Goal: Task Accomplishment & Management: Complete application form

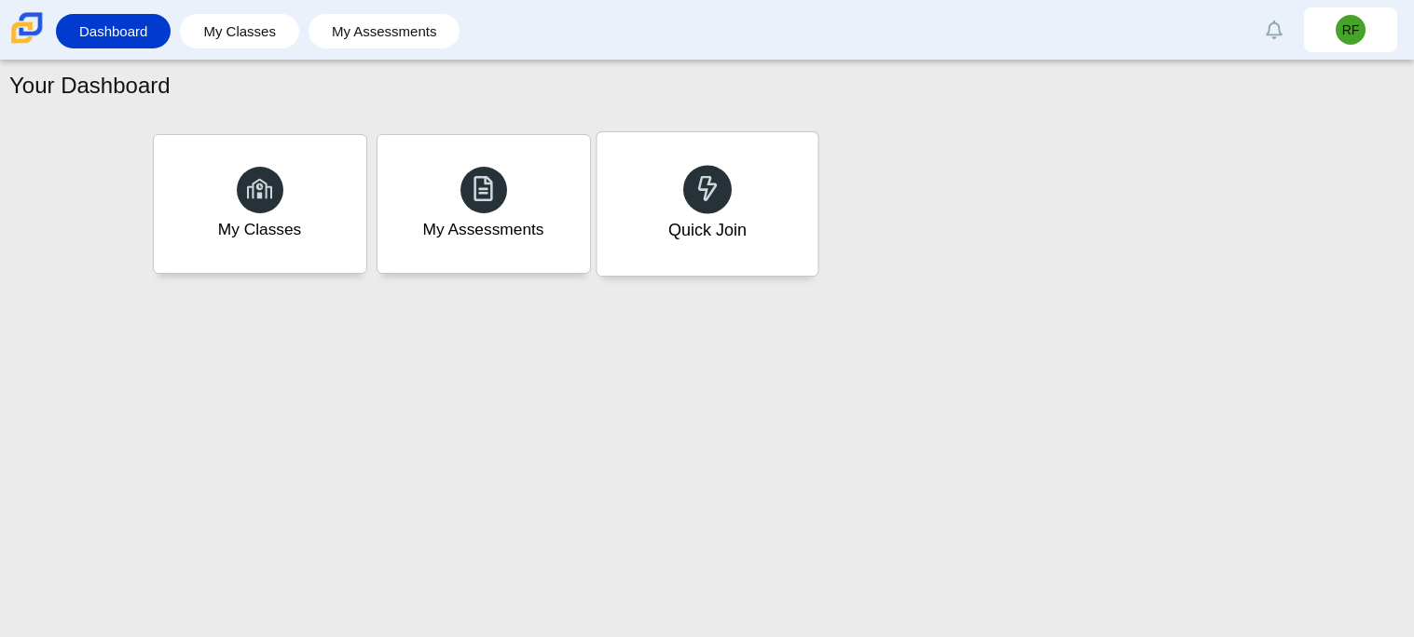
click at [755, 239] on div "Quick Join" at bounding box center [706, 203] width 221 height 143
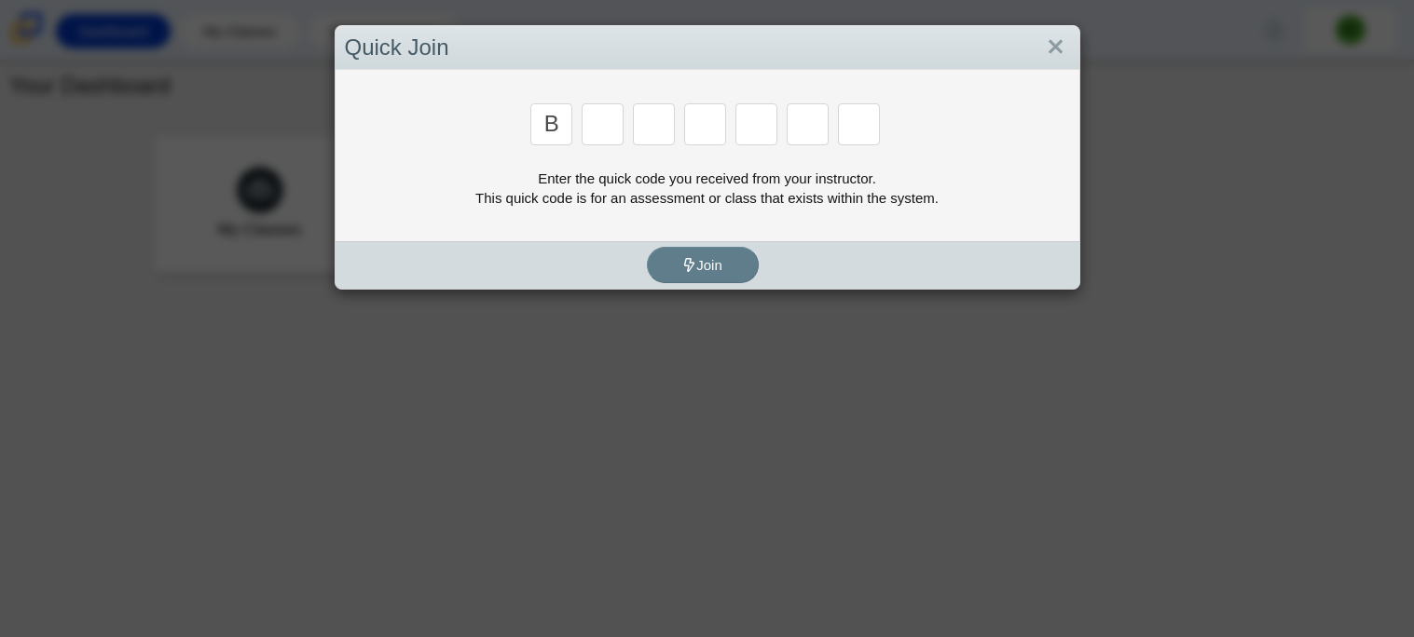
type input "B"
type input "M"
type input "h"
type input "3"
type input "5"
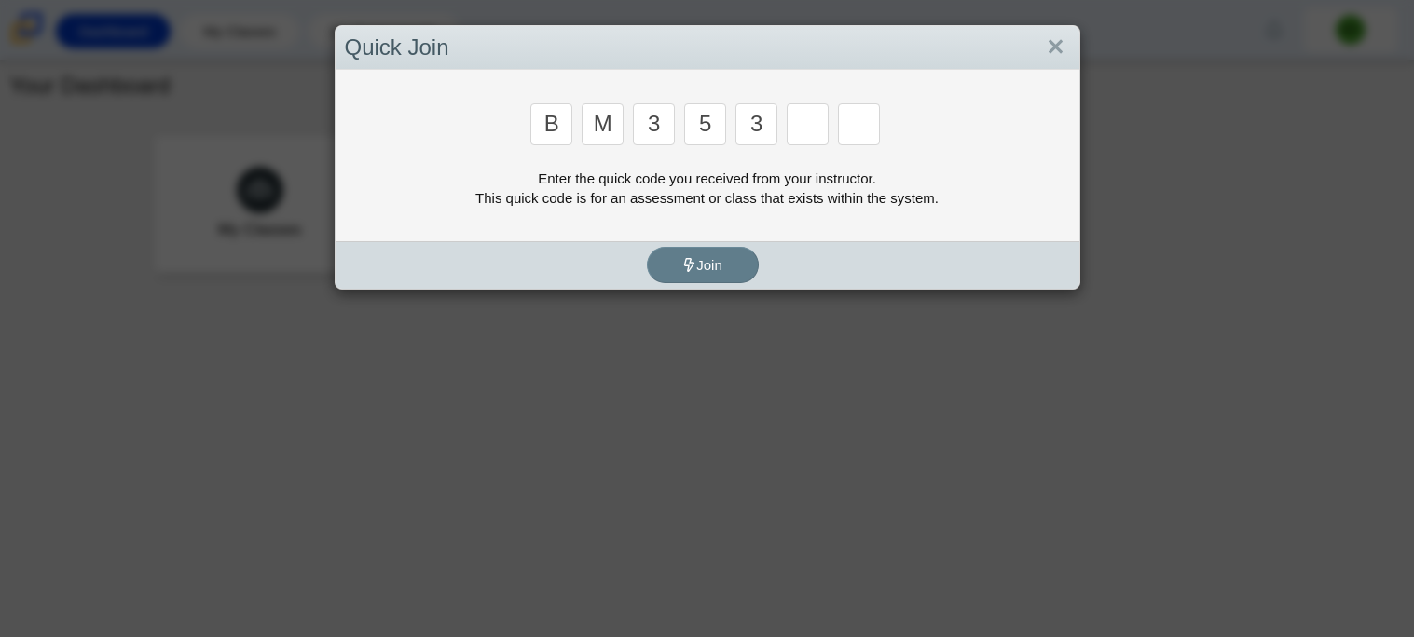
type input "3"
type input "g"
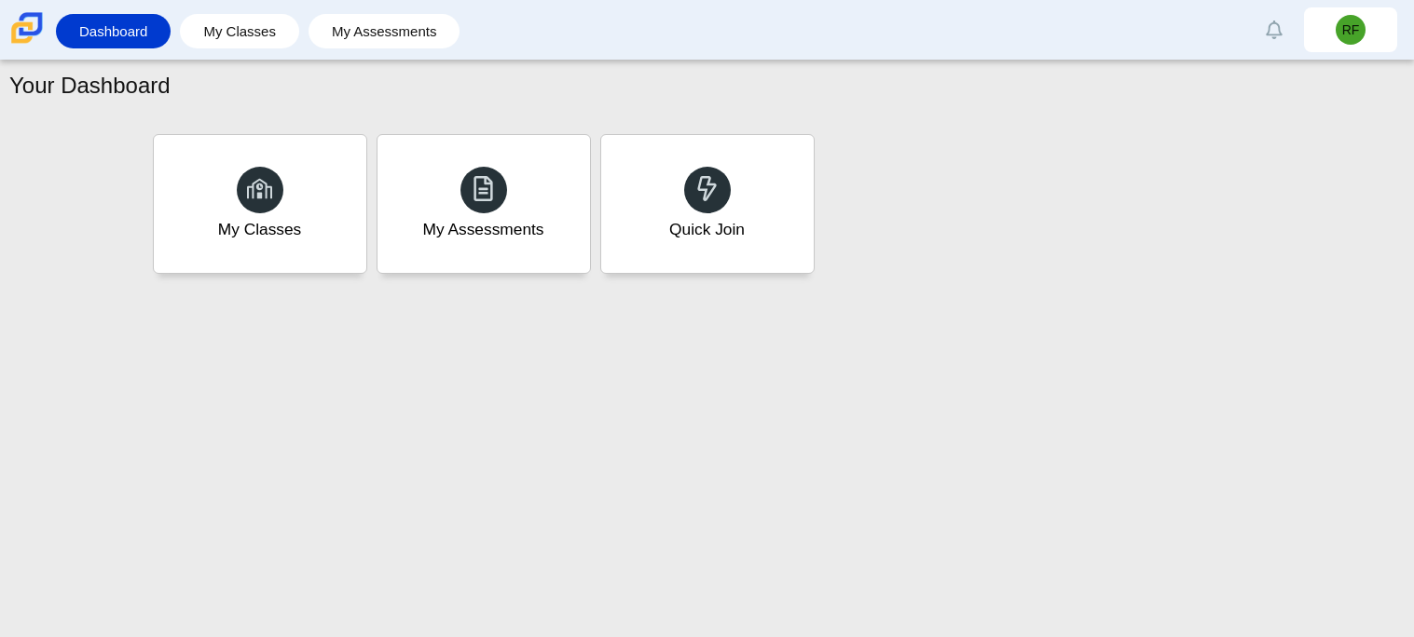
type input "b"
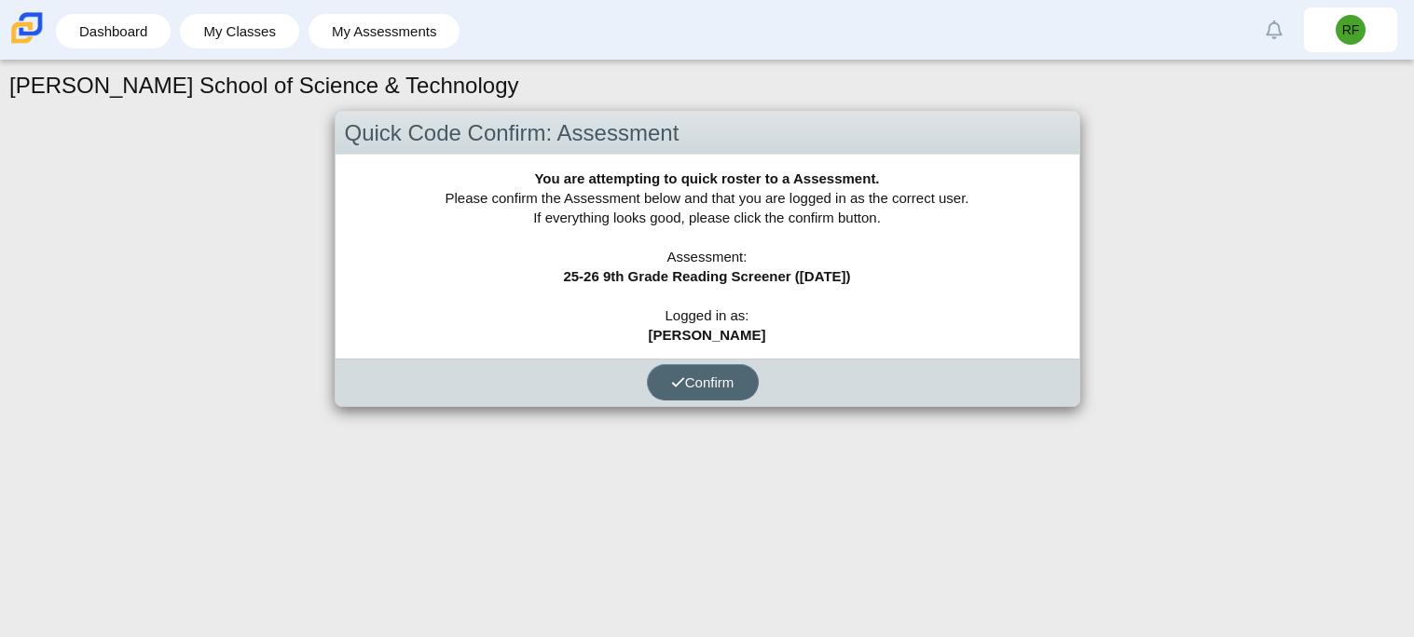
click at [732, 389] on span "Confirm" at bounding box center [702, 383] width 63 height 16
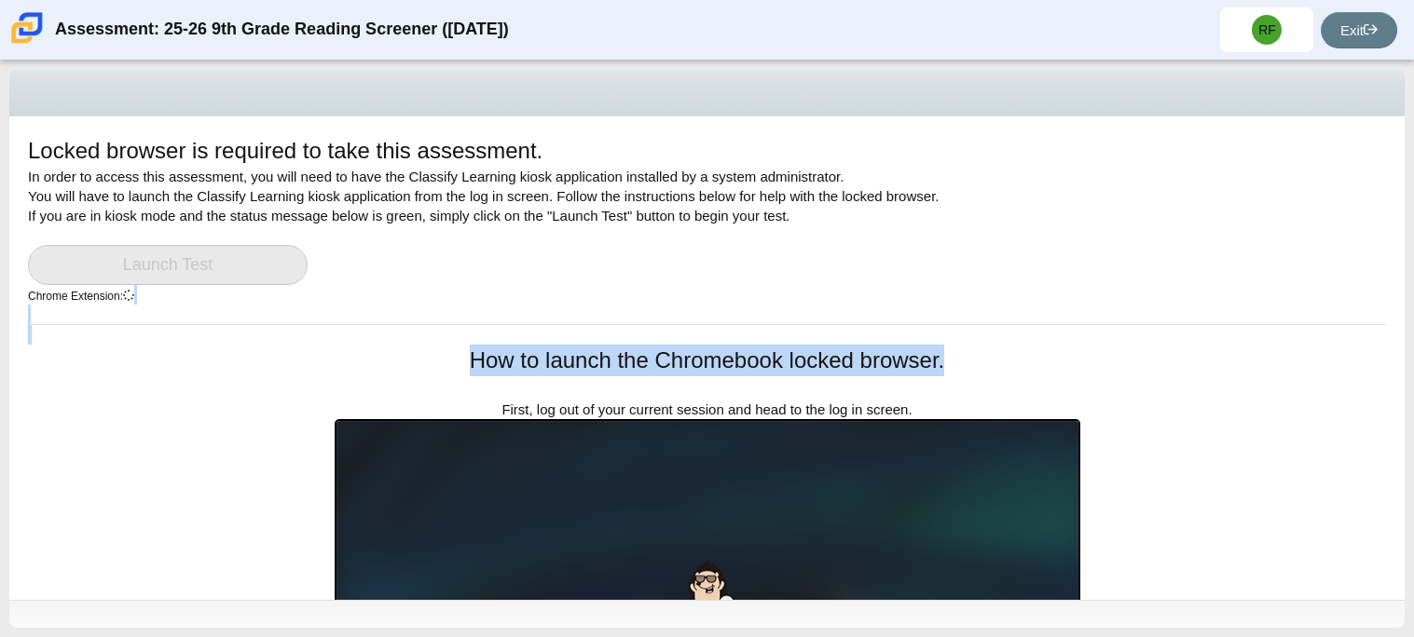
drag, startPoint x: 1323, startPoint y: 372, endPoint x: 1349, endPoint y: 302, distance: 74.6
click at [1349, 302] on div "Locked browser is required to take this assessment. In order to access this ass…" at bounding box center [706, 358] width 1395 height 484
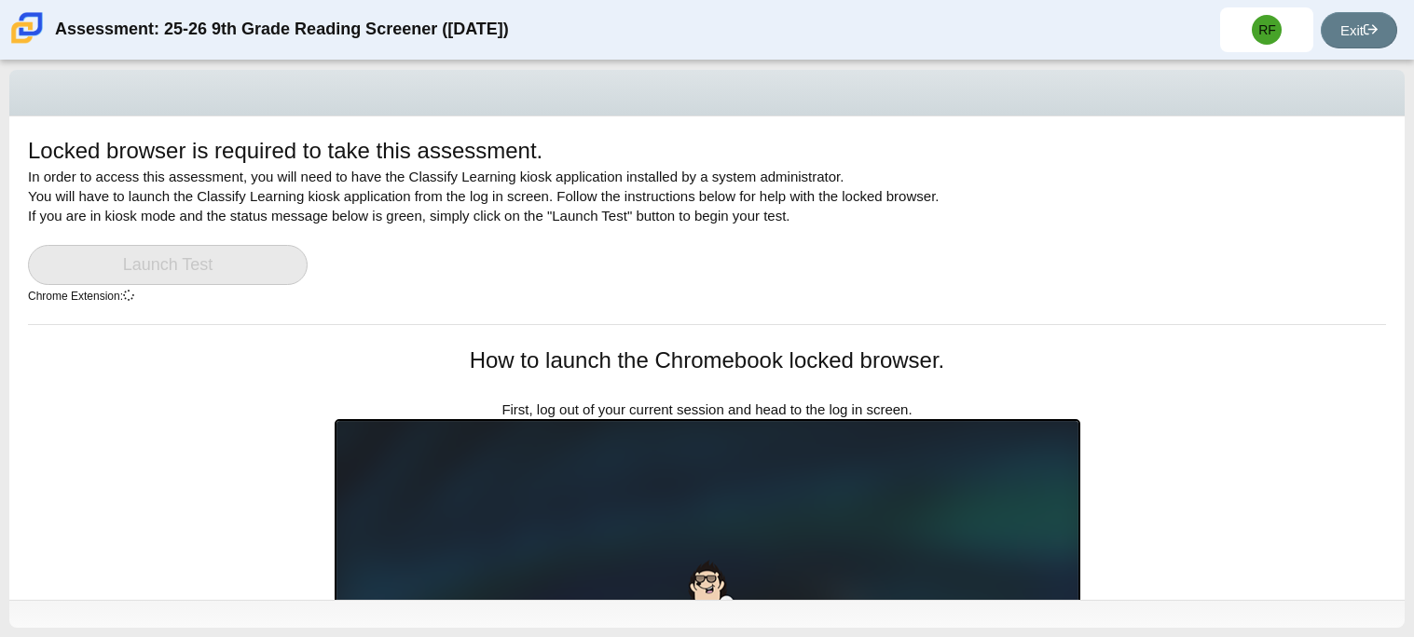
click at [1390, 243] on div "Locked browser is required to take this assessment. In order to access this ass…" at bounding box center [706, 358] width 1395 height 484
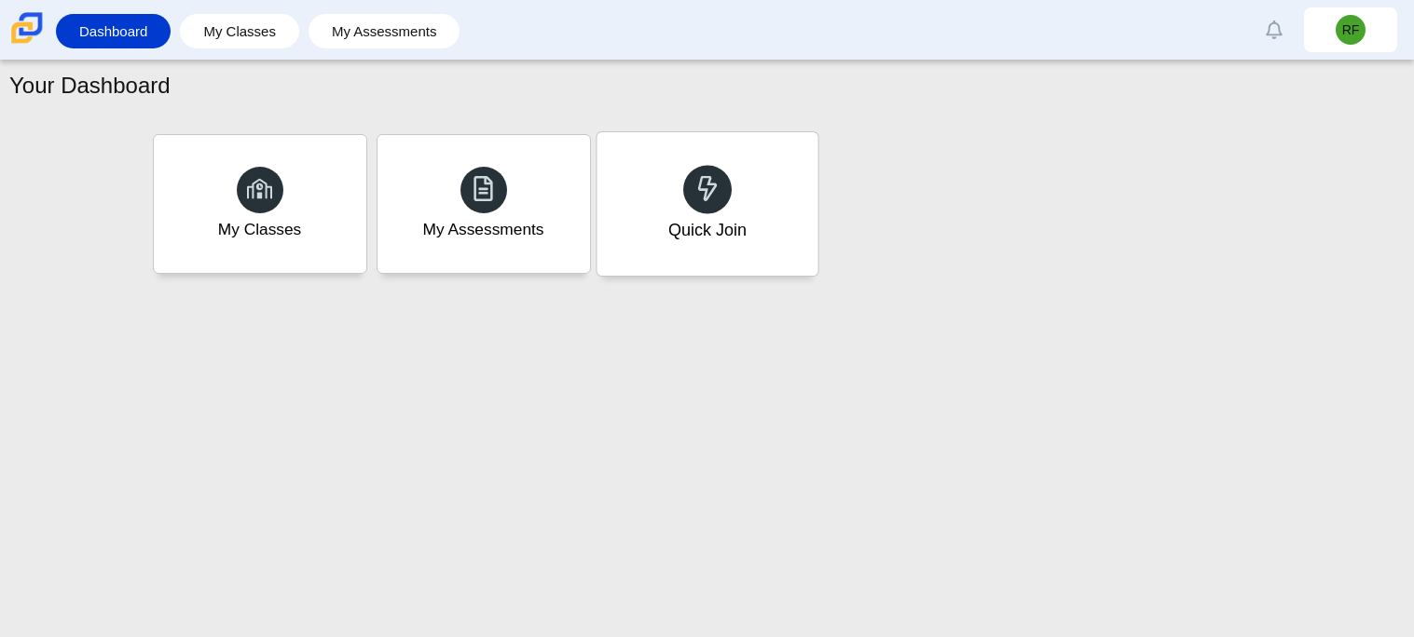
click at [790, 233] on div "Quick Join" at bounding box center [706, 203] width 221 height 143
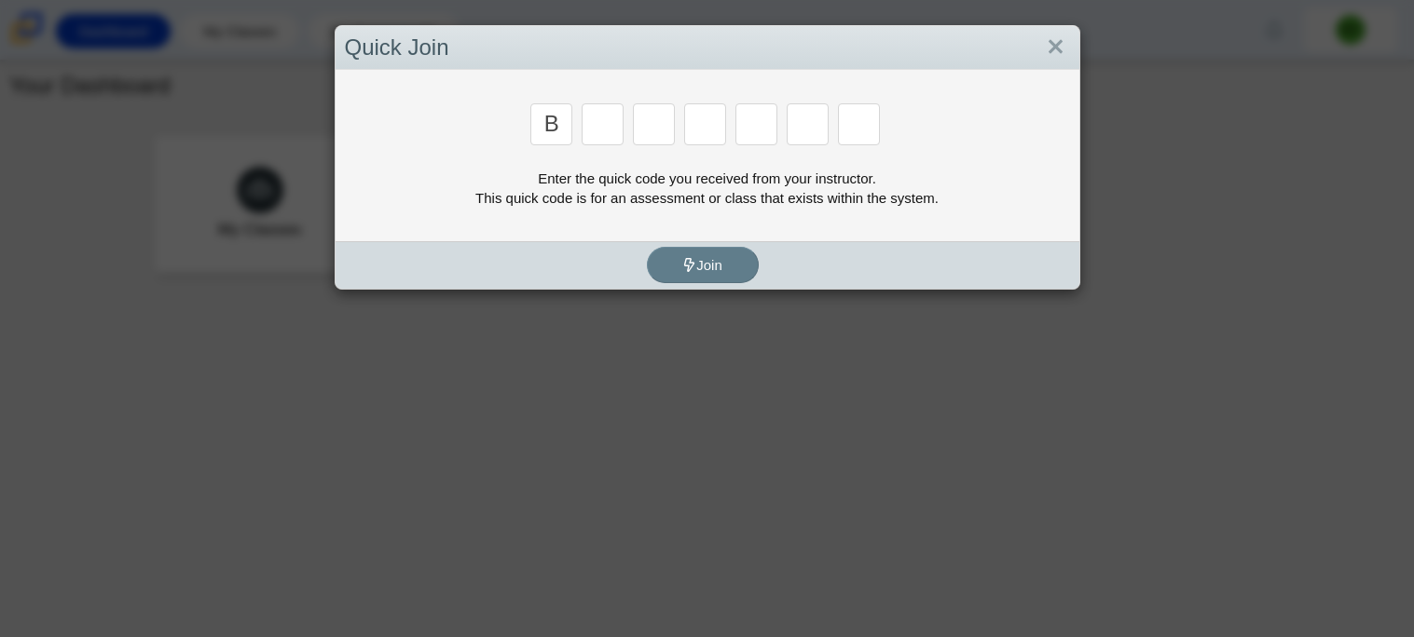
type input "b"
type input "m"
type input "3"
type input "5"
type input "3"
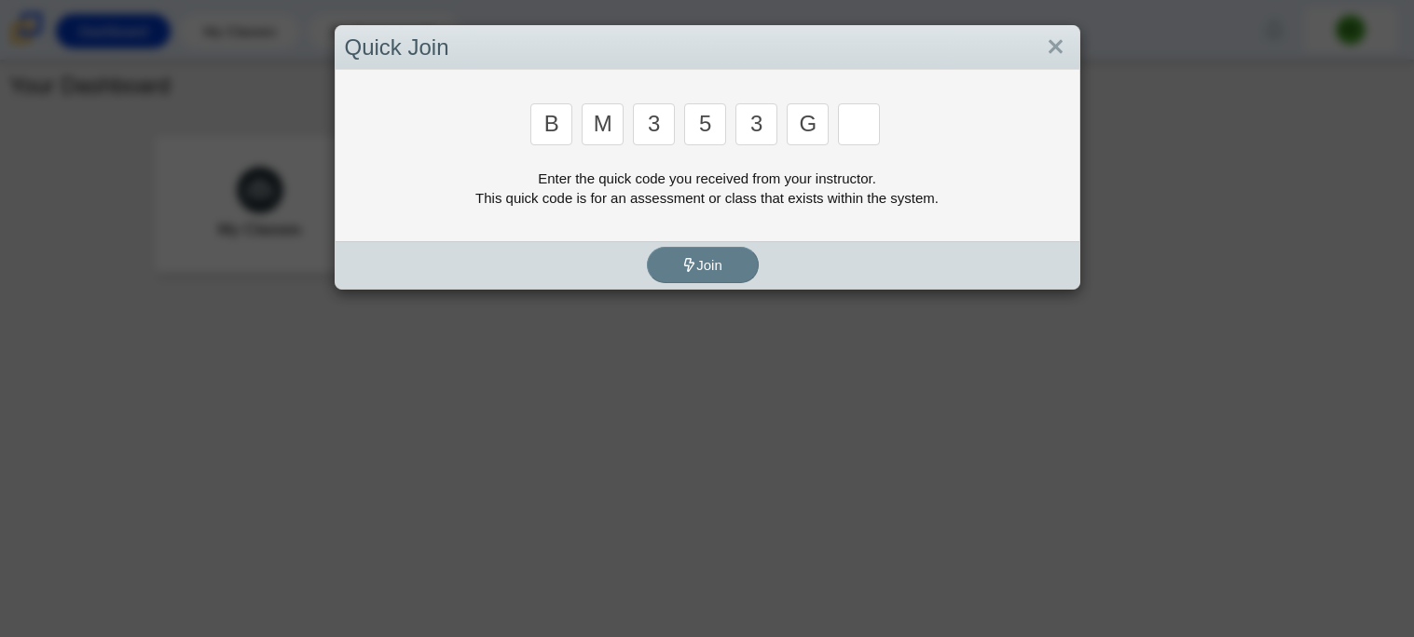
type input "g"
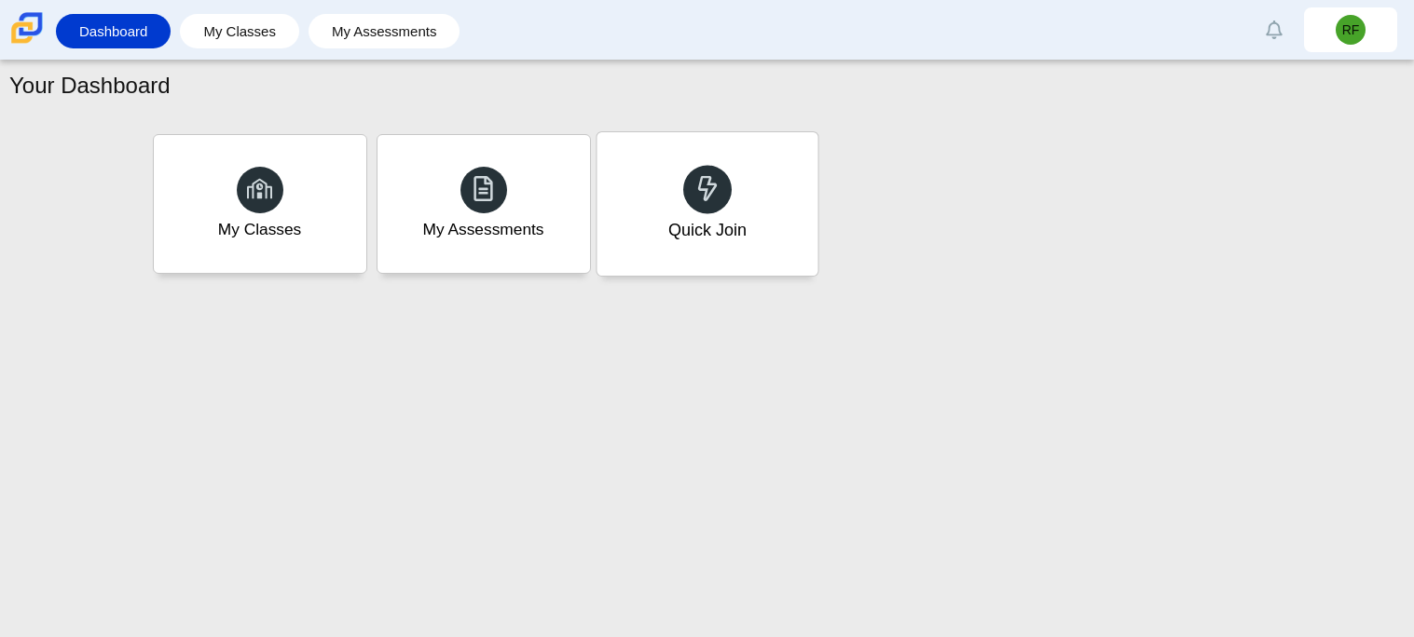
type input "b"
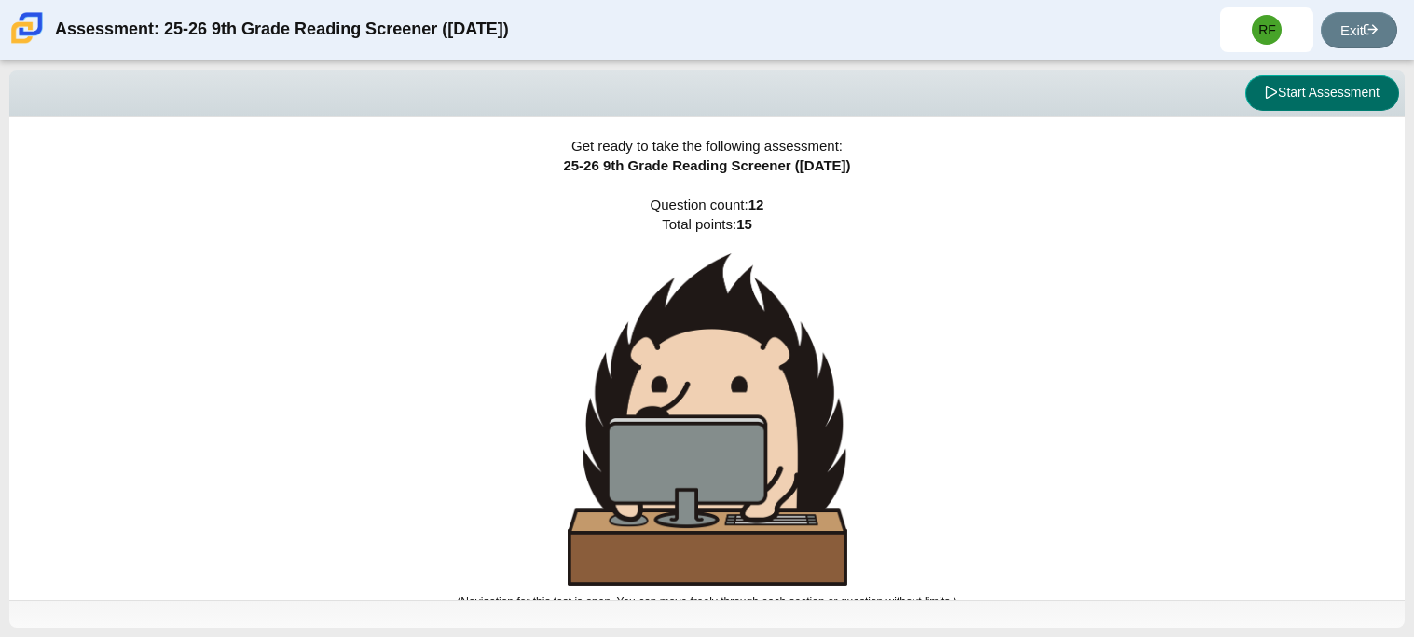
click at [1342, 104] on button "Start Assessment" at bounding box center [1322, 92] width 154 height 35
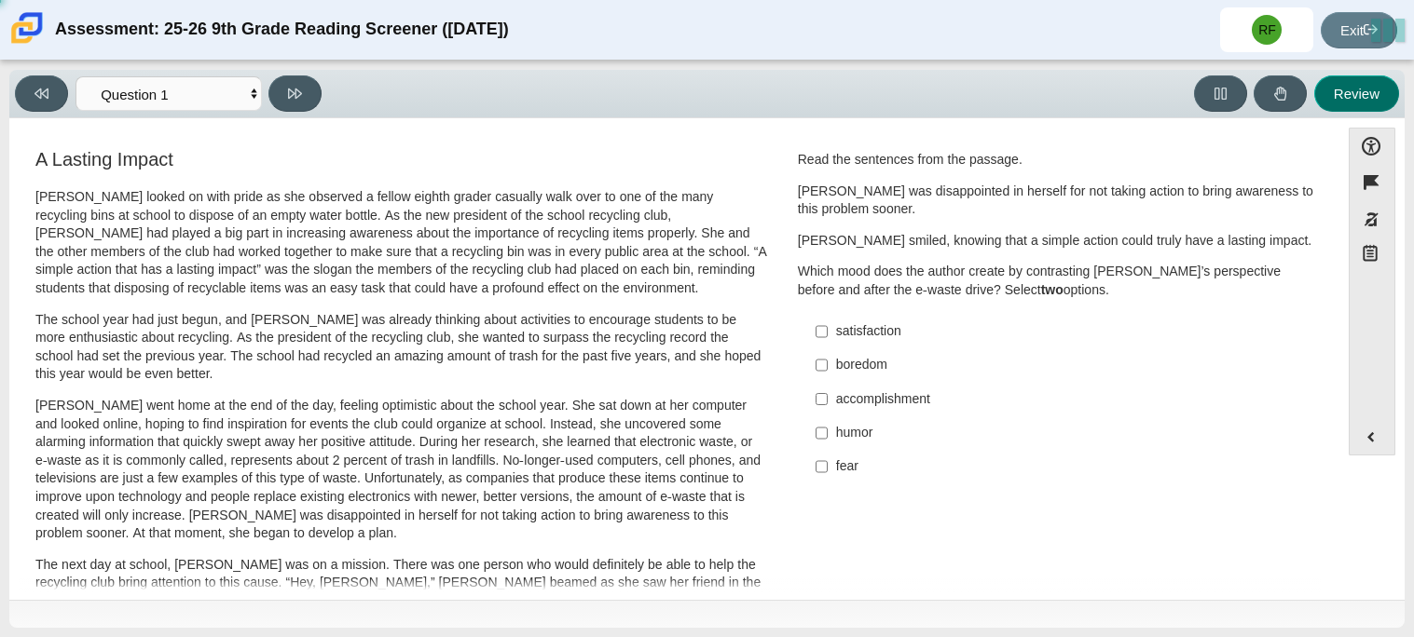
click at [1342, 104] on button "Review" at bounding box center [1356, 93] width 85 height 36
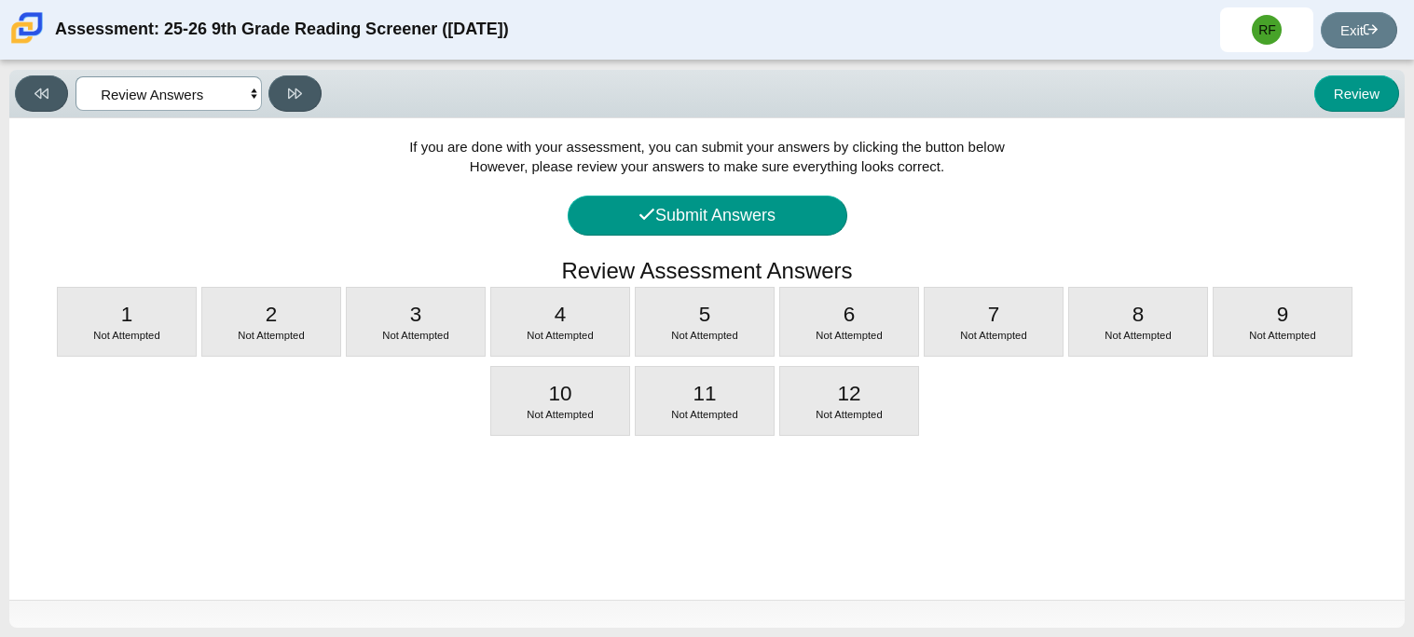
click at [185, 101] on select "Questions Question 1 Question 2 Question 3 Question 4 Question 5 Question 6 Que…" at bounding box center [168, 93] width 186 height 34
click at [75, 76] on select "Questions Question 1 Question 2 Question 3 Question 4 Question 5 Question 6 Que…" at bounding box center [168, 93] width 186 height 34
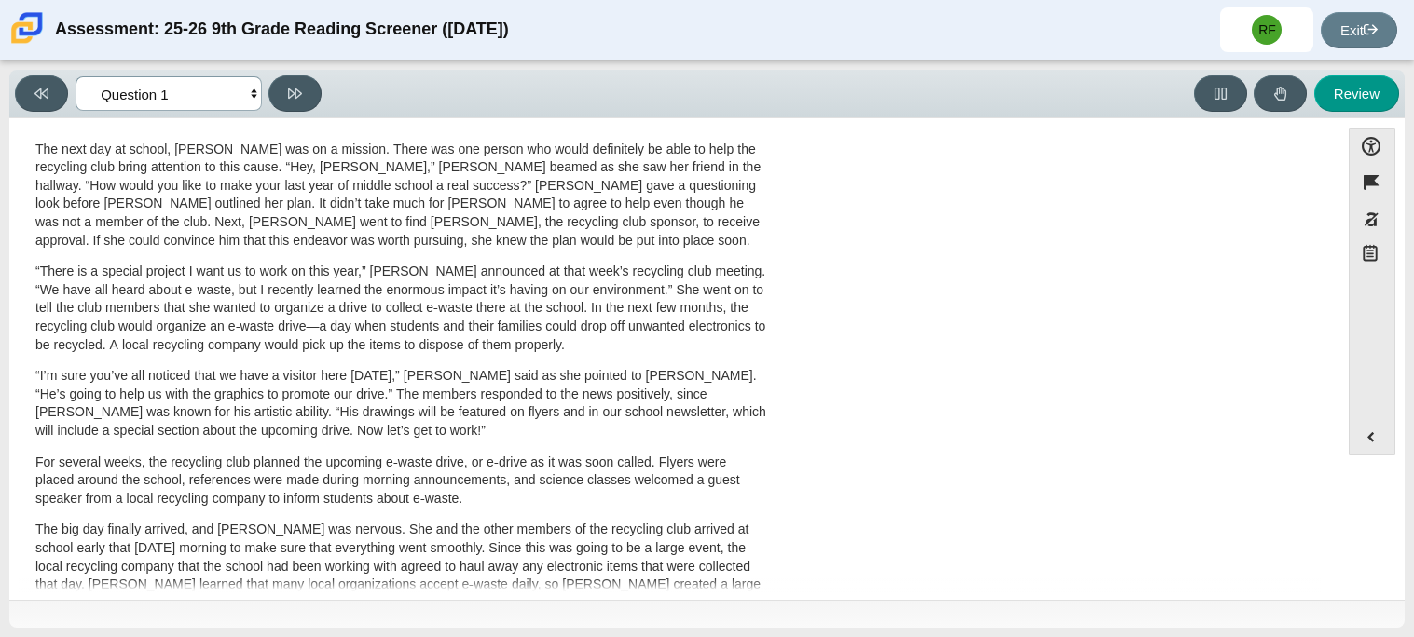
scroll to position [411, 0]
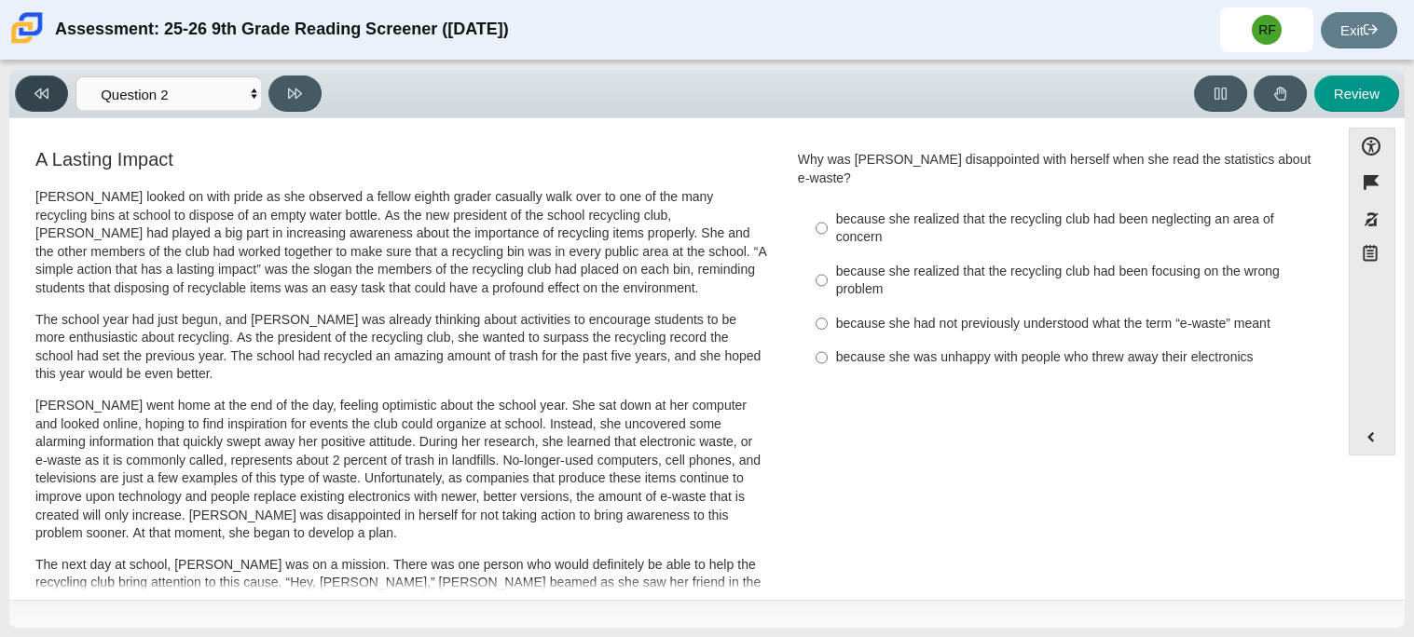
click at [47, 107] on button at bounding box center [41, 93] width 53 height 36
select select "ccc5b315-3c7c-471c-bf90-f22c8299c798"
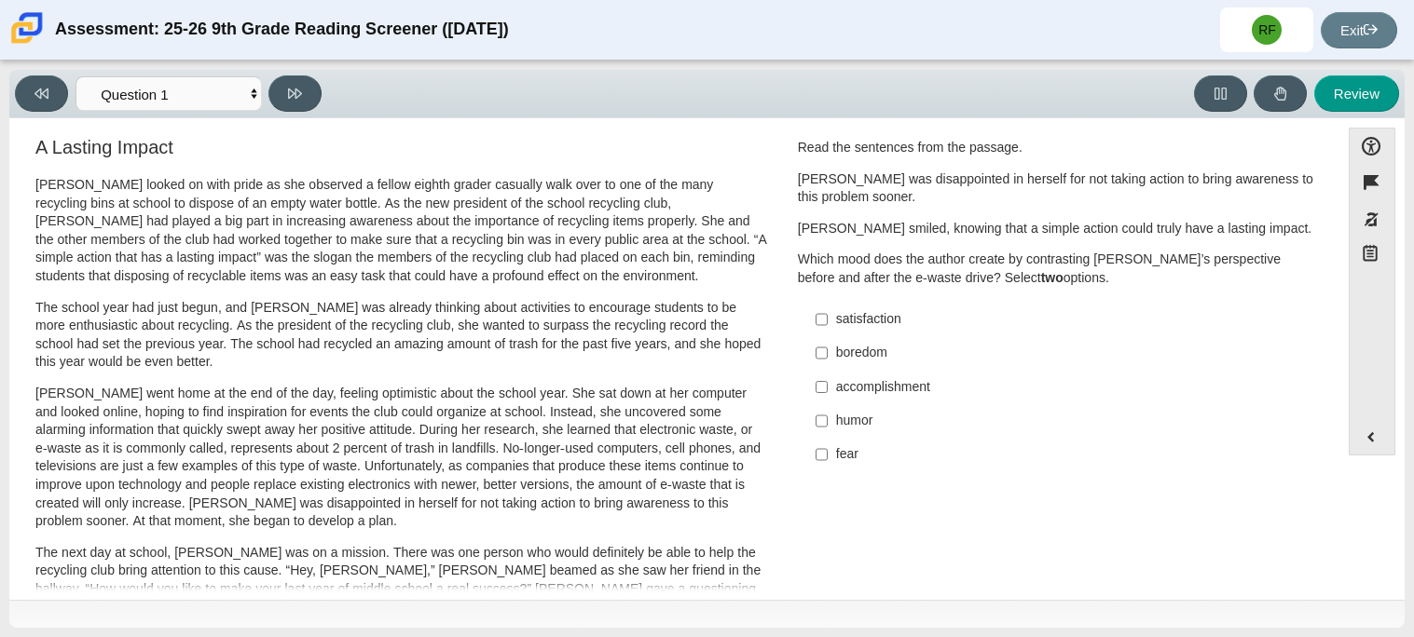
scroll to position [0, 0]
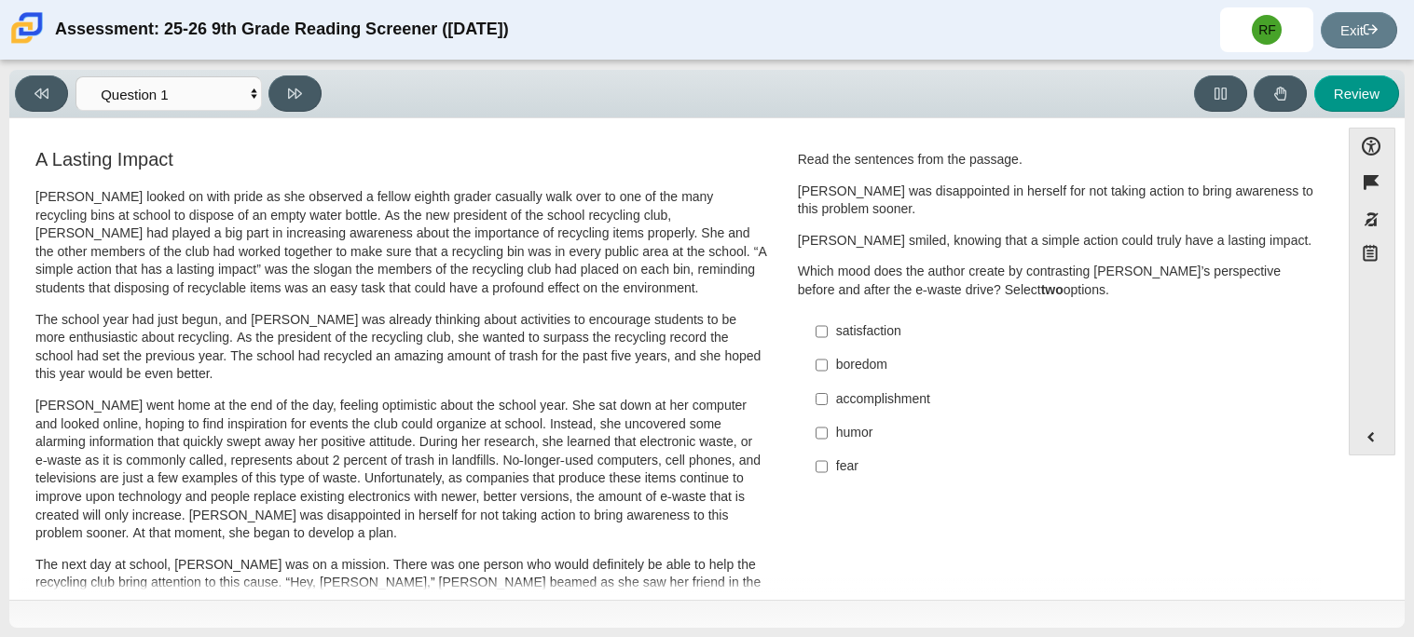
click at [1388, 124] on div "Accessibility options Close Color scheme Font size Zoom Change the background a…" at bounding box center [706, 359] width 1395 height 482
click at [818, 464] on input "fear fear" at bounding box center [821, 467] width 12 height 34
checkbox input "true"
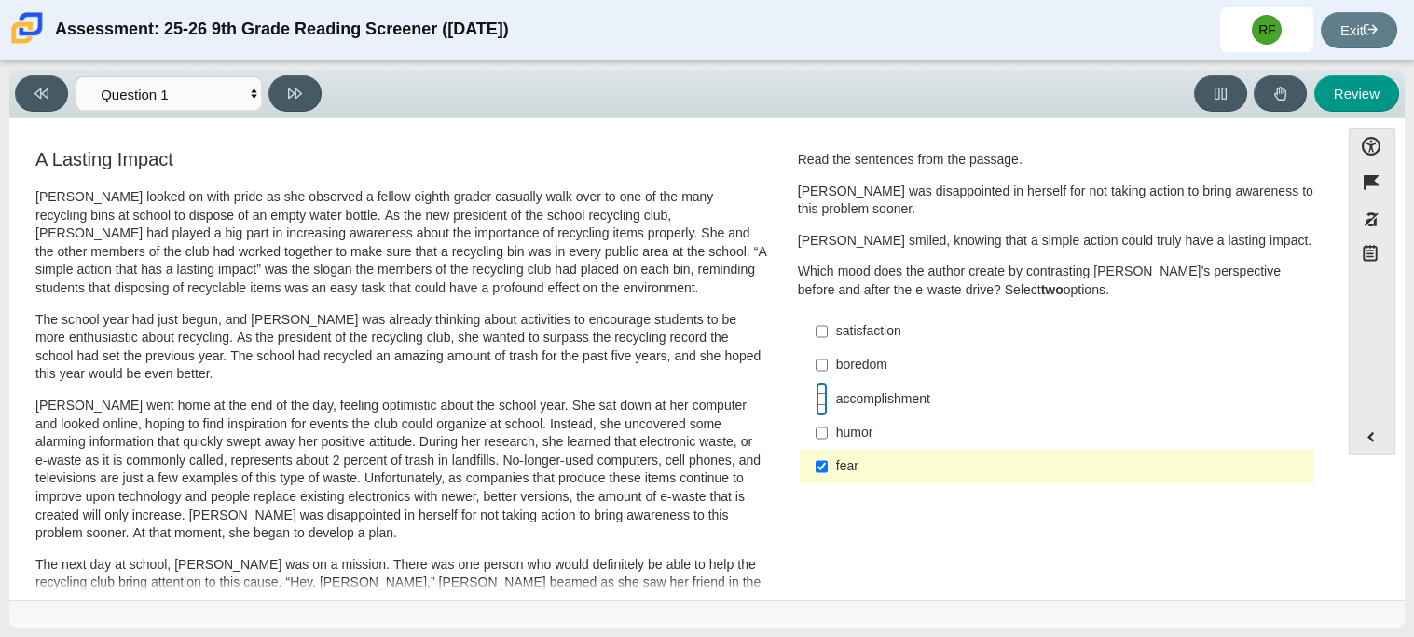
click at [815, 396] on input "accomplishment accomplishment" at bounding box center [821, 399] width 12 height 34
checkbox input "true"
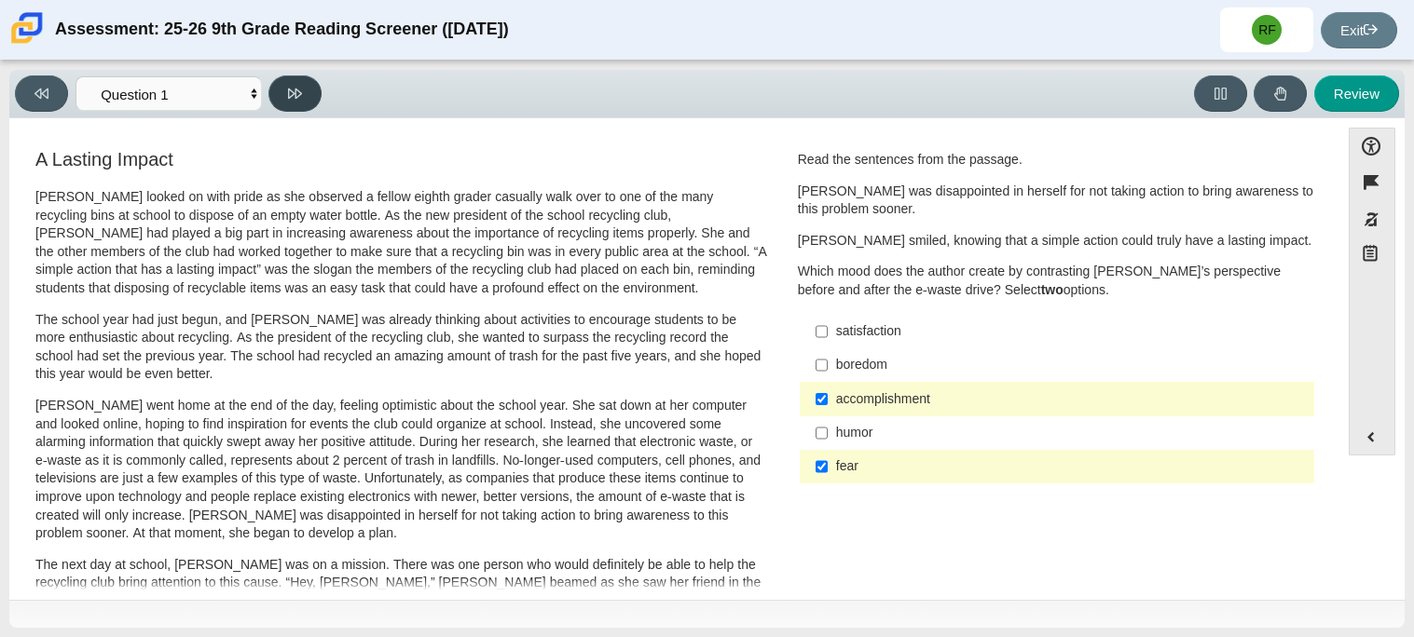
click at [284, 89] on button at bounding box center [294, 93] width 53 height 36
select select "0ff64528-ffd7-428d-b192-babfaadd44e8"
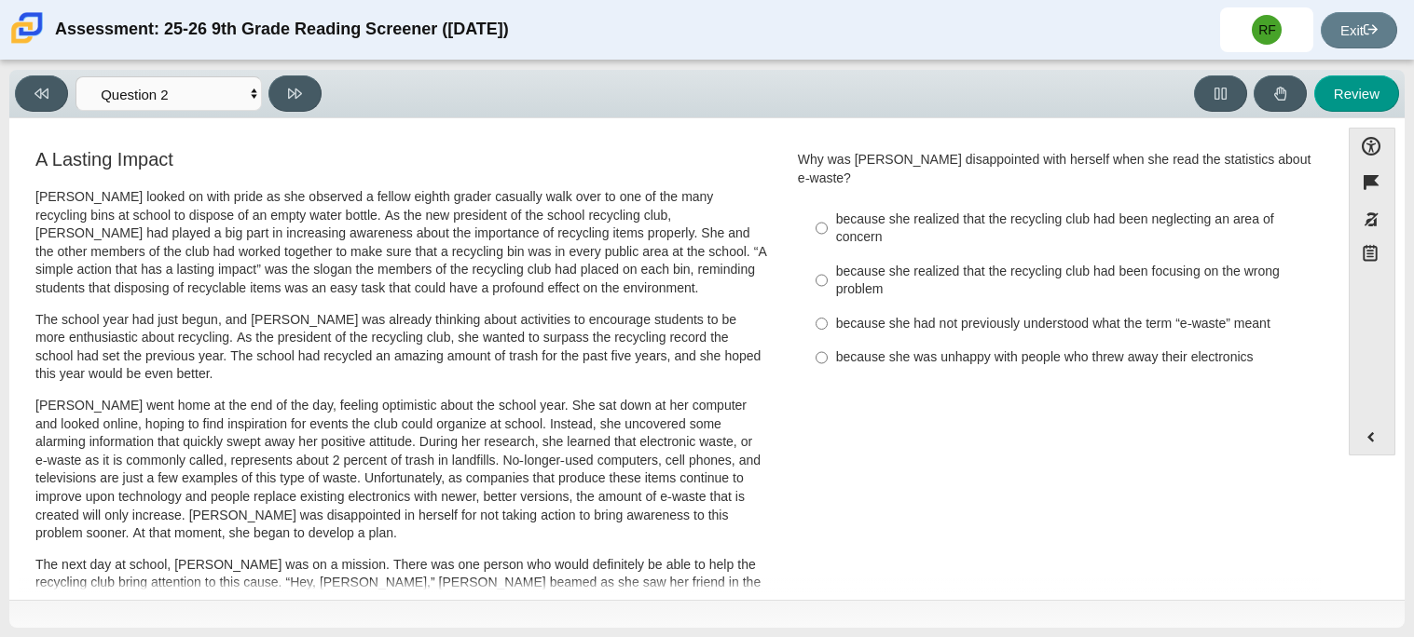
click at [1045, 263] on div "because she realized that the recycling club had been focusing on the wrong pro…" at bounding box center [1071, 281] width 471 height 36
click at [827, 256] on input "because she realized that the recycling club had been focusing on the wrong pro…" at bounding box center [821, 280] width 12 height 52
radio input "true"
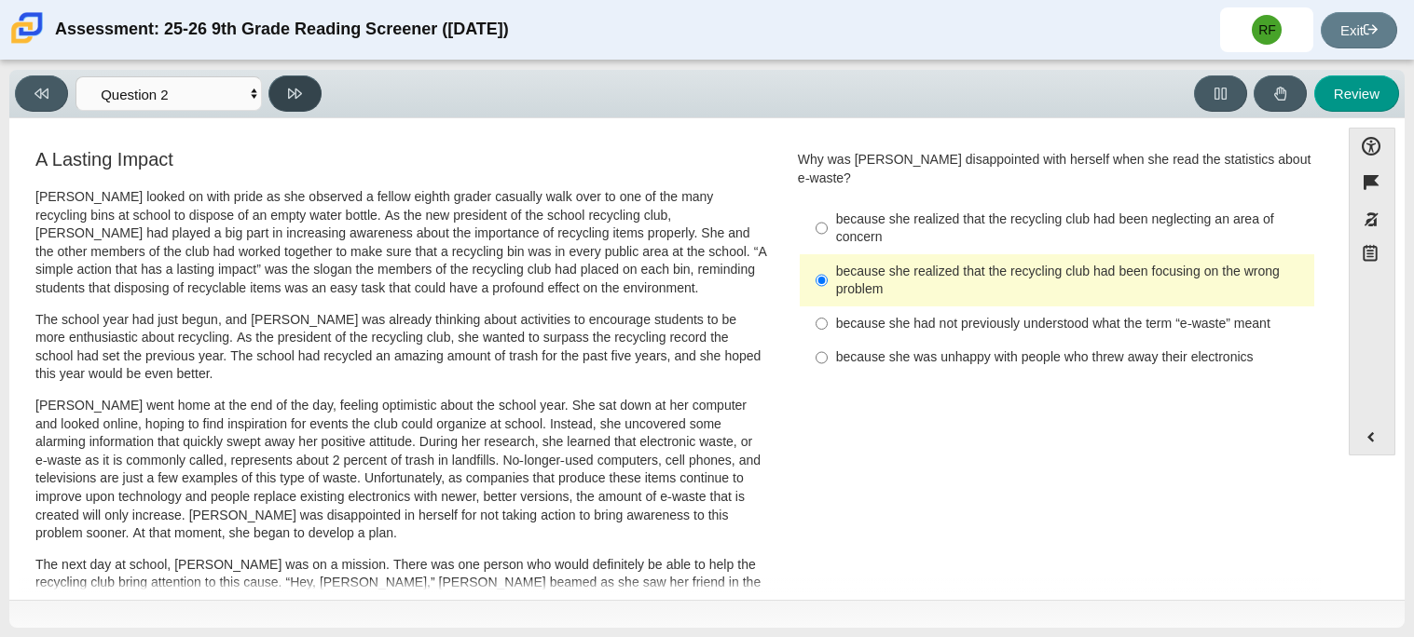
click at [294, 92] on icon at bounding box center [295, 94] width 14 height 10
select select "7ce3d843-6974-4858-901c-1ff39630e843"
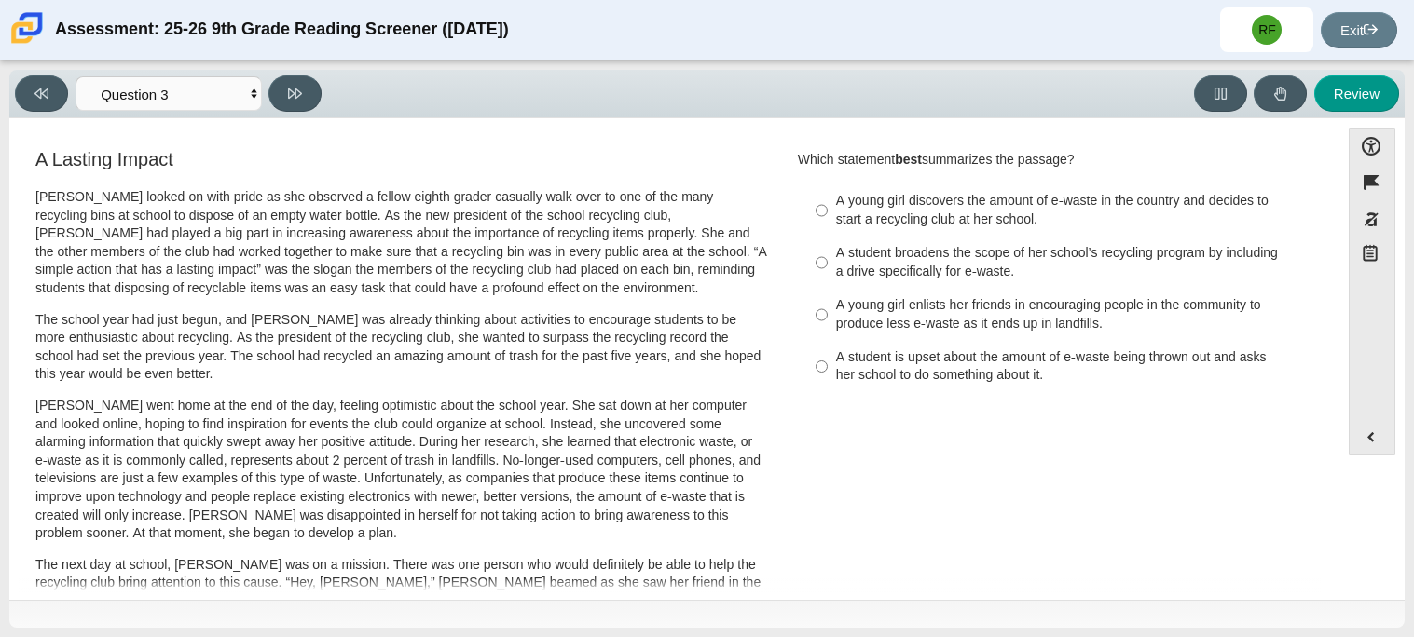
click at [890, 358] on div "A student is upset about the amount of e-waste being thrown out and asks her sc…" at bounding box center [1071, 366] width 471 height 36
click at [827, 358] on input "A student is upset about the amount of e-waste being thrown out and asks her sc…" at bounding box center [821, 367] width 12 height 52
radio input "true"
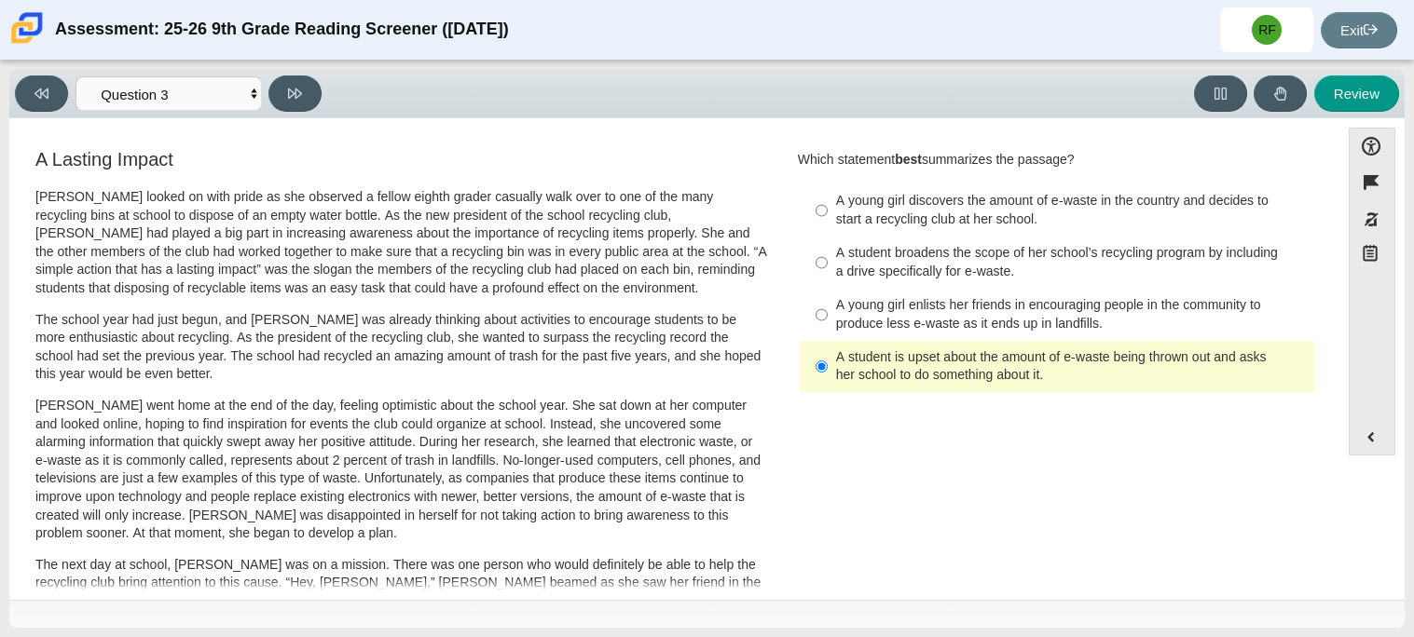
click at [921, 252] on div "A student broadens the scope of her school’s recycling program by including a d…" at bounding box center [1071, 262] width 471 height 36
click at [827, 252] on input "A student broadens the scope of her school’s recycling program by including a d…" at bounding box center [821, 263] width 12 height 52
radio input "true"
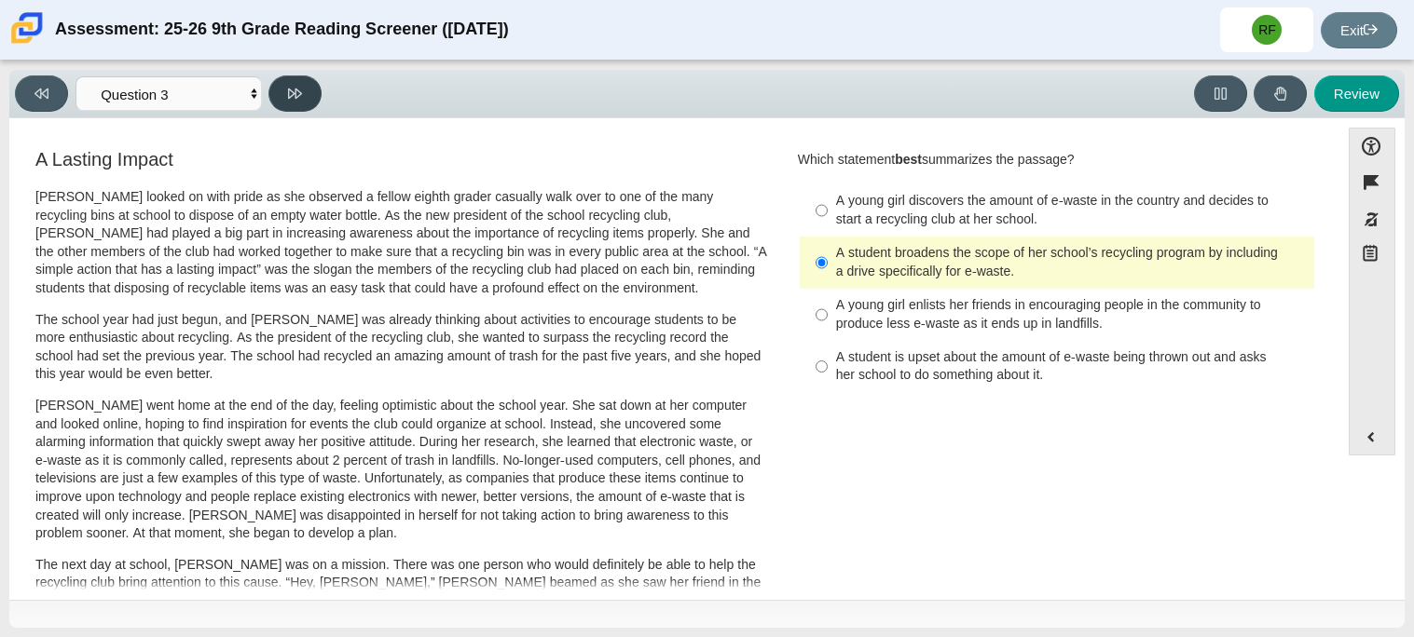
click at [291, 100] on button at bounding box center [294, 93] width 53 height 36
select select "ca9ea0f1-49c5-4bd1-83b0-472c18652b42"
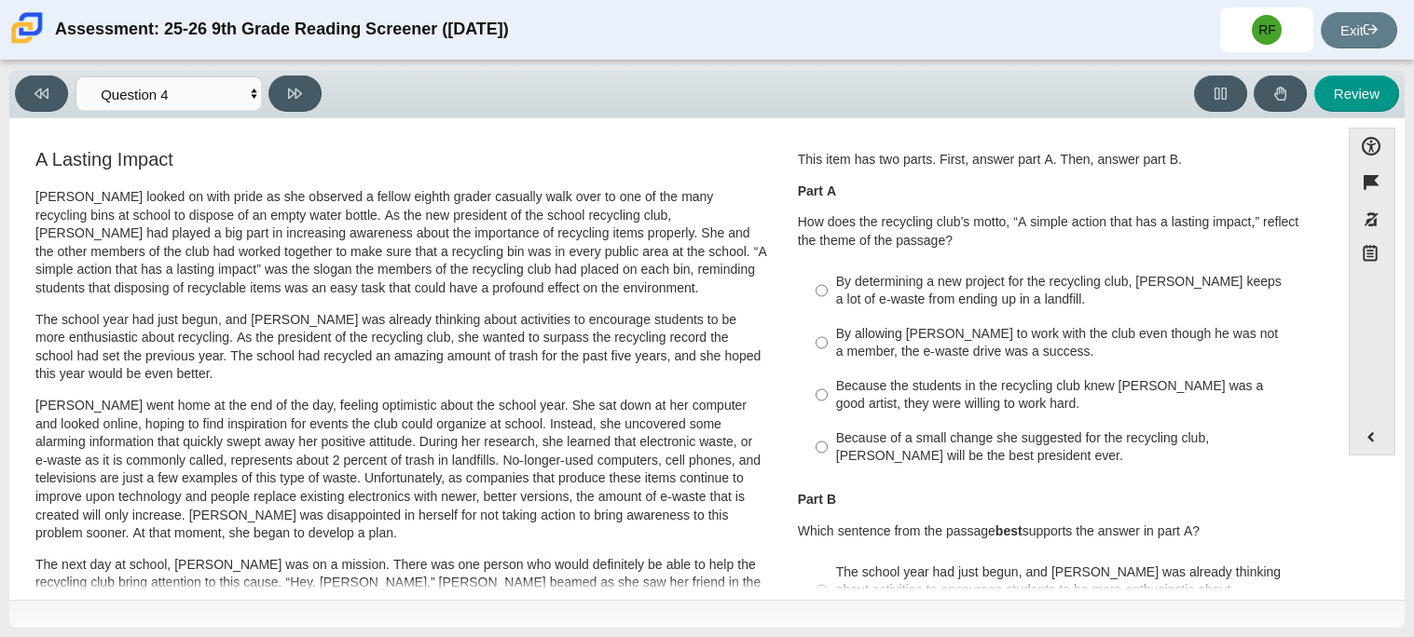
click at [1130, 289] on div "By determining a new project for the recycling club, [PERSON_NAME] keeps a lot …" at bounding box center [1071, 291] width 471 height 36
click at [827, 289] on input "By determining a new project for the recycling club, [PERSON_NAME] keeps a lot …" at bounding box center [821, 291] width 12 height 52
radio input "true"
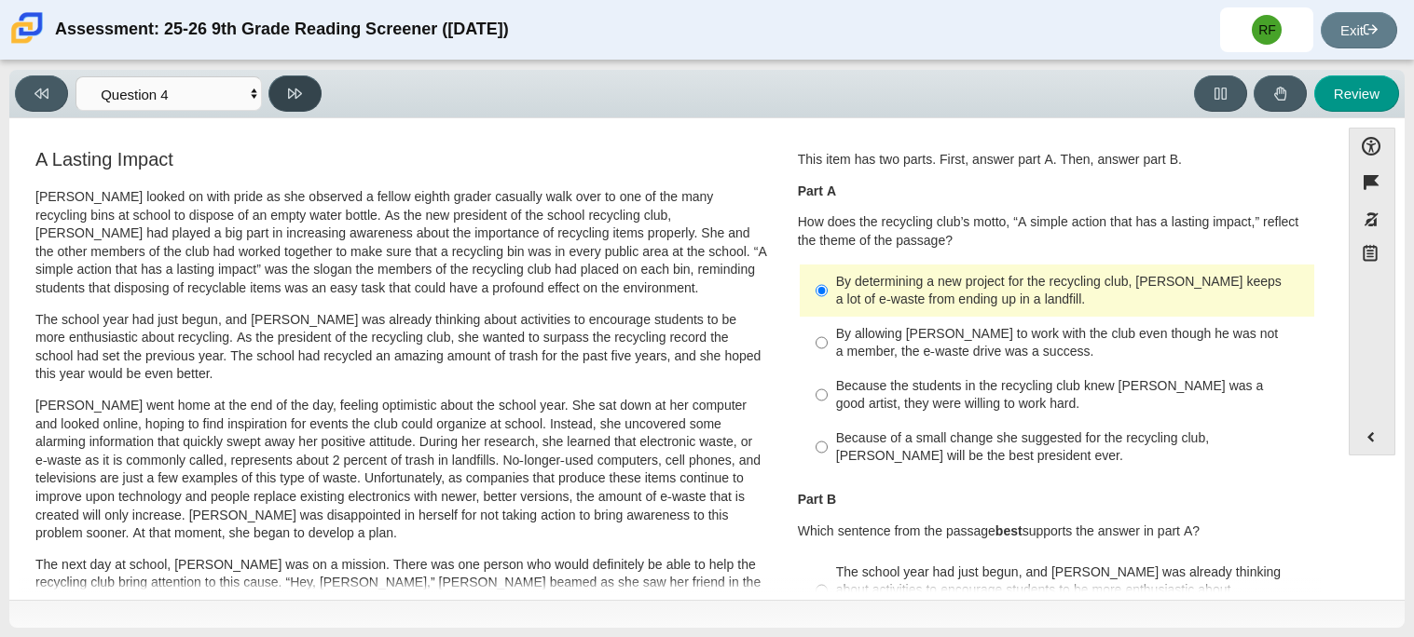
click at [296, 91] on icon at bounding box center [295, 94] width 14 height 14
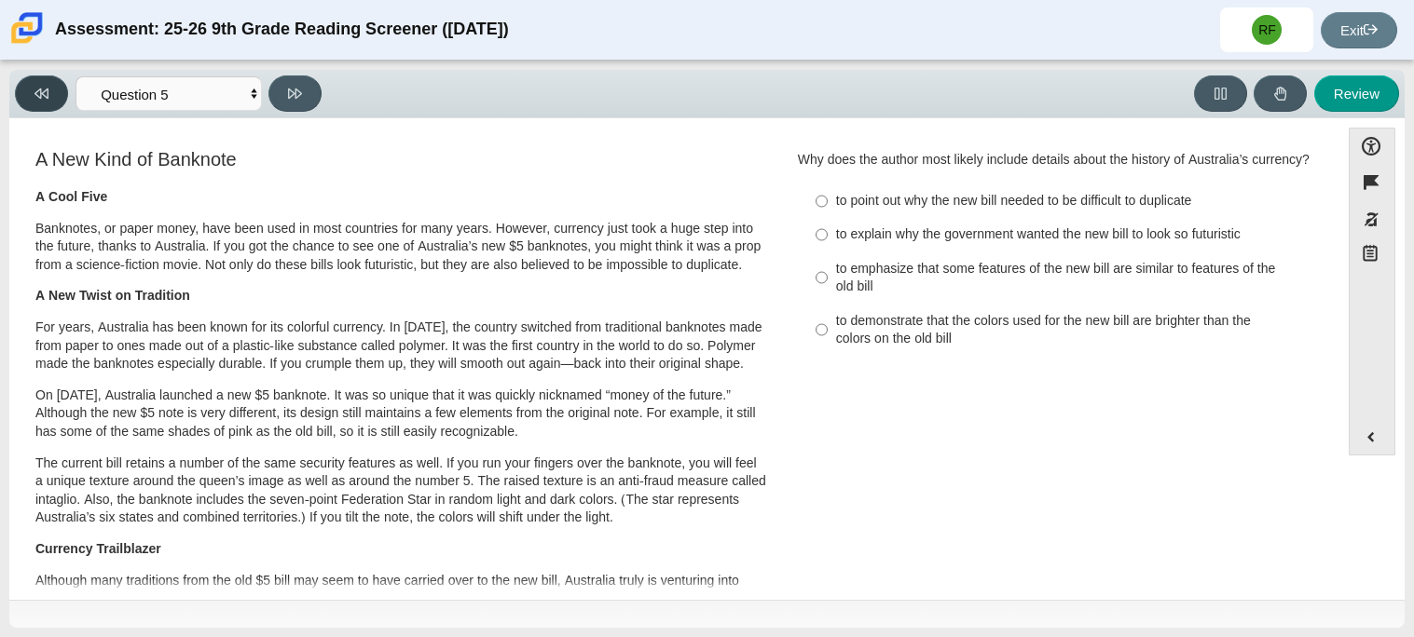
click at [50, 77] on button at bounding box center [41, 93] width 53 height 36
select select "ca9ea0f1-49c5-4bd1-83b0-472c18652b42"
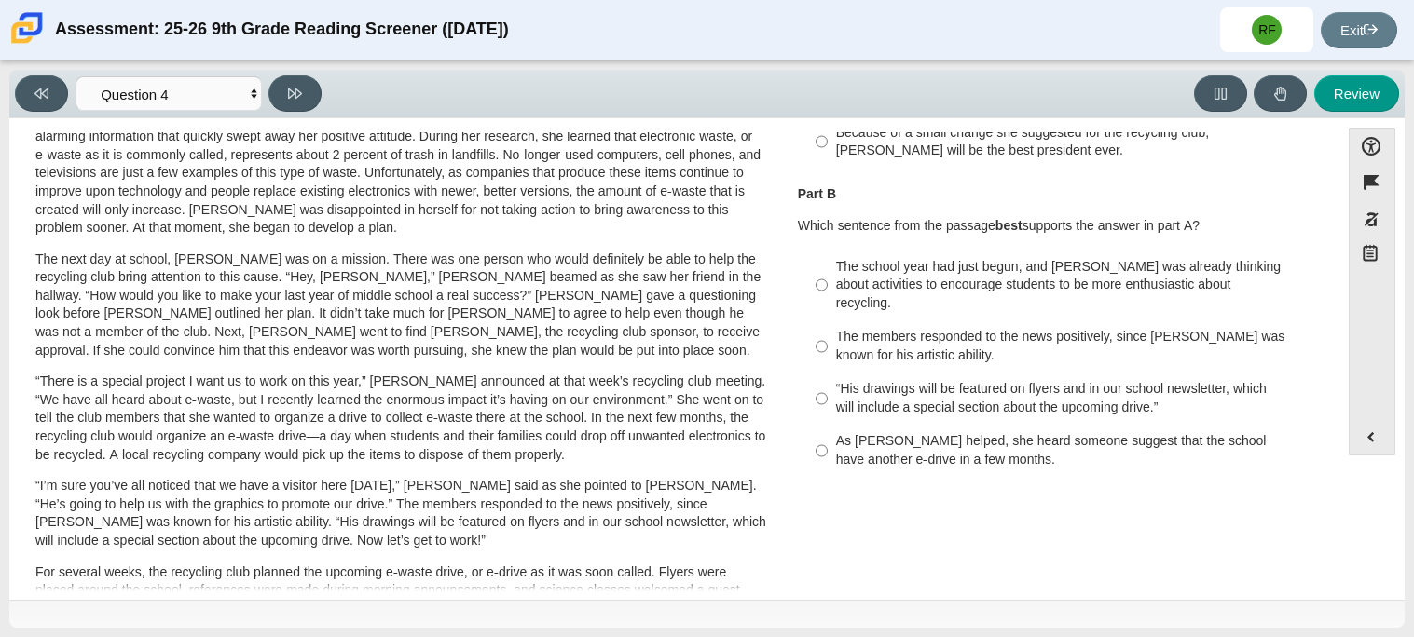
scroll to position [309, 0]
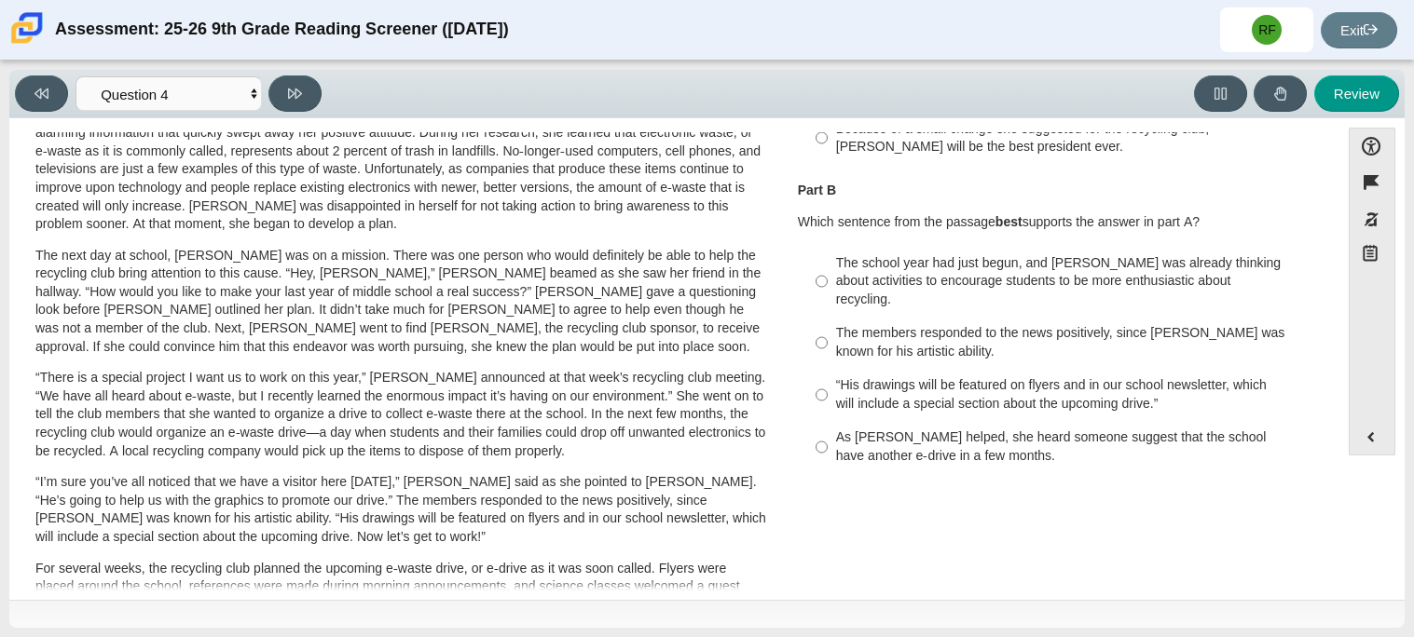
click at [932, 284] on div "The school year had just begun, and [PERSON_NAME] was already thinking about ac…" at bounding box center [1071, 281] width 471 height 55
click at [827, 284] on input "The school year had just begun, and [PERSON_NAME] was already thinking about ac…" at bounding box center [821, 281] width 12 height 71
radio input "true"
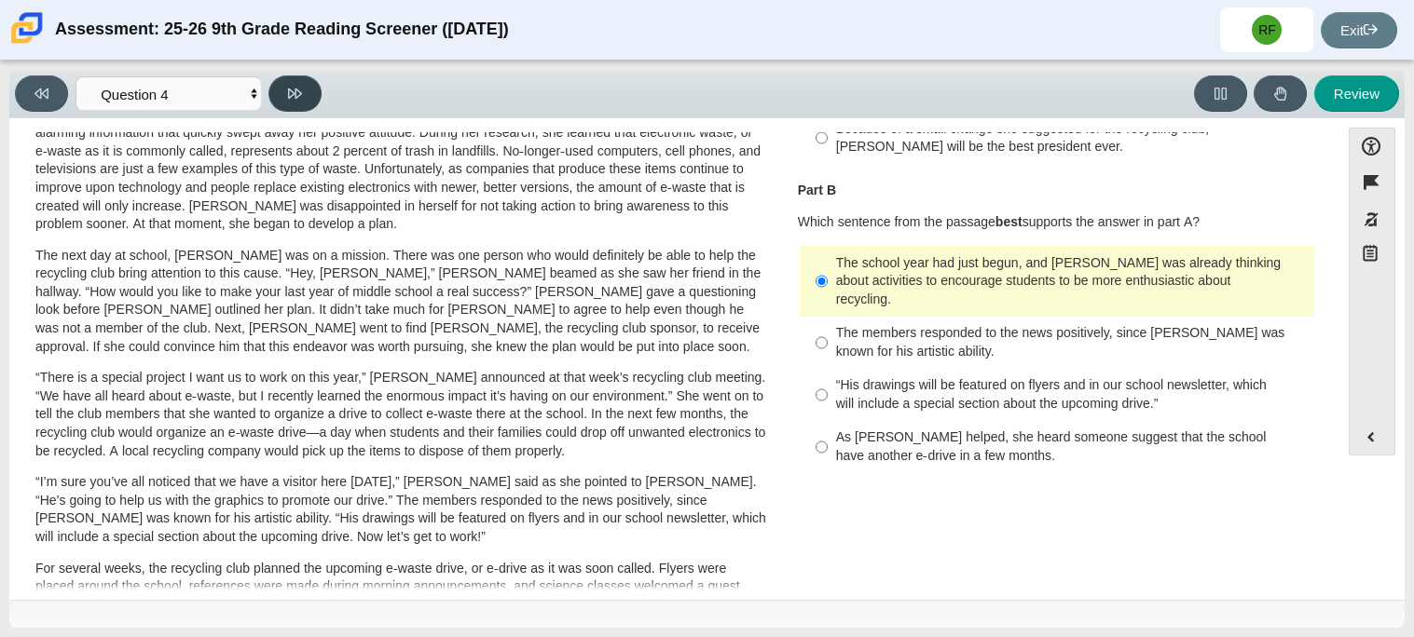
click at [292, 87] on icon at bounding box center [295, 94] width 14 height 14
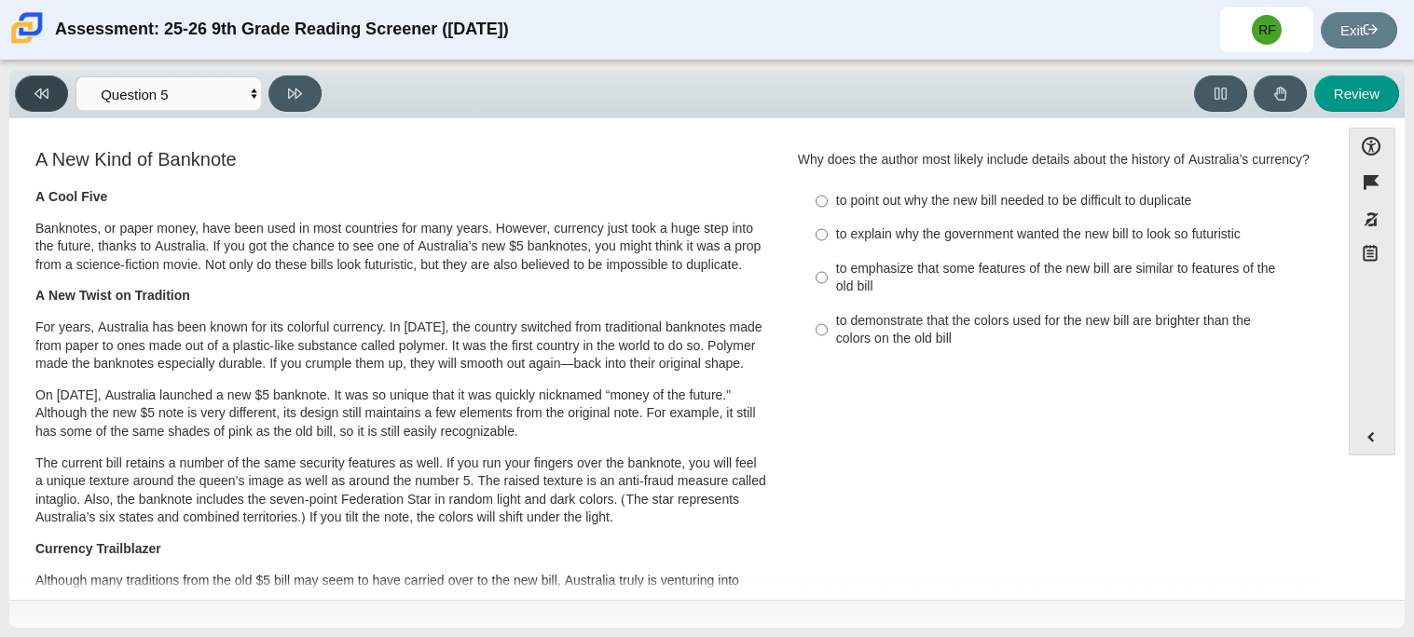
click at [43, 84] on button at bounding box center [41, 93] width 53 height 36
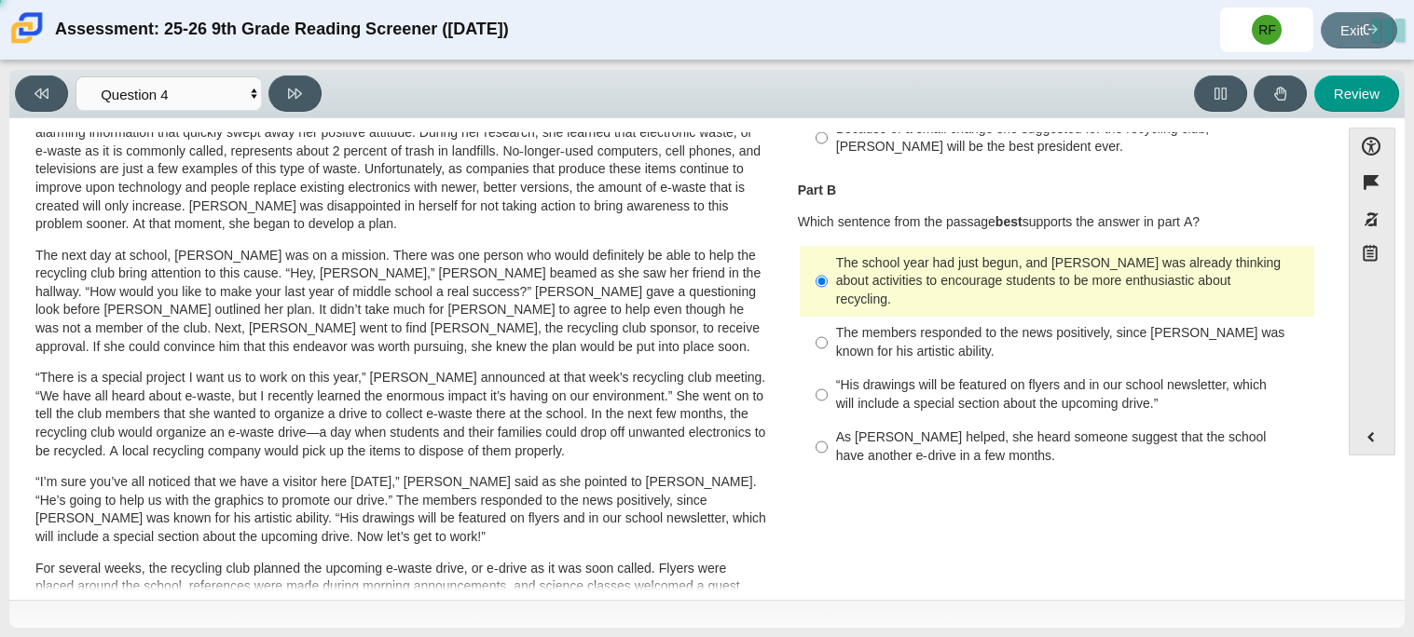
click at [1319, 302] on div "Question 1 This item has two parts. First, answer part A. Then, answer part B. …" at bounding box center [1057, 161] width 546 height 649
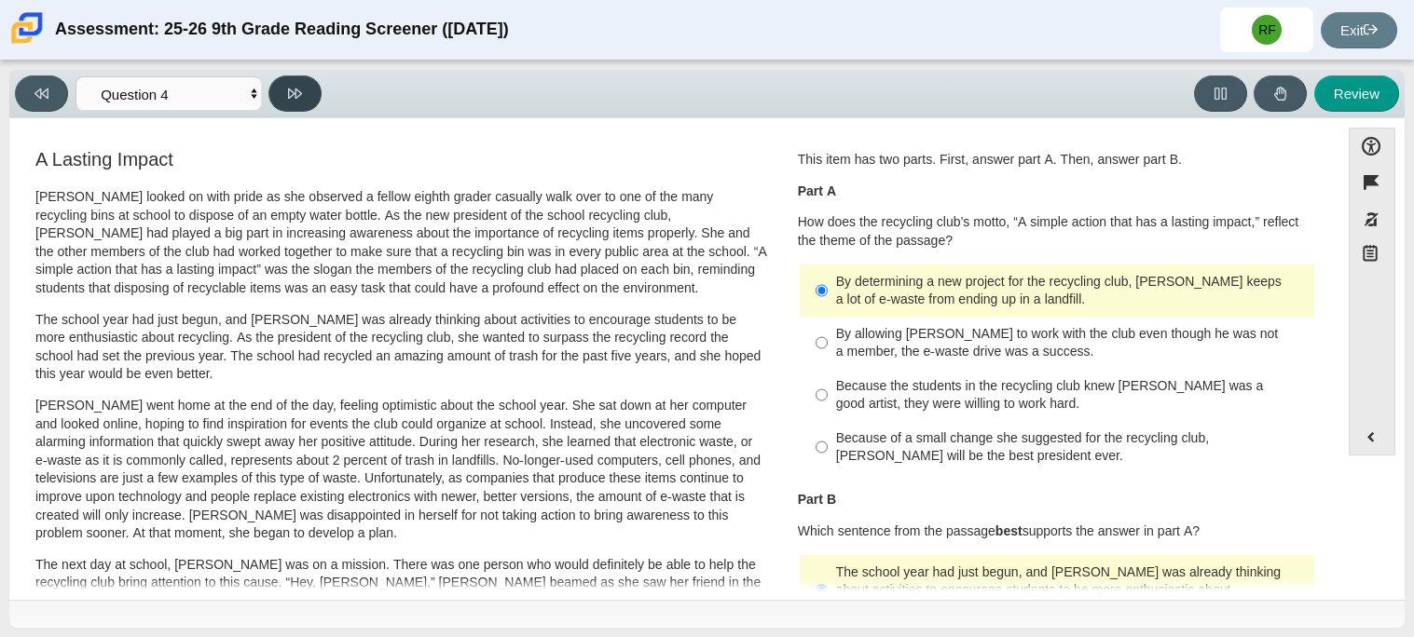
click at [280, 98] on button at bounding box center [294, 93] width 53 height 36
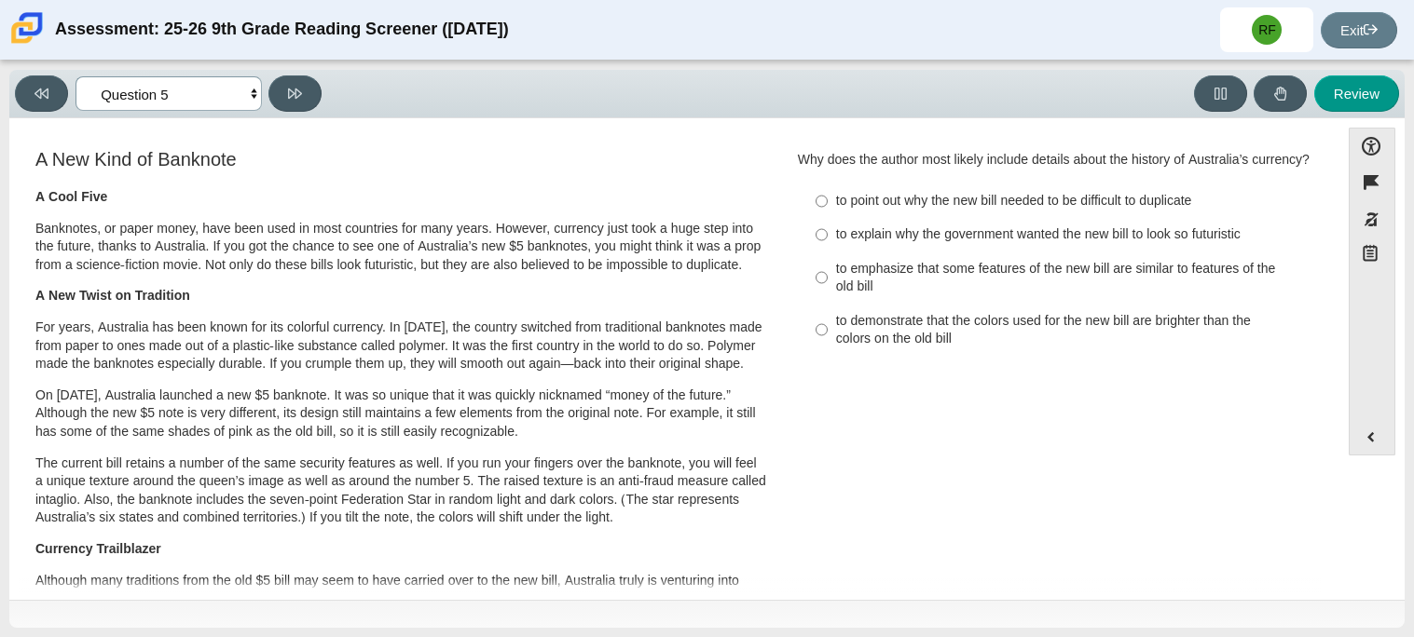
click at [229, 102] on select "Questions Question 1 Question 2 Question 3 Question 4 Question 5 Question 6 Que…" at bounding box center [168, 93] width 186 height 34
click at [75, 76] on select "Questions Question 1 Question 2 Question 3 Question 4 Question 5 Question 6 Que…" at bounding box center [168, 93] width 186 height 34
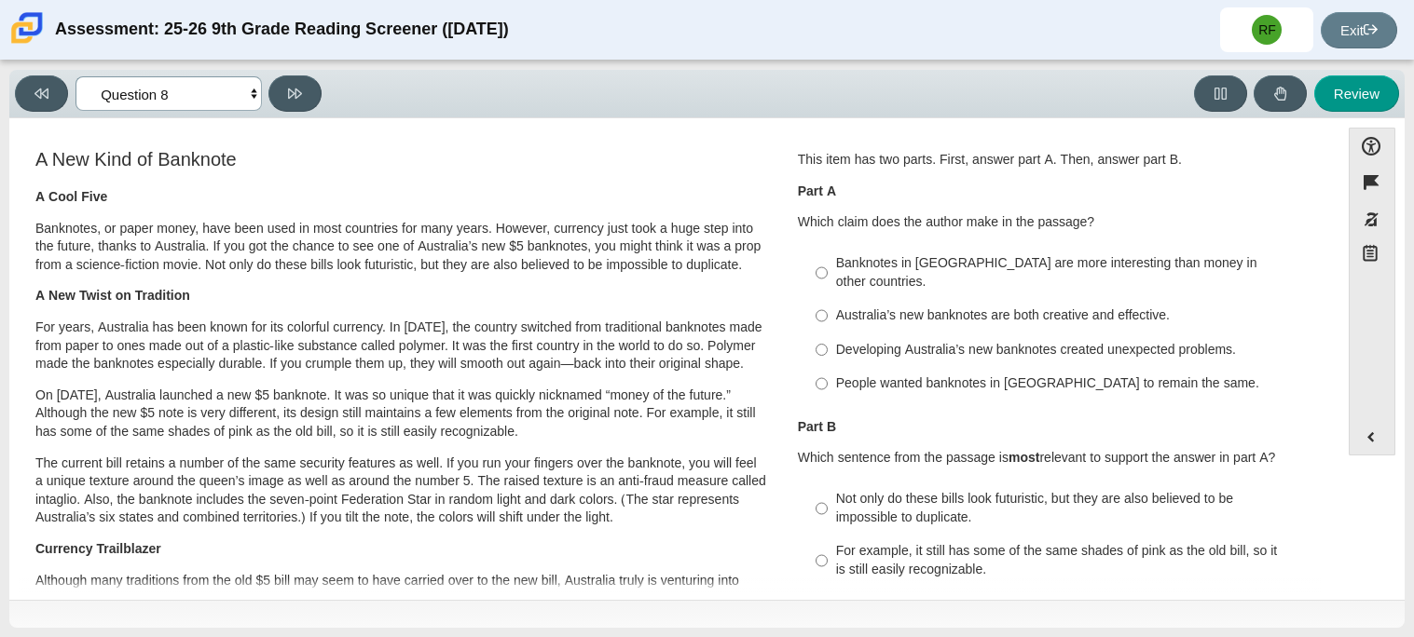
click at [212, 89] on select "Questions Question 1 Question 2 Question 3 Question 4 Question 5 Question 6 Que…" at bounding box center [168, 93] width 186 height 34
click at [75, 76] on select "Questions Question 1 Question 2 Question 3 Question 4 Question 5 Question 6 Que…" at bounding box center [168, 93] width 186 height 34
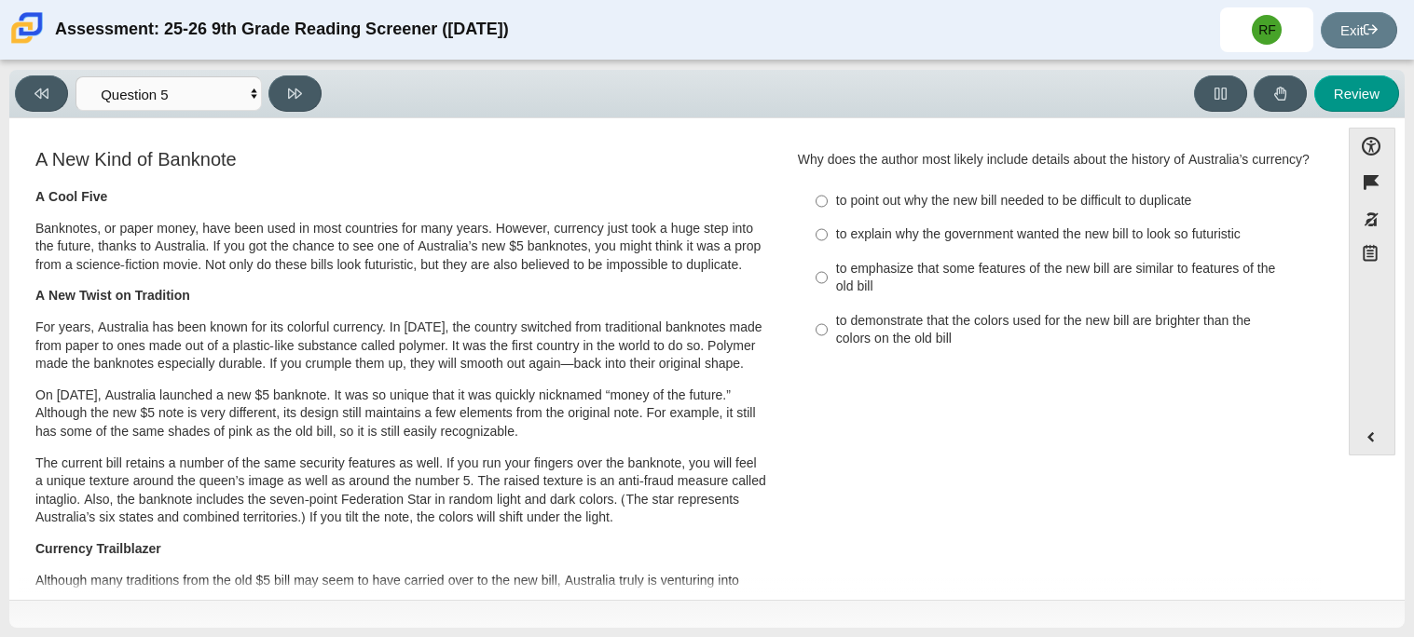
click at [198, 113] on div "Viewing Question 5 of 12 in Pacing Mode Questions Question 1 Question 2 Questio…" at bounding box center [706, 94] width 1395 height 48
click at [198, 109] on select "Questions Question 1 Question 2 Question 3 Question 4 Question 5 Question 6 Que…" at bounding box center [168, 93] width 186 height 34
click at [75, 76] on select "Questions Question 1 Question 2 Question 3 Question 4 Question 5 Question 6 Que…" at bounding box center [168, 93] width 186 height 34
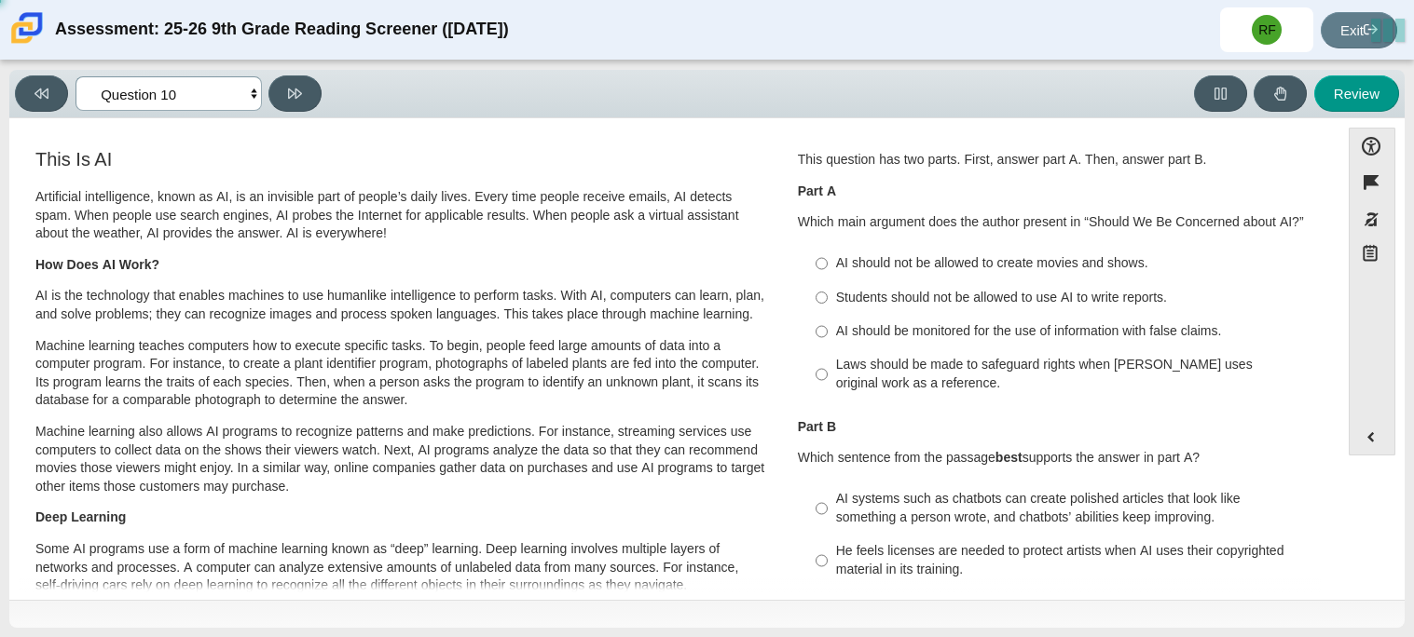
click at [226, 85] on select "Questions Question 1 Question 2 Question 3 Question 4 Question 5 Question 6 Que…" at bounding box center [168, 93] width 186 height 34
click at [75, 76] on select "Questions Question 1 Question 2 Question 3 Question 4 Question 5 Question 6 Que…" at bounding box center [168, 93] width 186 height 34
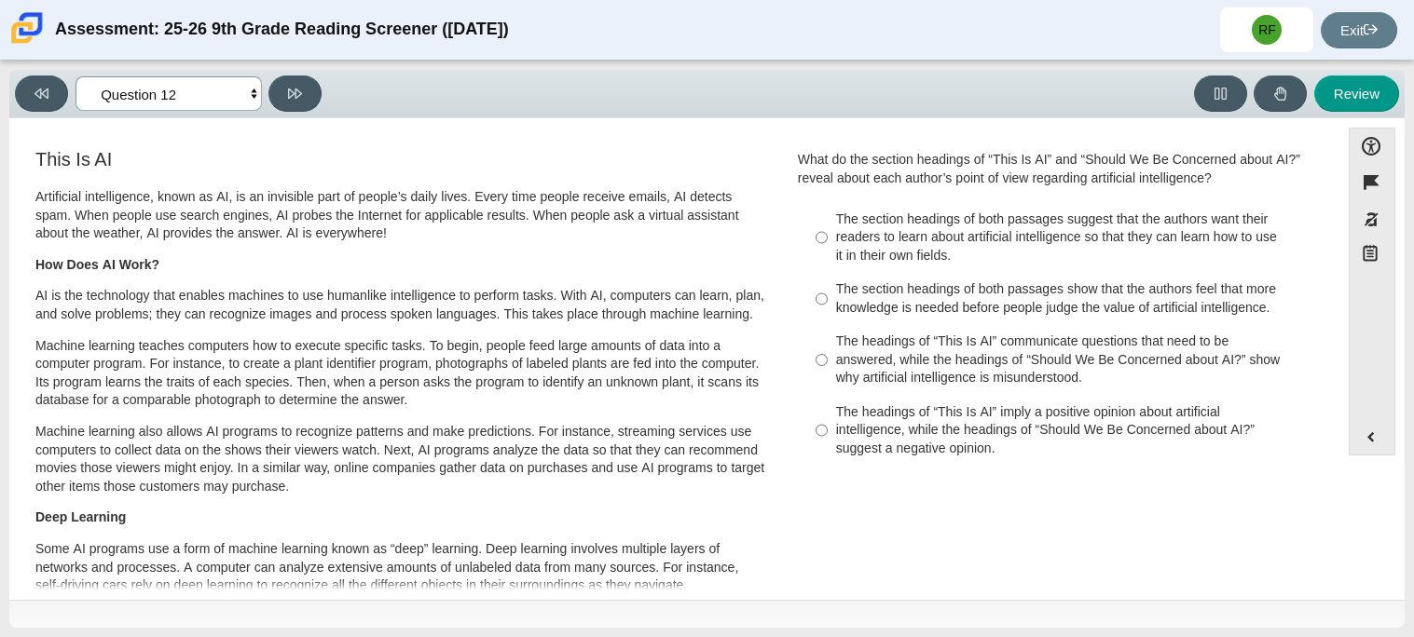
click at [222, 91] on select "Questions Question 1 Question 2 Question 3 Question 4 Question 5 Question 6 Que…" at bounding box center [168, 93] width 186 height 34
select select "e41f1a79-e29f-4095-8030-a53364015bed"
click at [75, 76] on select "Questions Question 1 Question 2 Question 3 Question 4 Question 5 Question 6 Que…" at bounding box center [168, 93] width 186 height 34
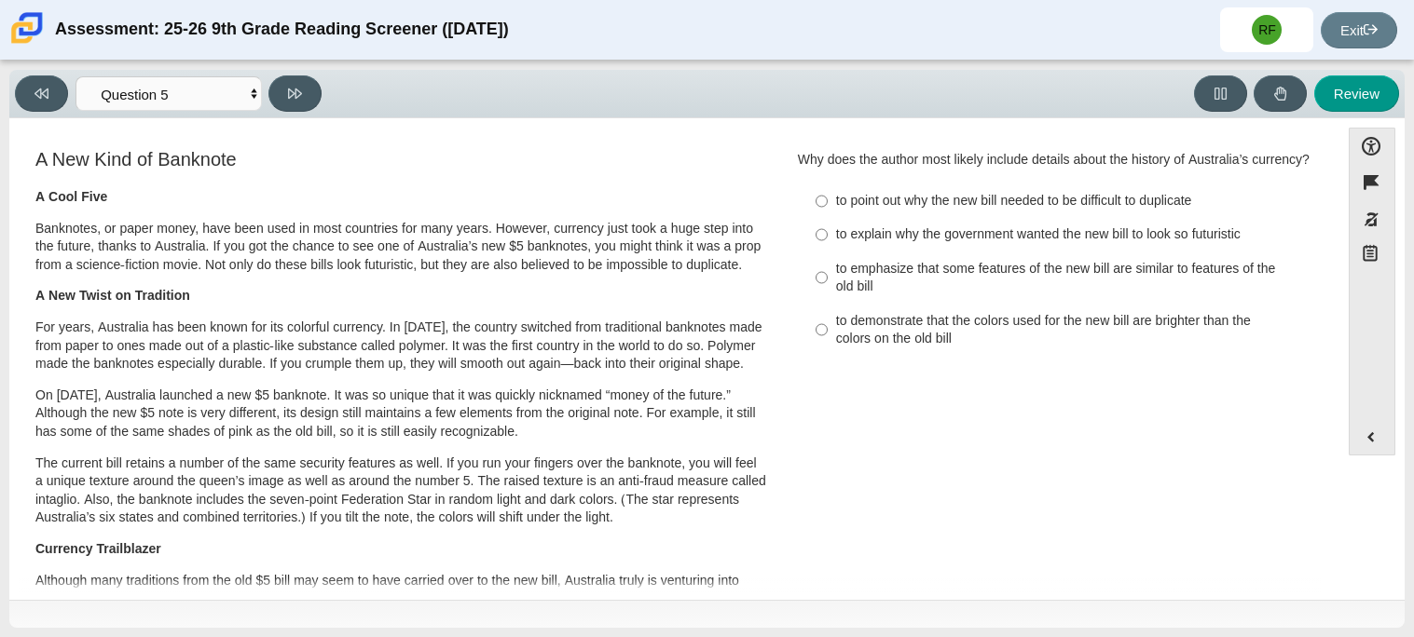
click at [868, 208] on div "to point out why the new bill needed to be difficult to duplicate" at bounding box center [1071, 201] width 471 height 19
click at [827, 208] on input "to point out why the new bill needed to be difficult to duplicate to point out …" at bounding box center [821, 201] width 12 height 34
radio input "true"
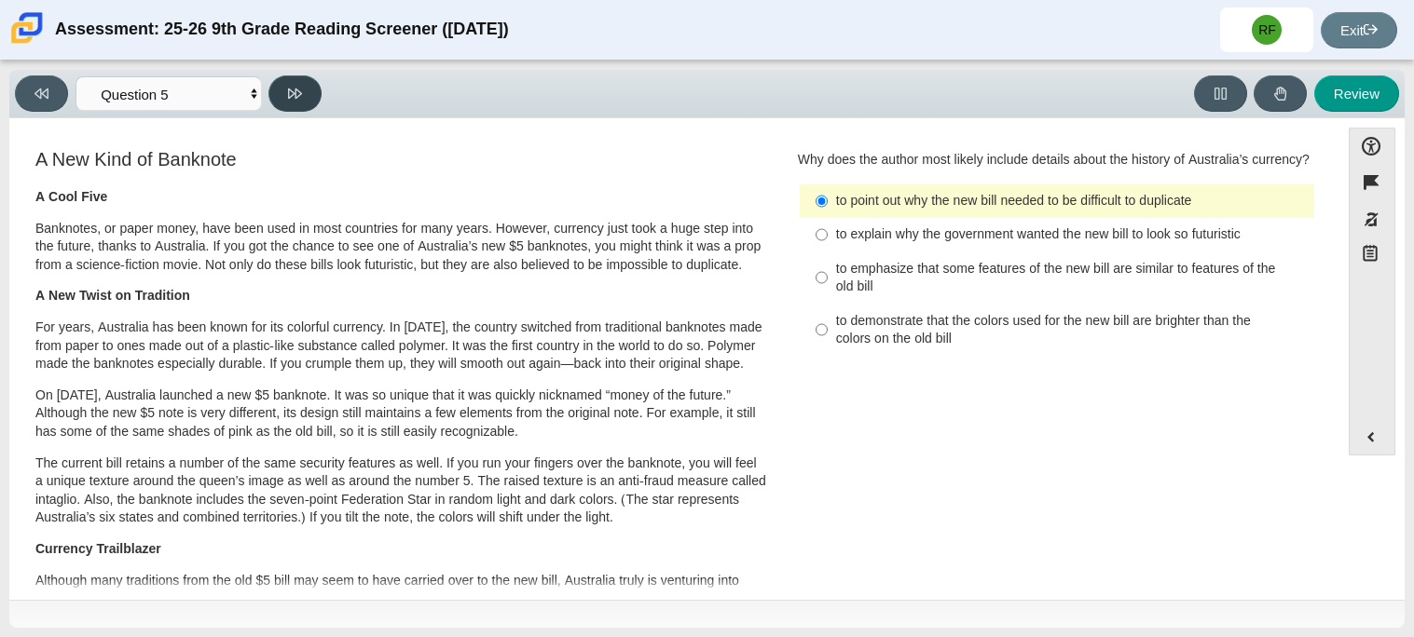
click at [304, 110] on button at bounding box center [294, 93] width 53 height 36
select select "69146e31-7b3d-4a3e-9ce6-f30c24342ae0"
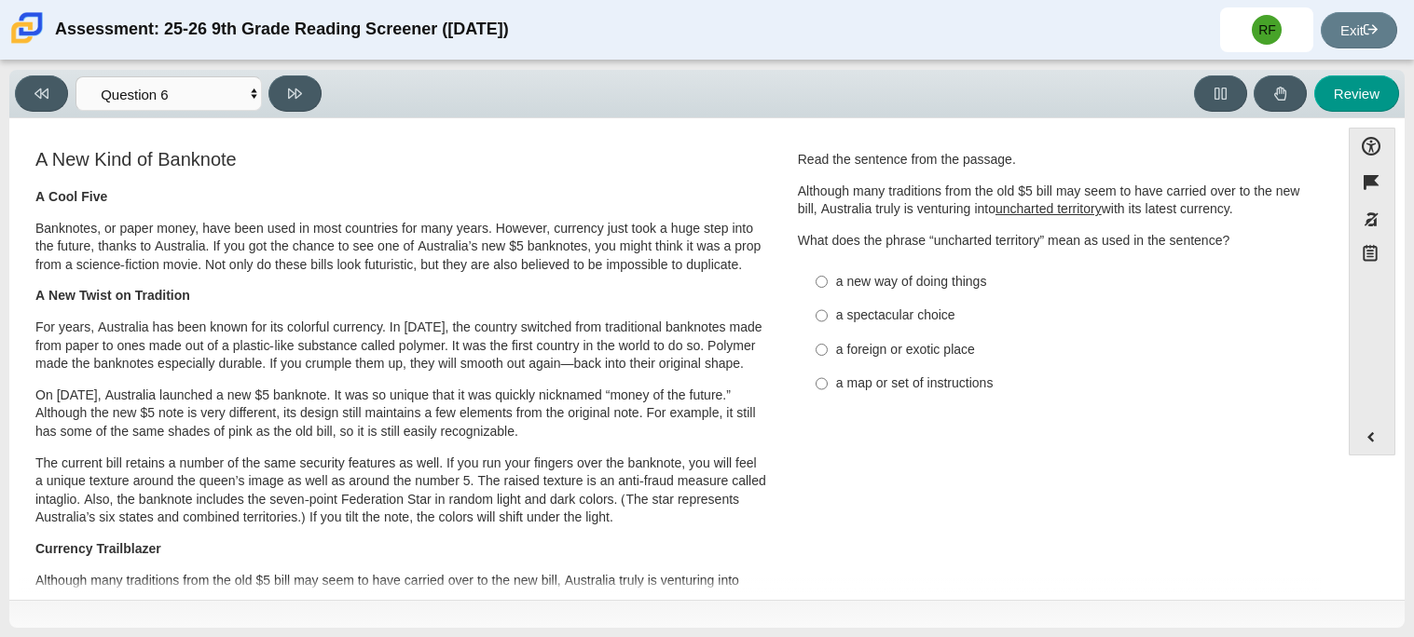
click at [1008, 215] on u "uncharted territory" at bounding box center [1048, 208] width 106 height 17
click at [943, 288] on div "a new way of doing things" at bounding box center [1071, 282] width 471 height 19
click at [827, 288] on input "a new way of doing things a new way of doing things" at bounding box center [821, 282] width 12 height 34
radio input "true"
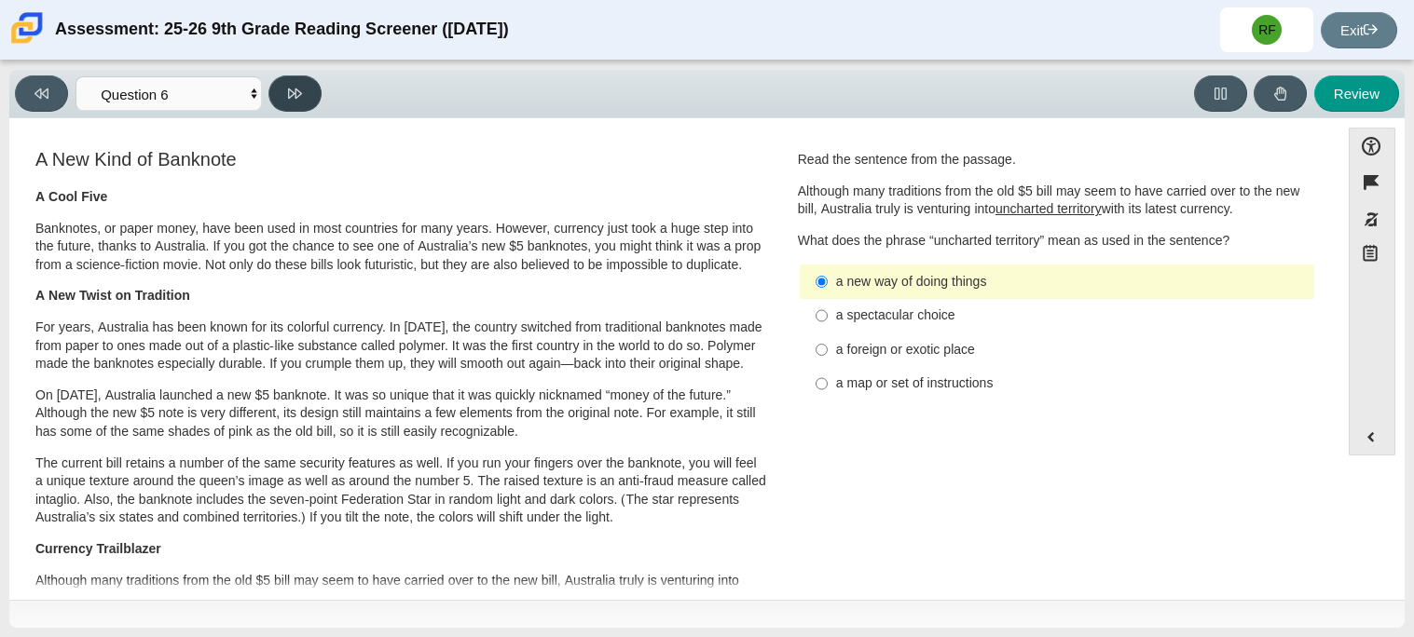
click at [317, 98] on button at bounding box center [294, 93] width 53 height 36
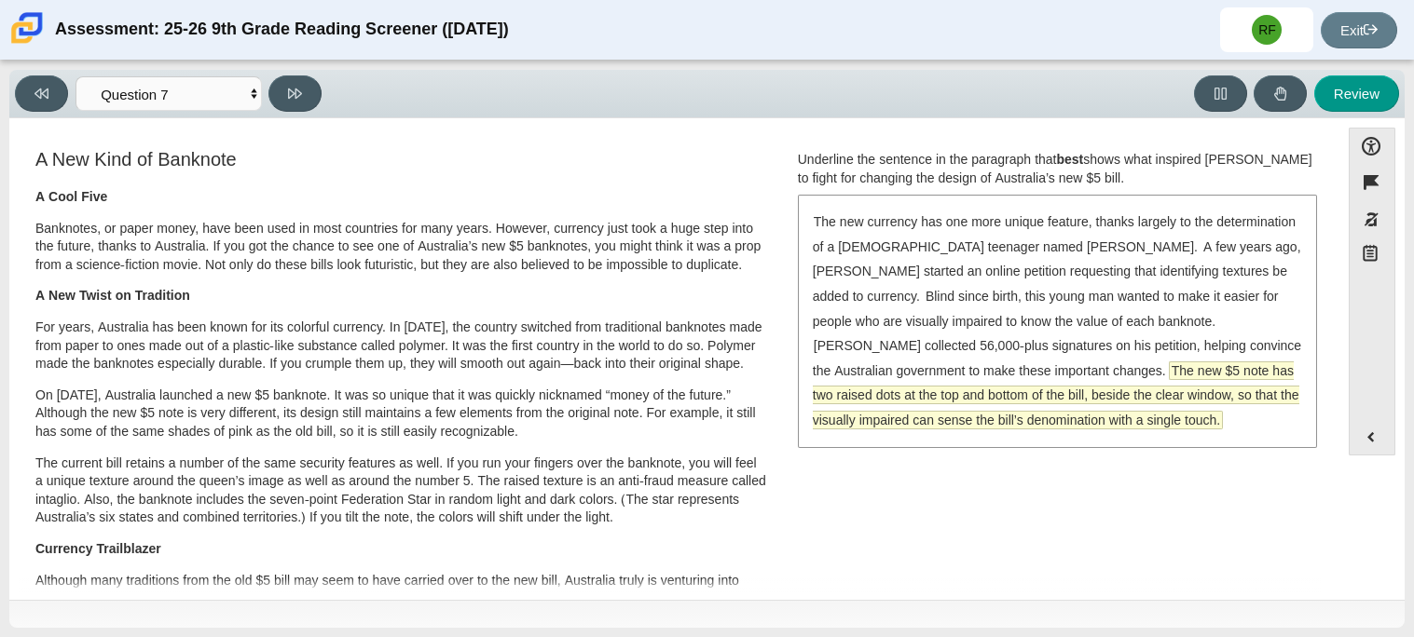
click at [1134, 389] on span "The new $5 note has two raised dots at the top and bottom of the bill, beside t…" at bounding box center [1056, 395] width 486 height 66
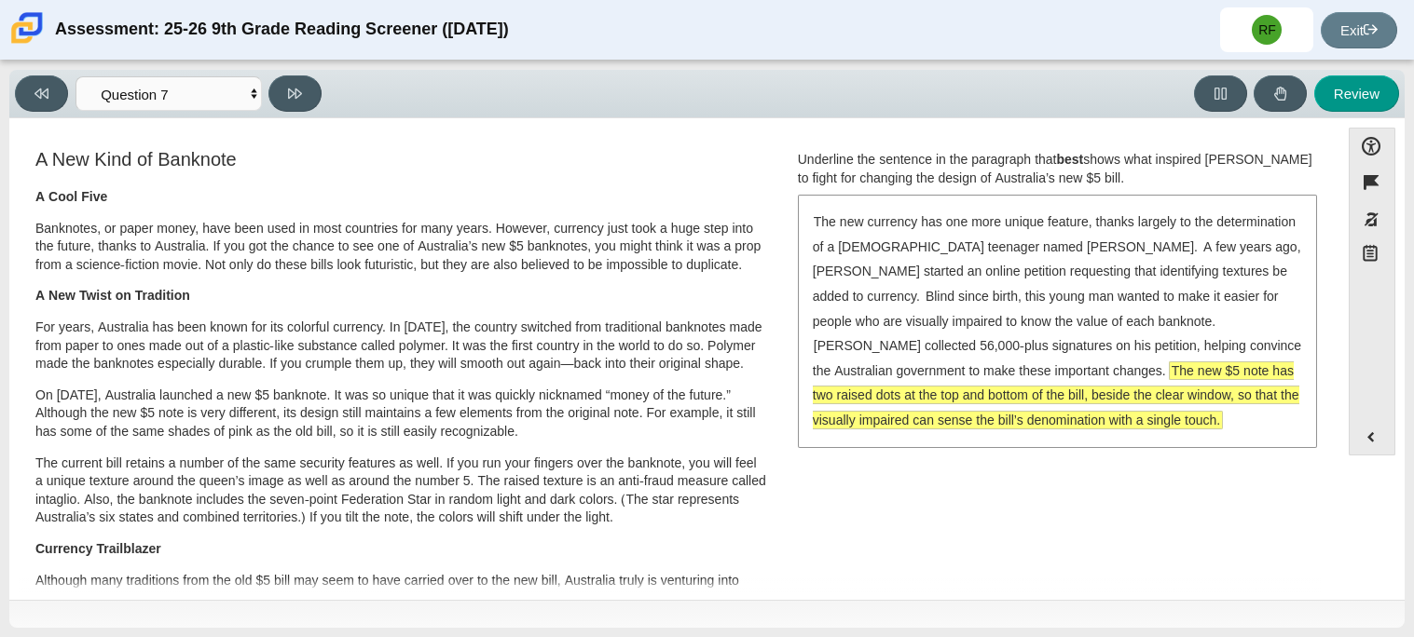
click at [917, 307] on div "The new currency has one more unique feature, thanks largely to the determinati…" at bounding box center [1056, 321] width 515 height 249
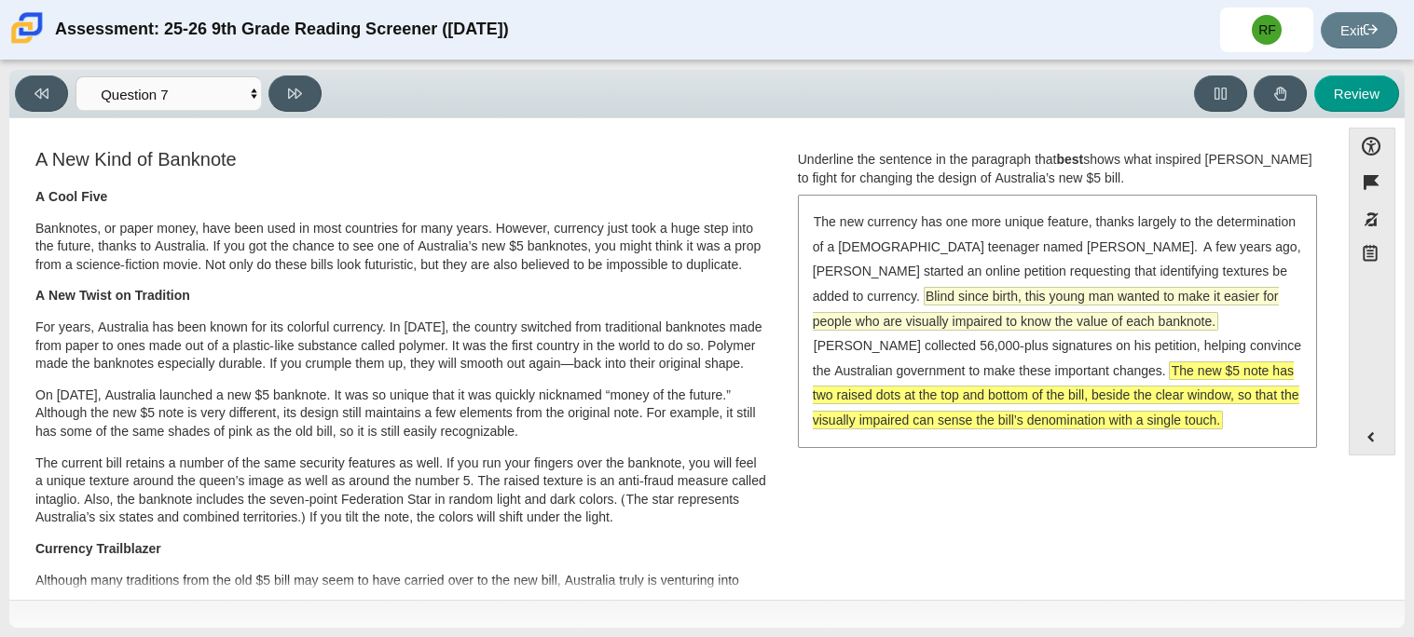
click at [914, 321] on span "Blind since birth, this young man wanted to make it easier for people who are v…" at bounding box center [1046, 309] width 466 height 42
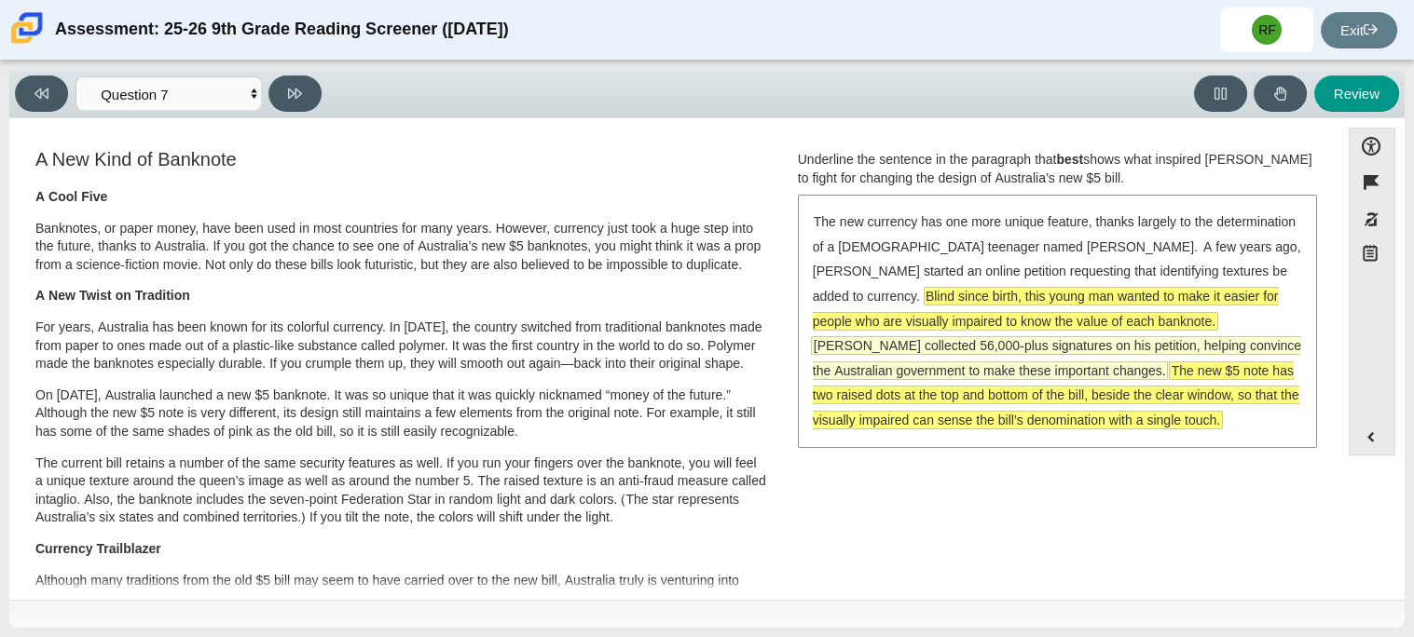
click at [922, 346] on span "[PERSON_NAME] collected 56,000-plus signatures on his petition, helping convinc…" at bounding box center [1057, 358] width 488 height 42
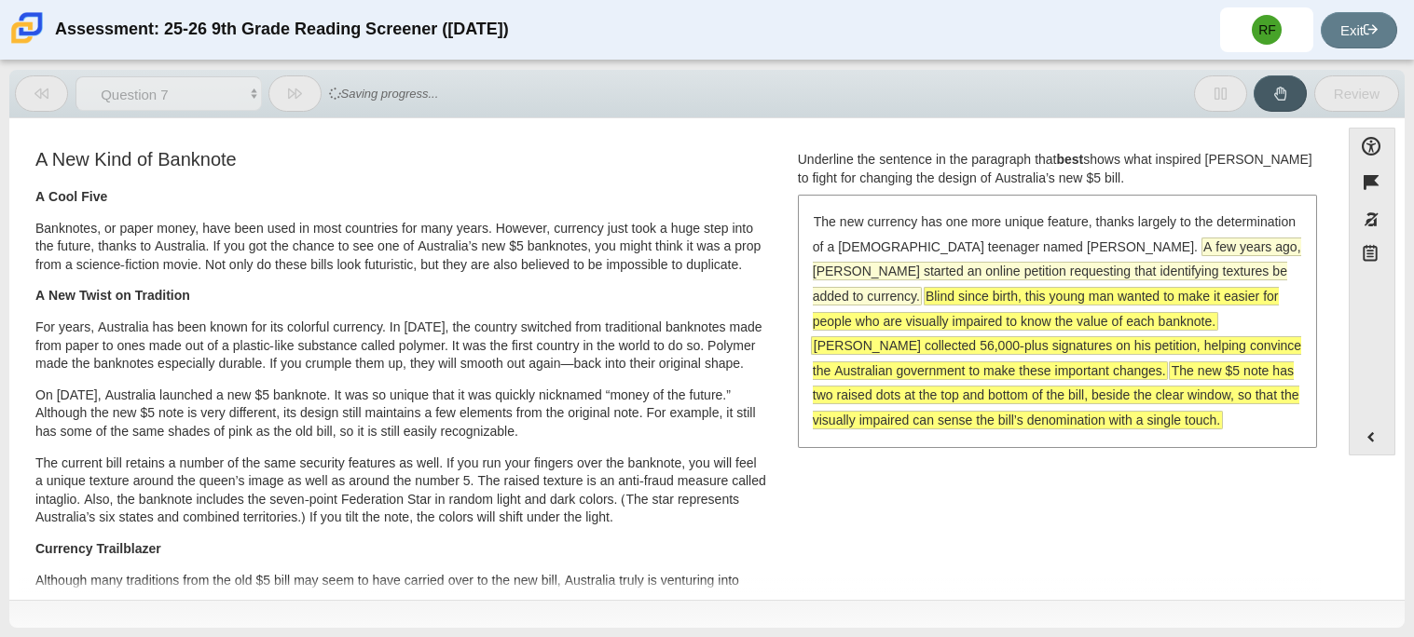
click at [939, 263] on span "A few years ago, [PERSON_NAME] started an online petition requesting that ident…" at bounding box center [1057, 272] width 488 height 66
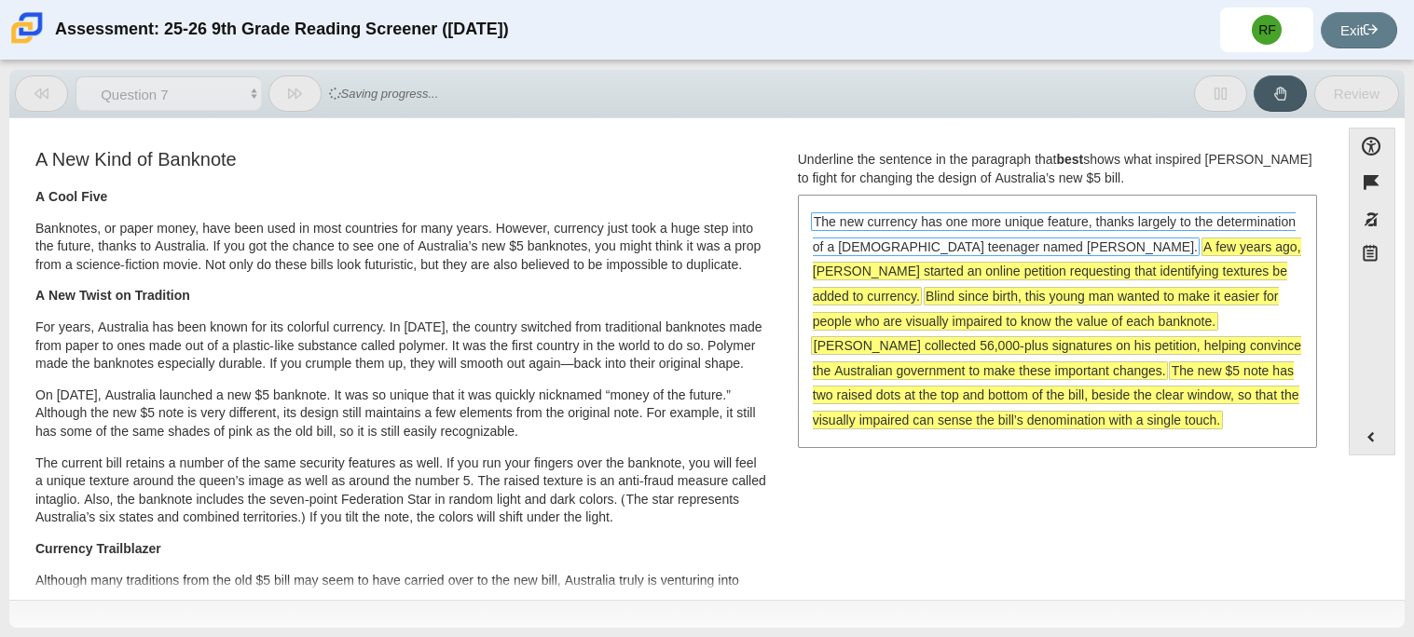
click at [1038, 236] on span "The new currency has one more unique feature, thanks largely to the determinati…" at bounding box center [1053, 234] width 485 height 44
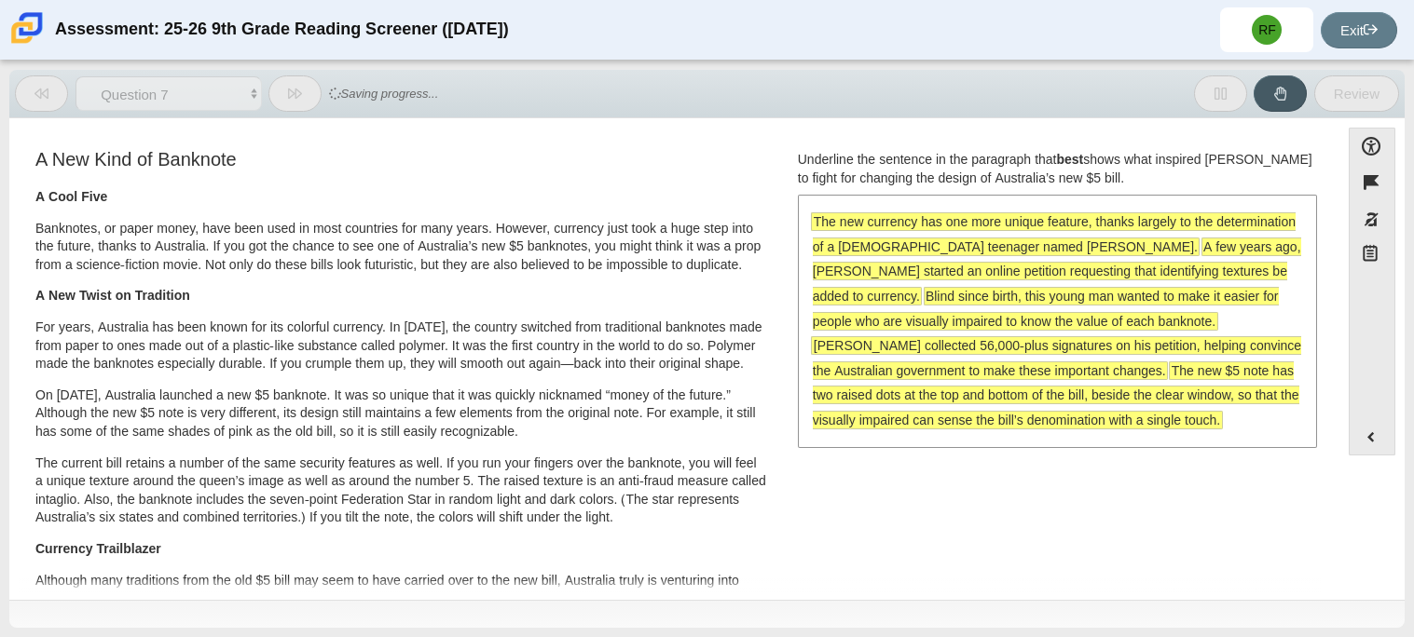
click at [1036, 242] on span "The new currency has one more unique feature, thanks largely to the determinati…" at bounding box center [1054, 234] width 483 height 42
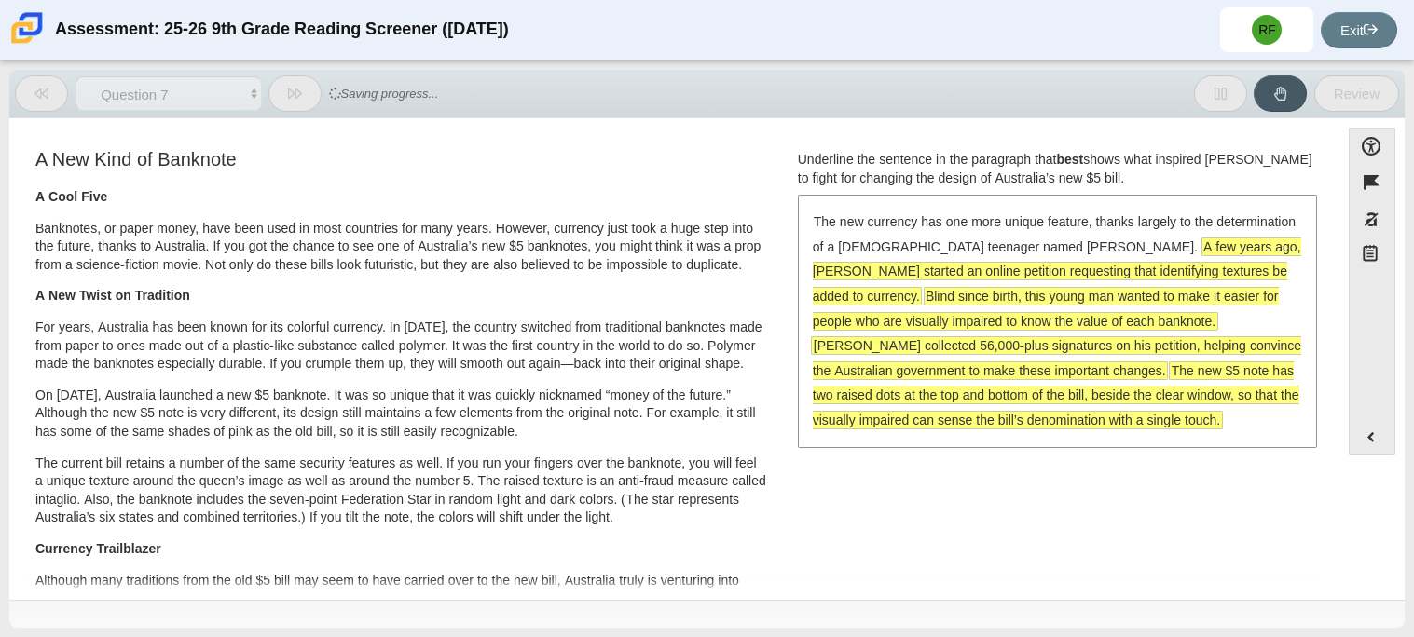
click at [1075, 256] on div "The new currency has one more unique feature, thanks largely to the determinati…" at bounding box center [1056, 321] width 515 height 249
click at [1052, 272] on span "A few years ago, [PERSON_NAME] started an online petition requesting that ident…" at bounding box center [1057, 272] width 488 height 66
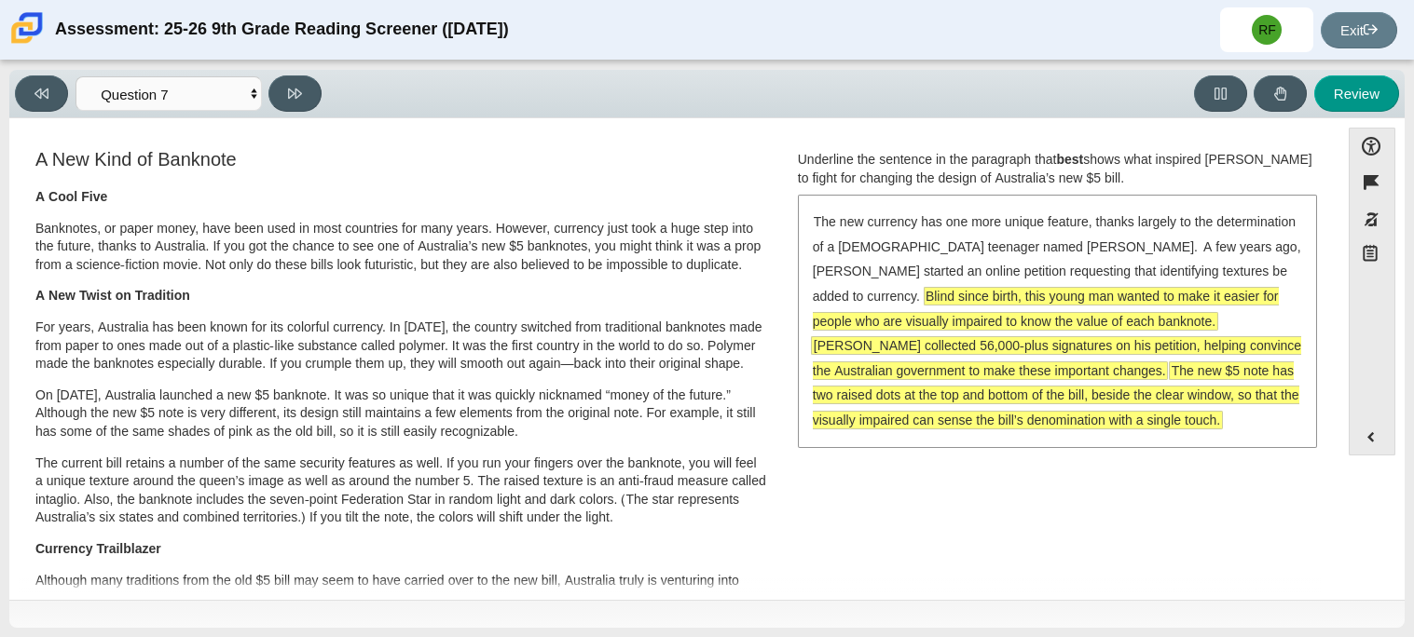
click at [981, 302] on span "Blind since birth, this young man wanted to make it easier for people who are v…" at bounding box center [1046, 309] width 466 height 42
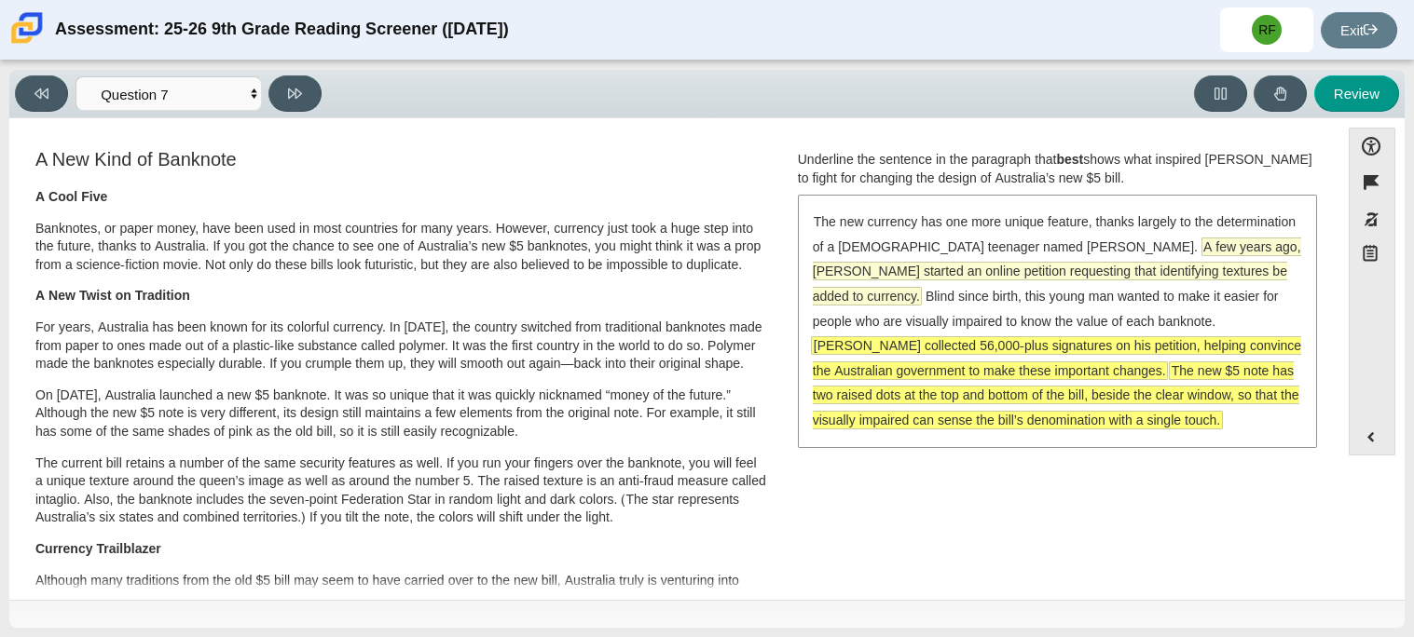
click at [1097, 272] on span "A few years ago, [PERSON_NAME] started an online petition requesting that ident…" at bounding box center [1057, 272] width 488 height 66
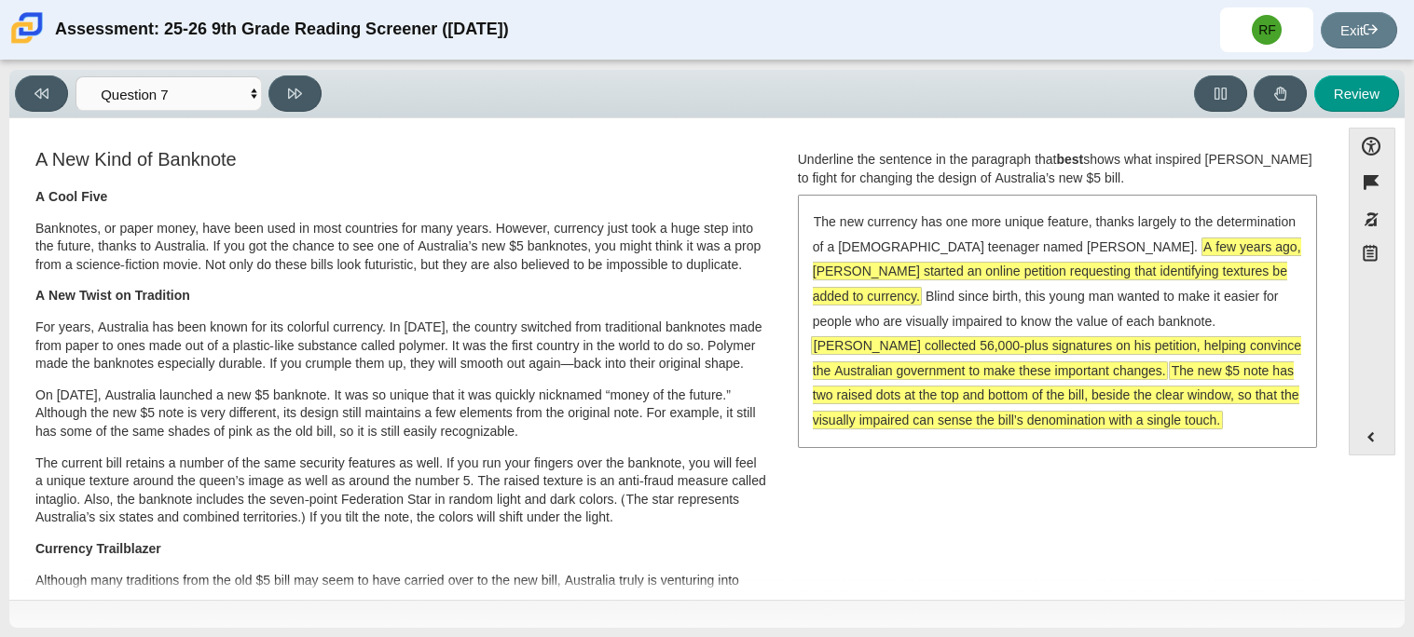
click at [1100, 337] on span "[PERSON_NAME] collected 56,000-plus signatures on his petition, helping convinc…" at bounding box center [1057, 358] width 488 height 42
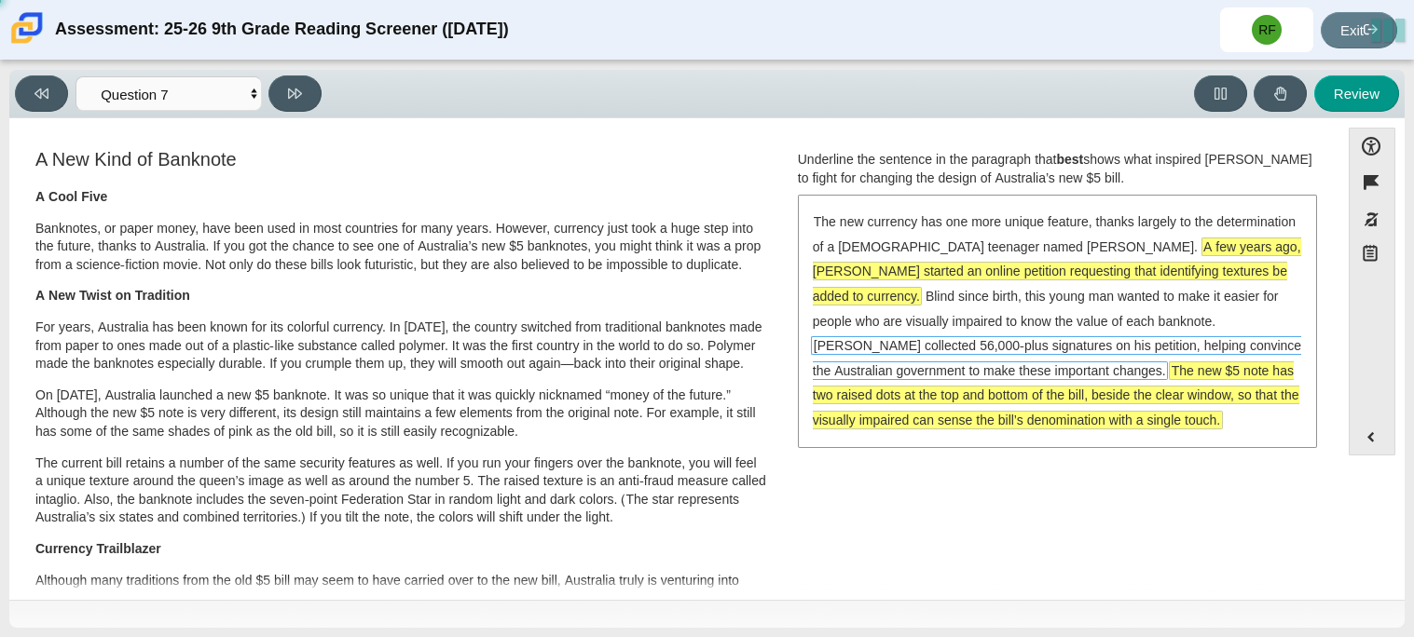
click at [1083, 336] on span "[PERSON_NAME] collected 56,000-plus signatures on his petition, helping convinc…" at bounding box center [1056, 358] width 490 height 44
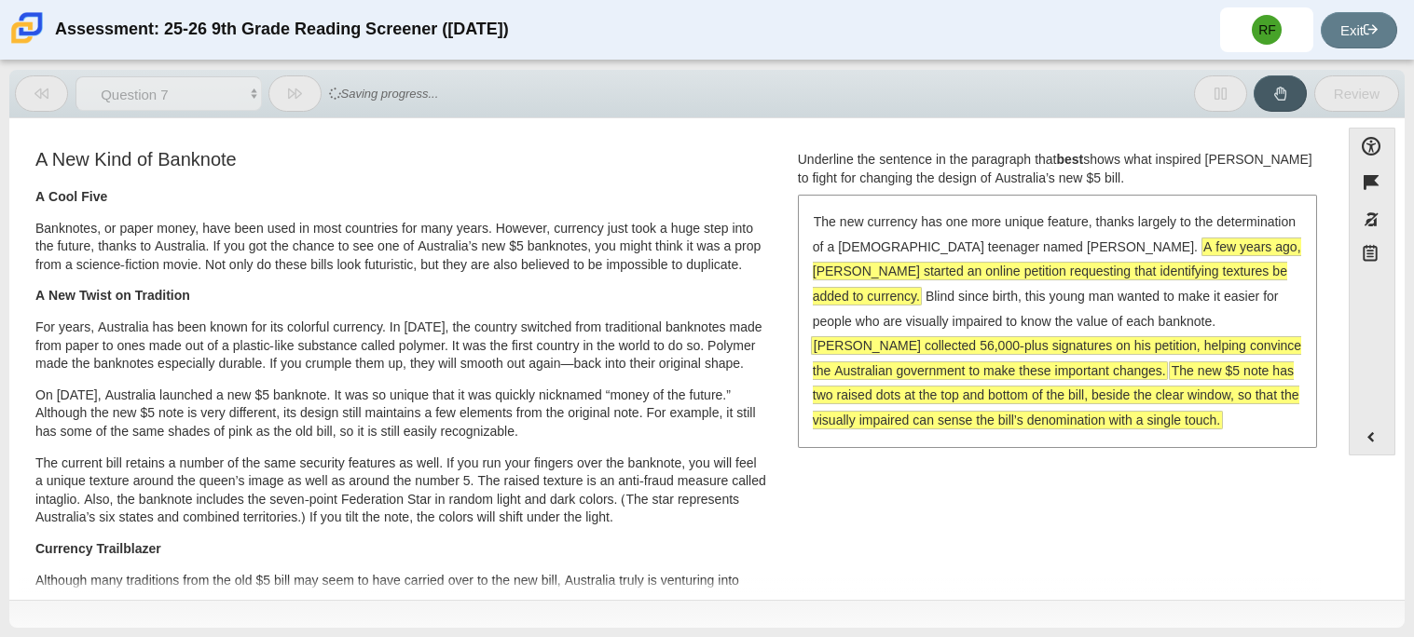
click at [1101, 280] on span "A few years ago, [PERSON_NAME] started an online petition requesting that ident…" at bounding box center [1057, 272] width 488 height 68
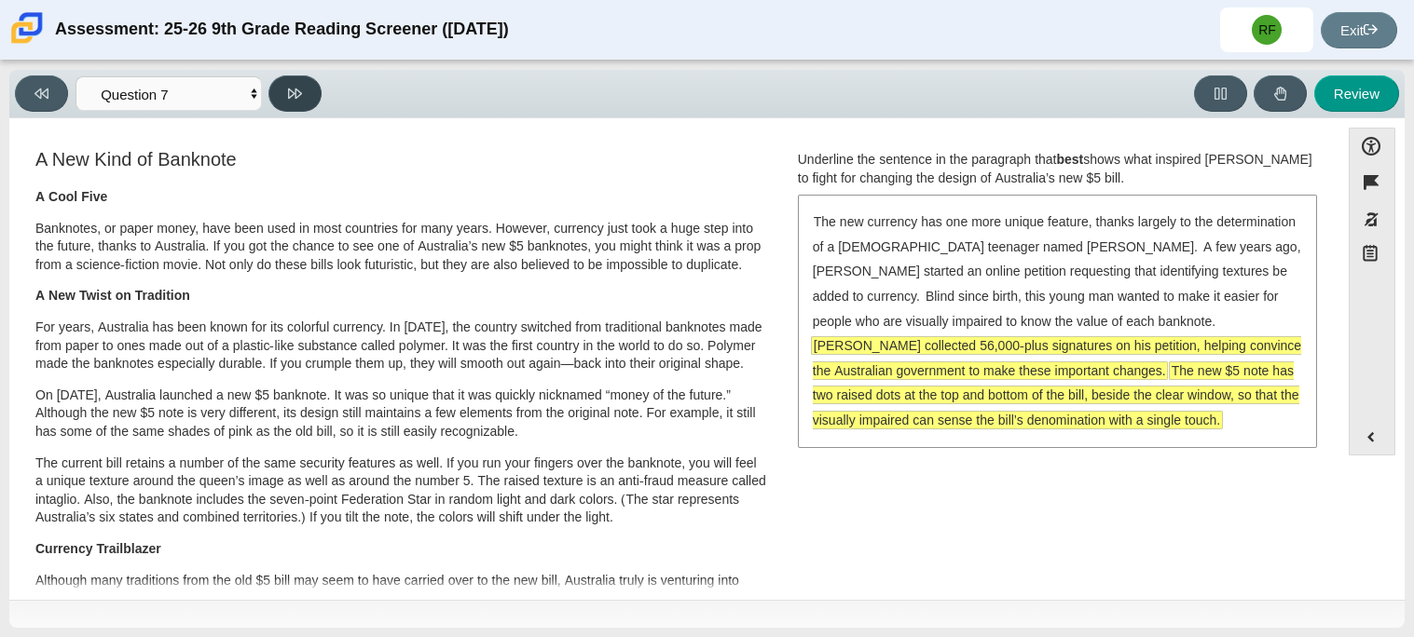
click at [294, 103] on button at bounding box center [294, 93] width 53 height 36
select select "ea8338c2-a6a3-418e-a305-2b963b54a290"
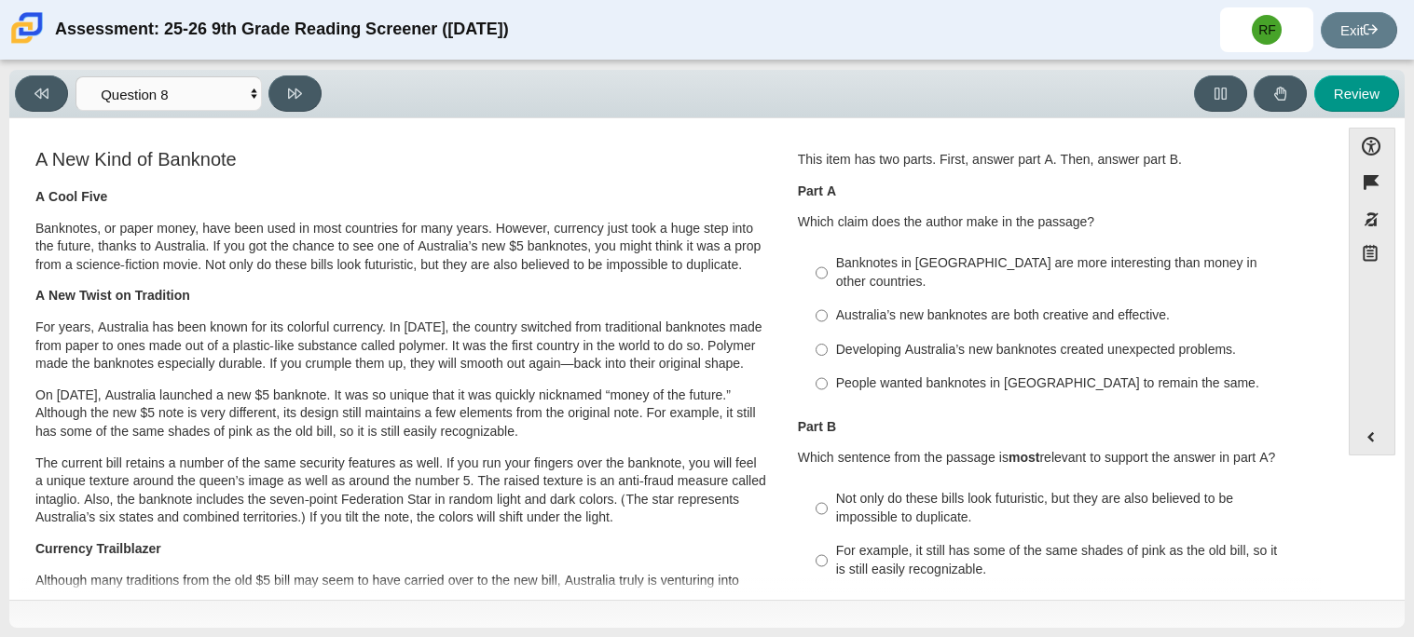
click at [868, 307] on div "Australia’s new banknotes are both creative and effective." at bounding box center [1071, 316] width 471 height 19
click at [827, 299] on input "Australia’s new banknotes are both creative and effective. Australia’s new bank…" at bounding box center [821, 316] width 12 height 34
radio input "true"
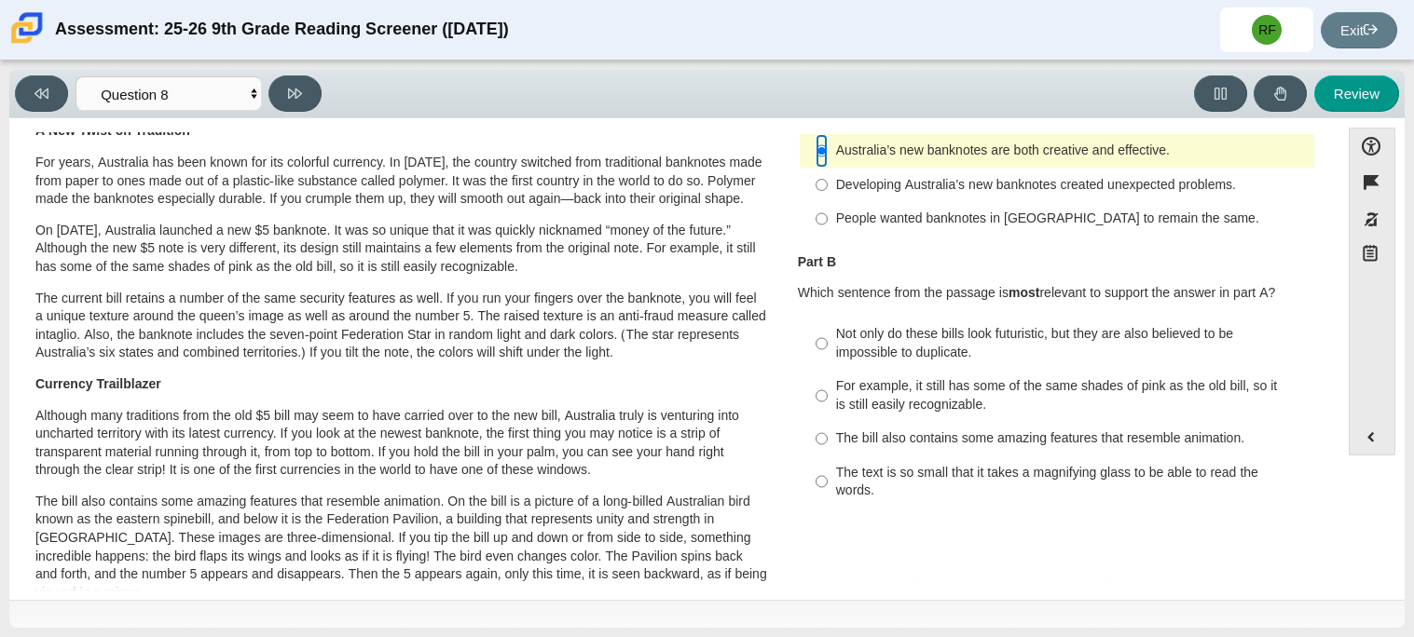
scroll to position [188, 0]
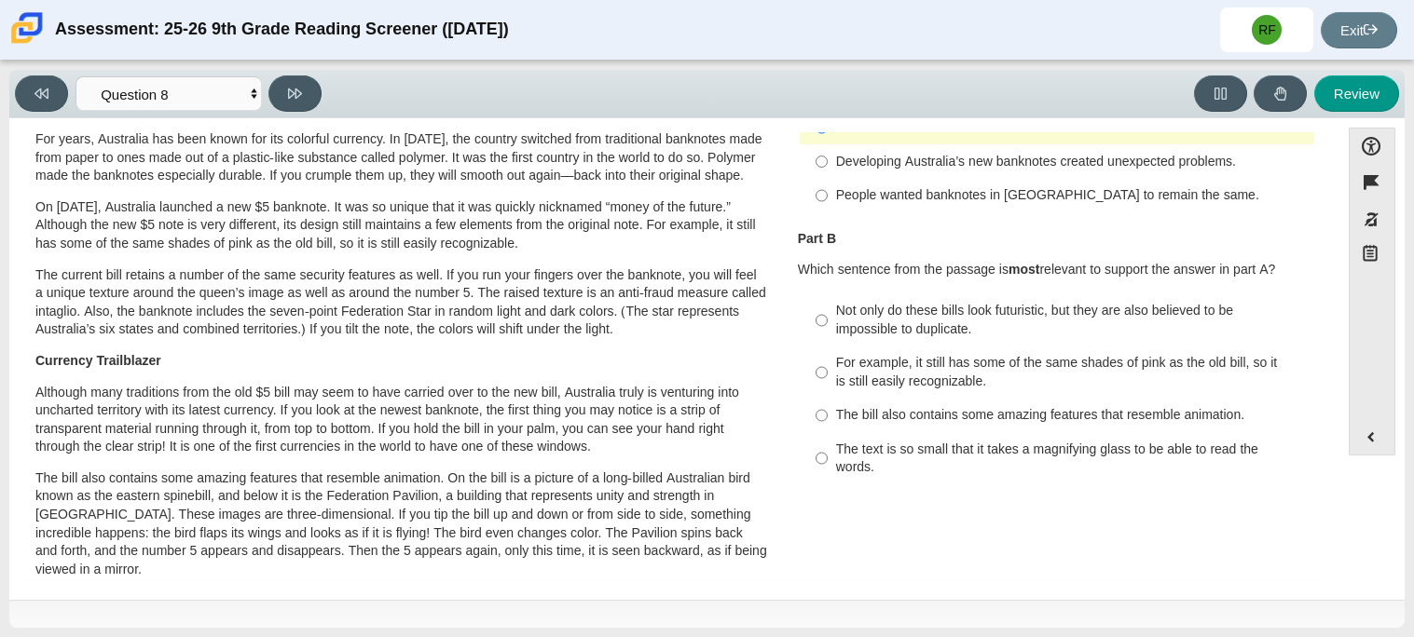
click at [1112, 406] on div "The bill also contains some amazing features that resemble animation." at bounding box center [1071, 415] width 471 height 19
click at [827, 399] on input "The bill also contains some amazing features that resemble animation. The bill …" at bounding box center [821, 416] width 12 height 34
radio input "true"
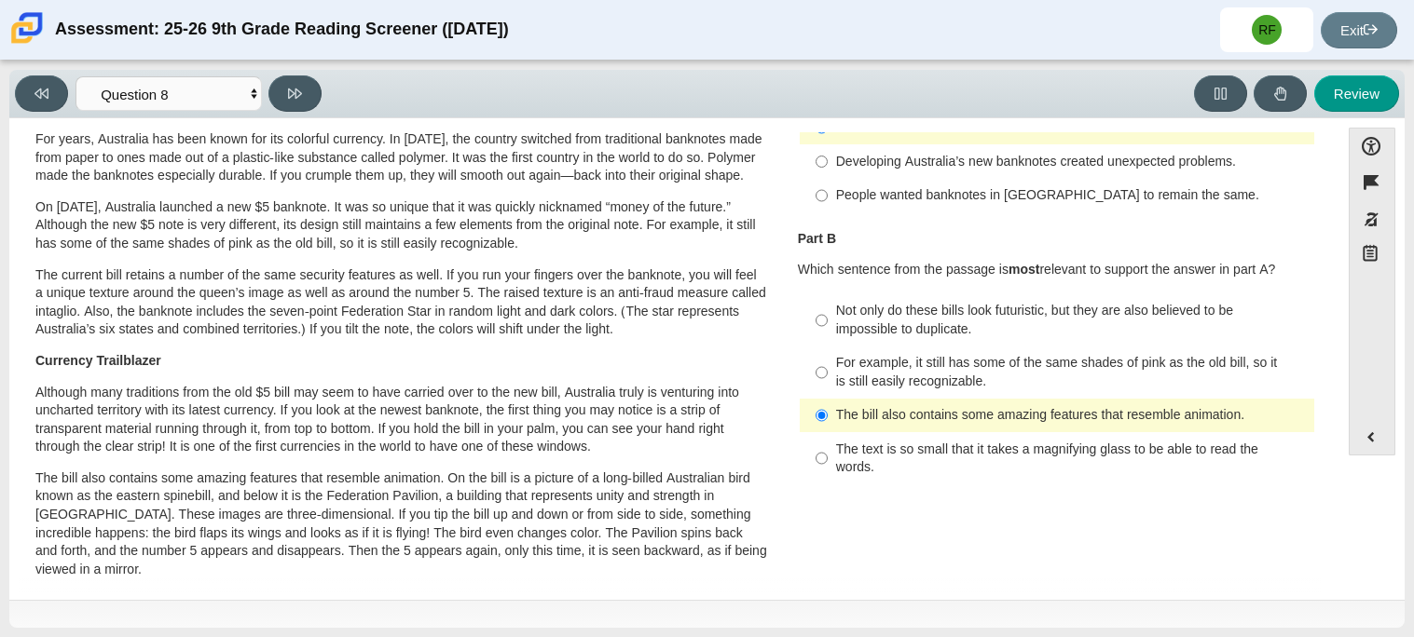
click at [853, 354] on div "For example, it still has some of the same shades of pink as the old bill, so i…" at bounding box center [1071, 372] width 471 height 36
click at [827, 350] on input "For example, it still has some of the same shades of pink as the old bill, so i…" at bounding box center [821, 373] width 12 height 52
radio input "true"
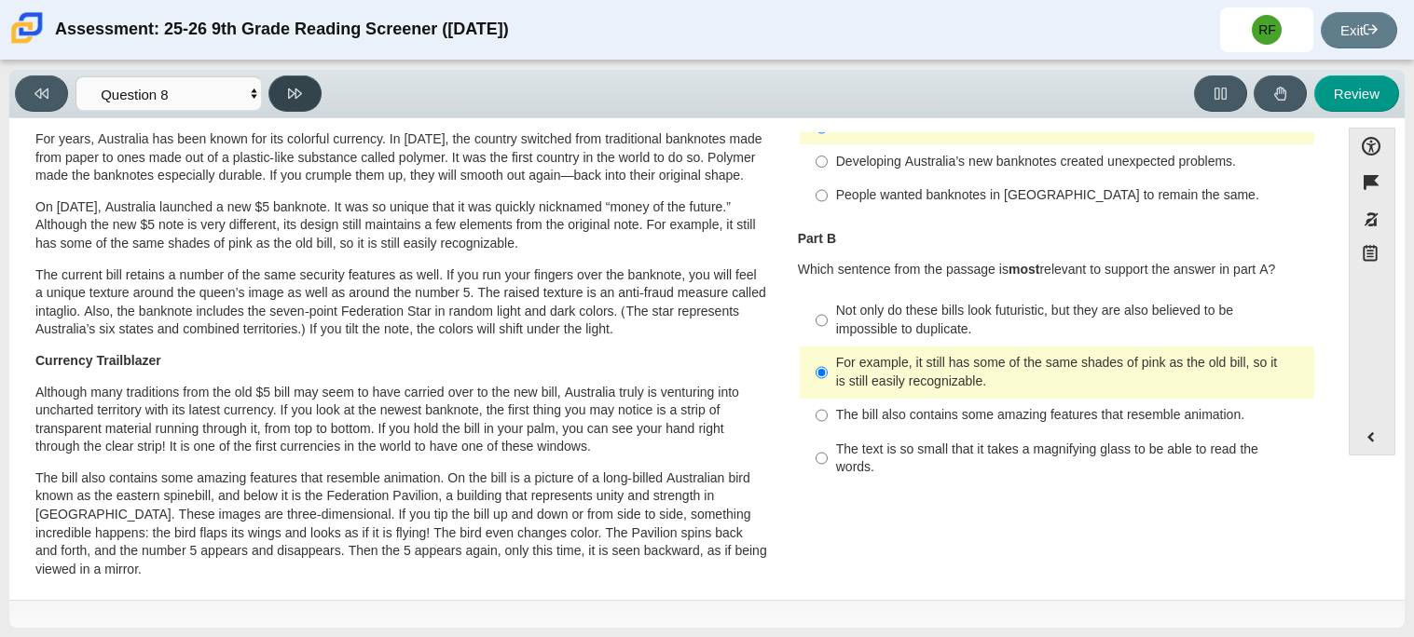
click at [316, 87] on button at bounding box center [294, 93] width 53 height 36
select select "89f058d6-b15c-4ef5-a4b3-fdaffb8868b6"
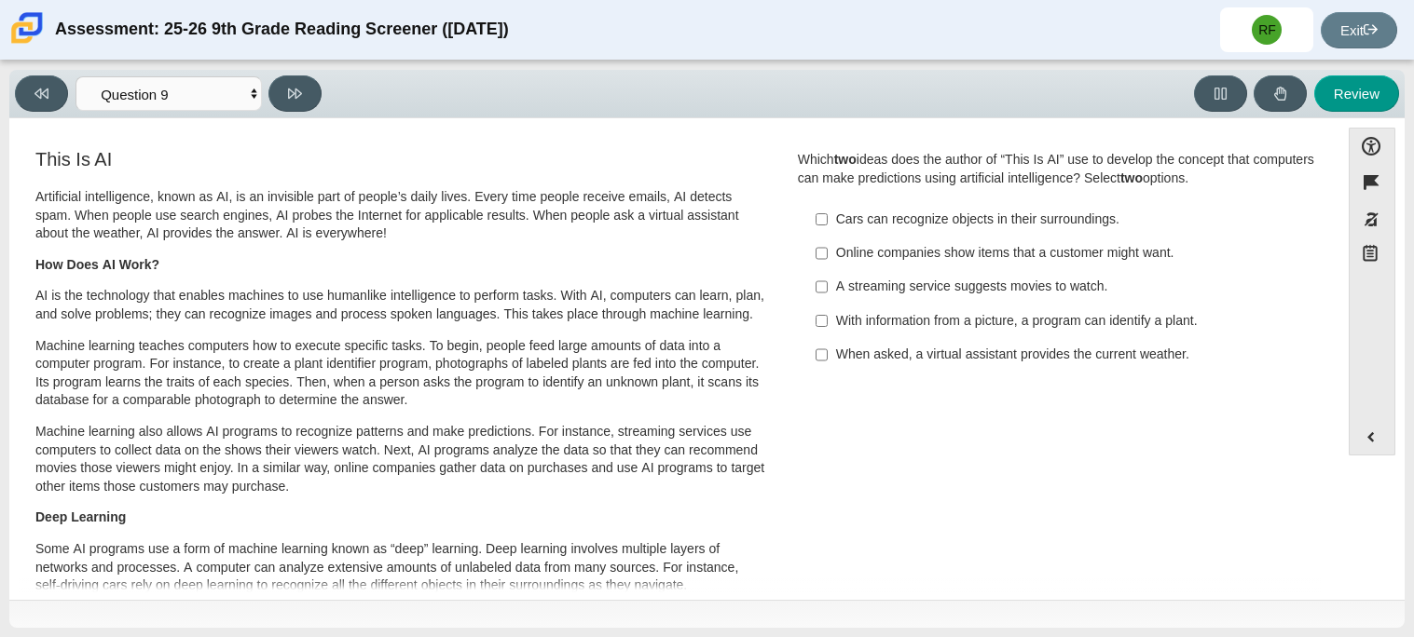
click at [1044, 246] on div "Online companies show items that a customer might want." at bounding box center [1071, 253] width 471 height 19
click at [827, 246] on input "Online companies show items that a customer might want. Online companies show i…" at bounding box center [821, 254] width 12 height 34
checkbox input "true"
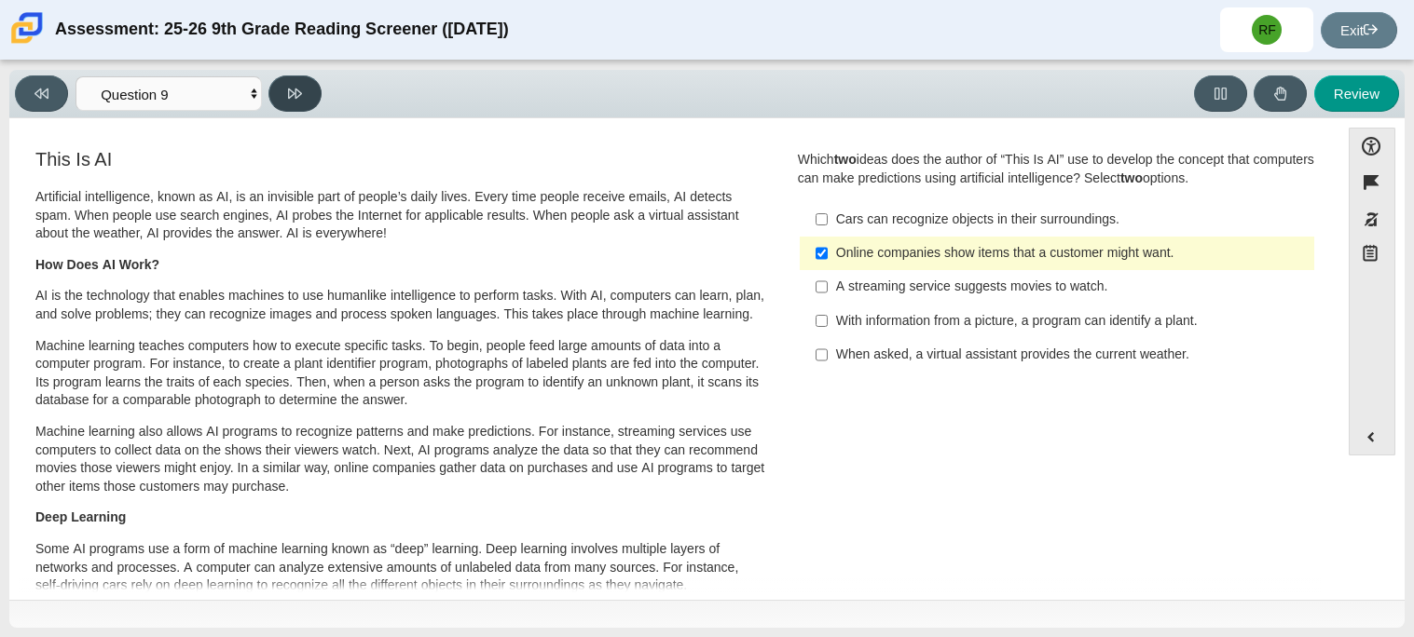
click at [309, 97] on button at bounding box center [294, 93] width 53 height 36
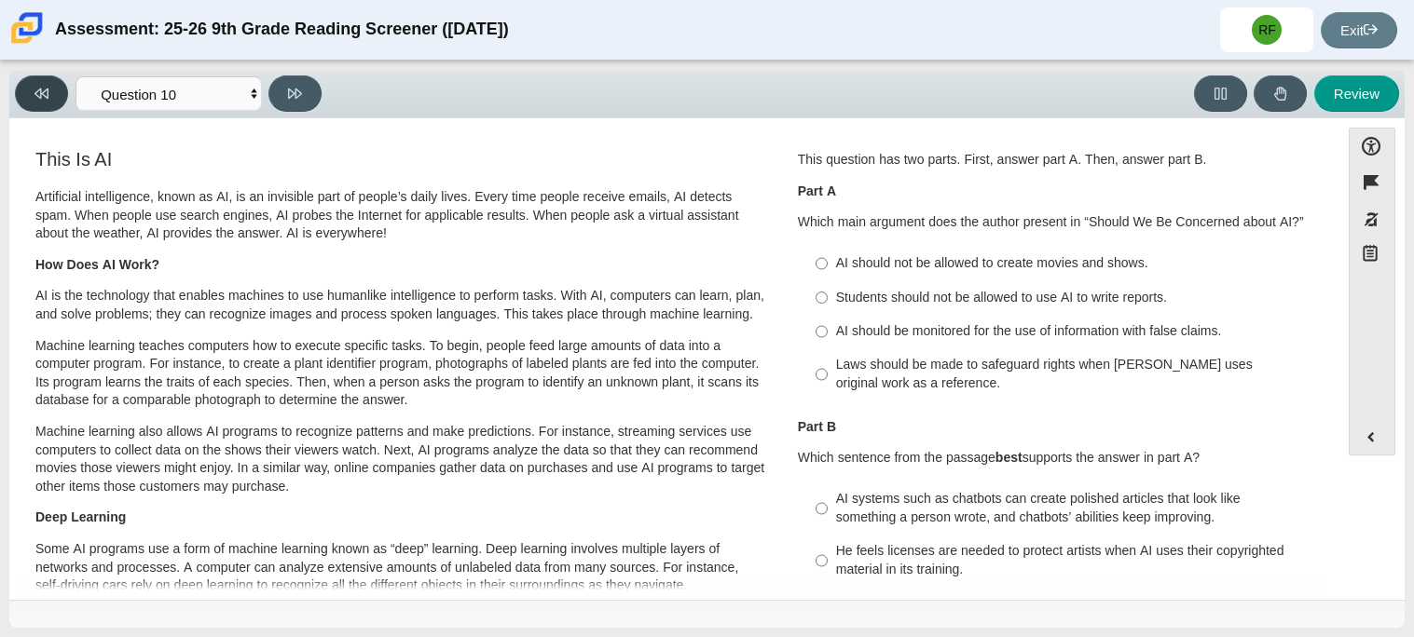
click at [61, 87] on button at bounding box center [41, 93] width 53 height 36
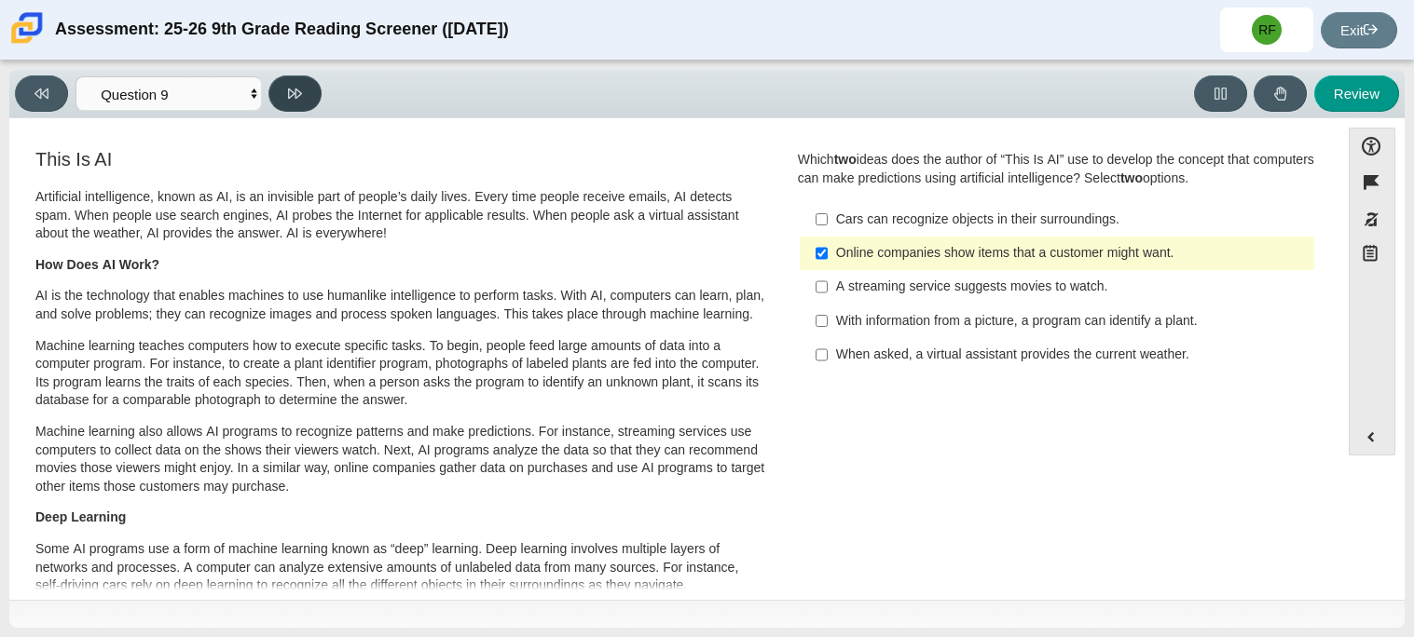
click at [286, 77] on button at bounding box center [294, 93] width 53 height 36
select select "cdf3c14e-a918-44d1-9b63-3db0fa81641e"
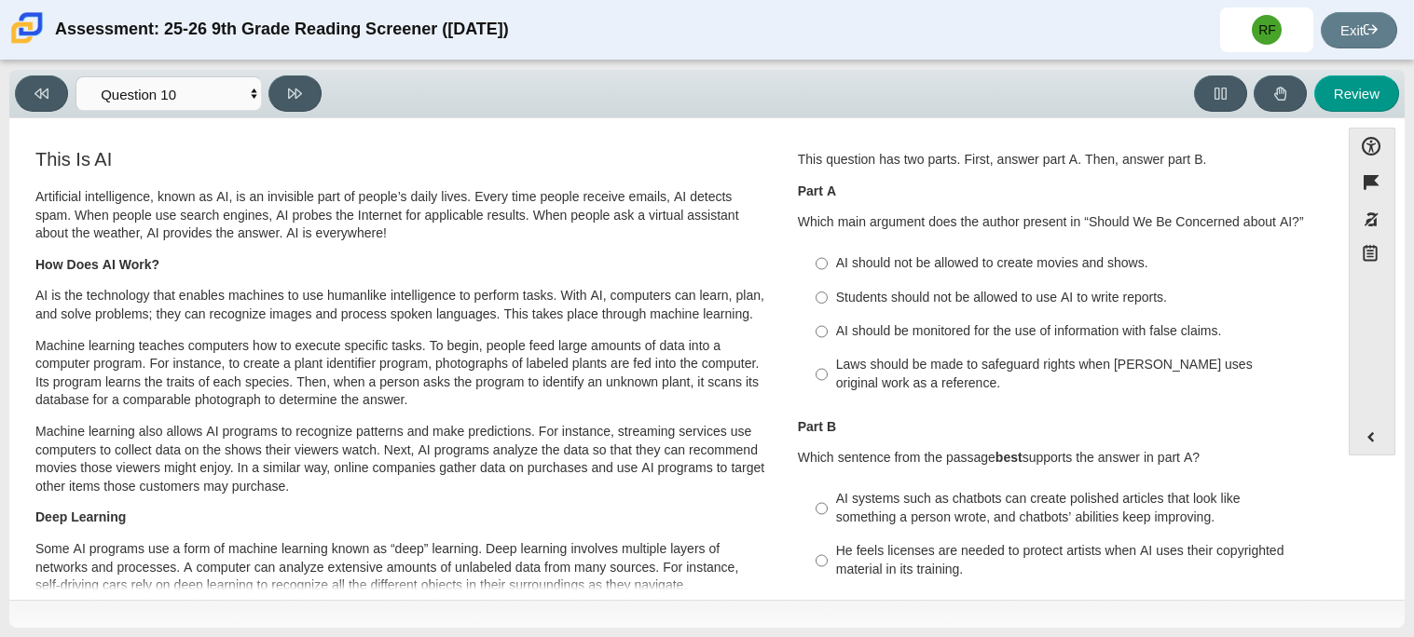
click at [848, 334] on div "AI should be monitored for the use of information with false claims." at bounding box center [1071, 331] width 471 height 19
click at [827, 334] on input "AI should be monitored for the use of information with false claims. AI should …" at bounding box center [821, 332] width 12 height 34
radio input "true"
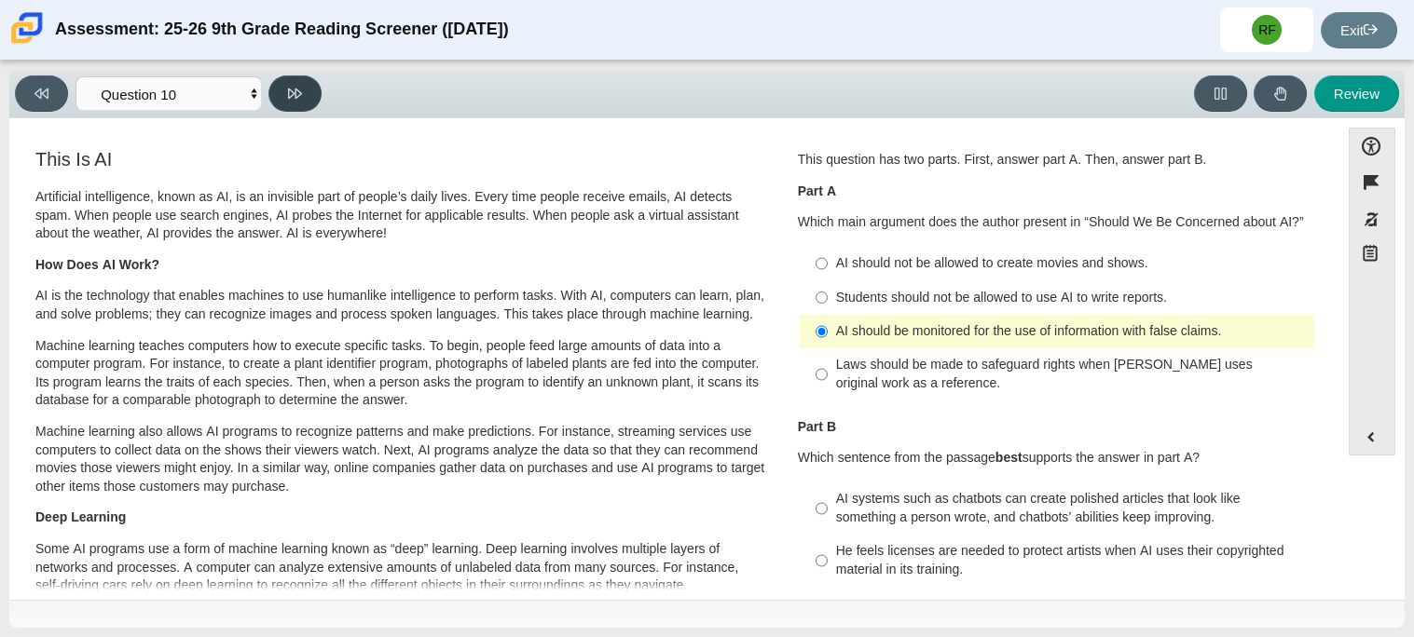
click at [269, 92] on button at bounding box center [294, 93] width 53 height 36
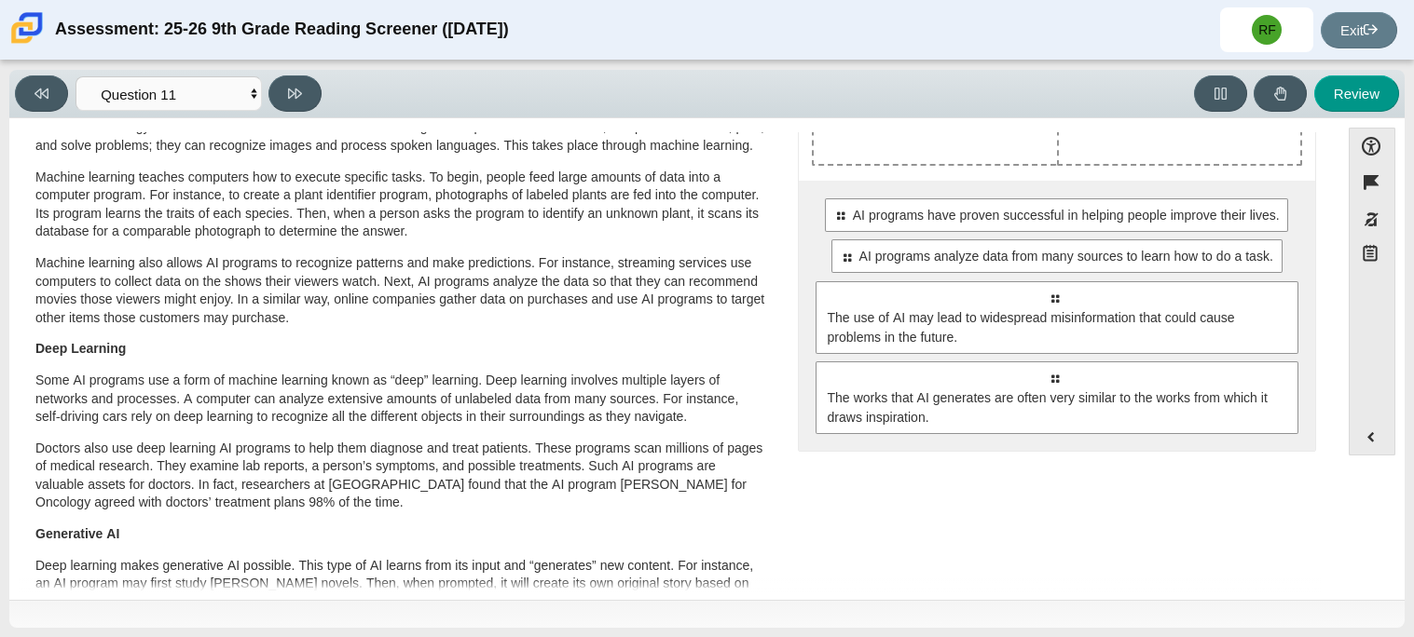
scroll to position [0, 0]
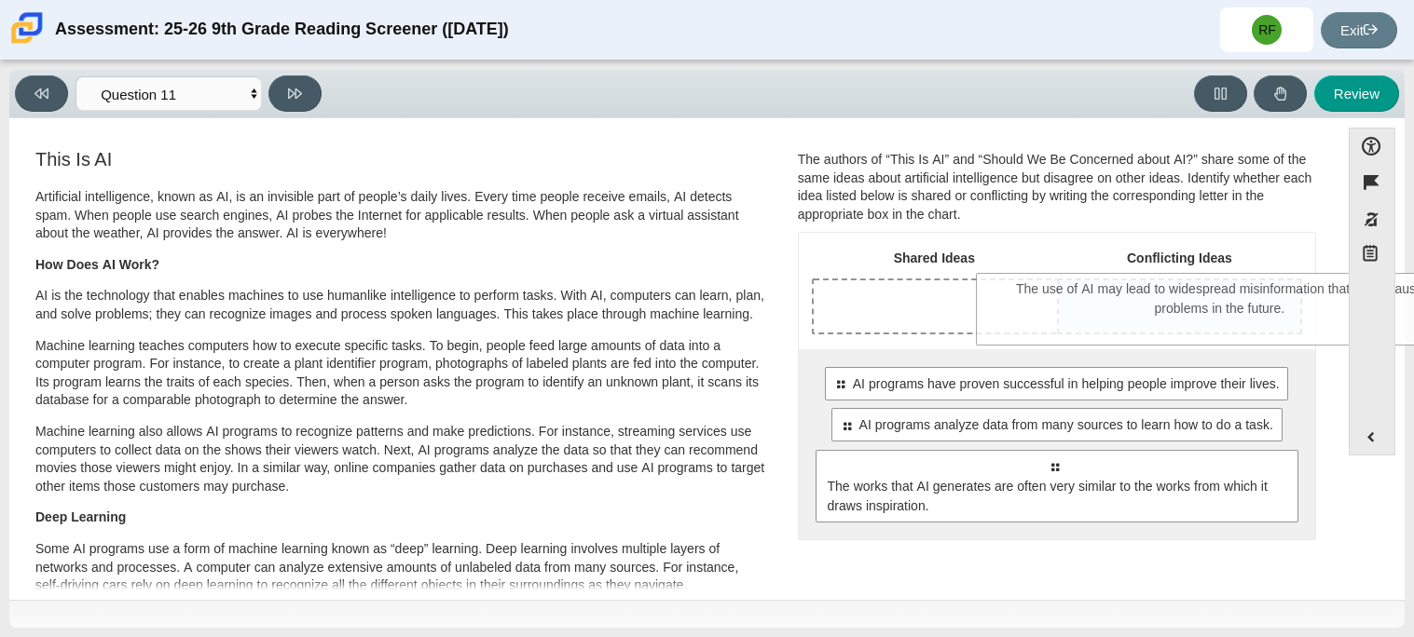
drag, startPoint x: 1046, startPoint y: 489, endPoint x: 1212, endPoint y: 311, distance: 243.3
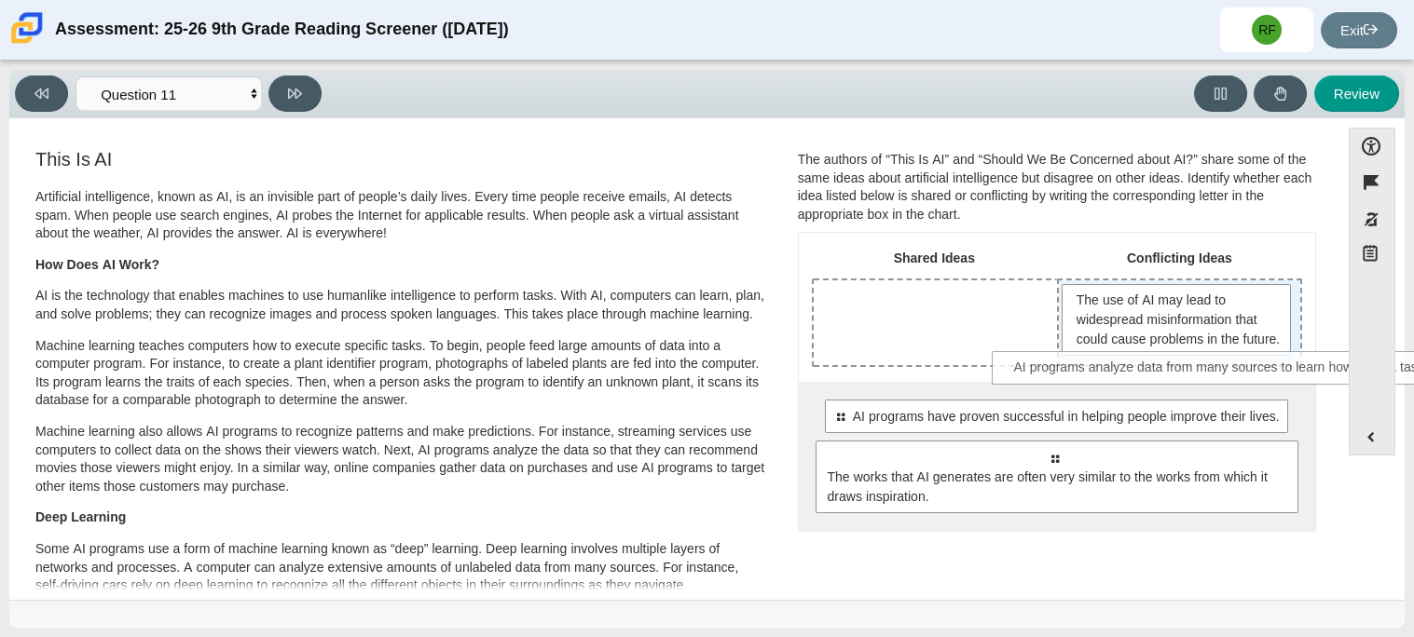
drag, startPoint x: 1018, startPoint y: 485, endPoint x: 1186, endPoint y: 378, distance: 199.8
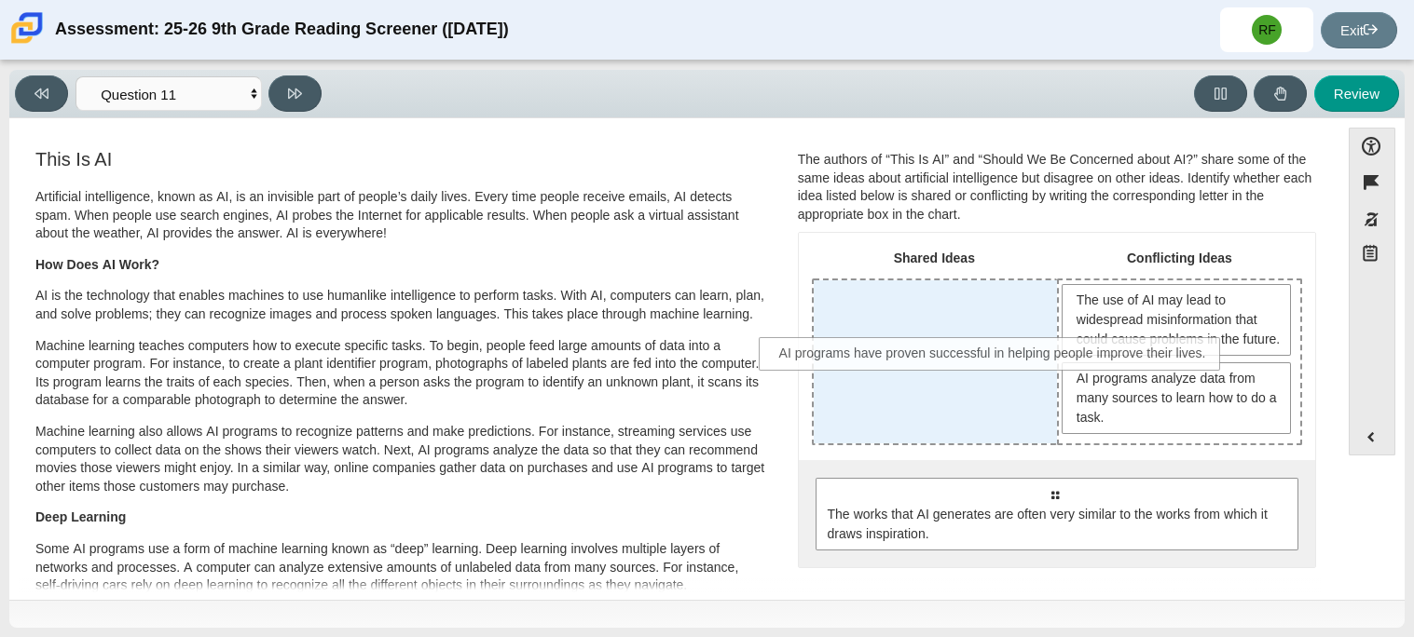
drag, startPoint x: 1027, startPoint y: 514, endPoint x: 967, endPoint y: 356, distance: 169.3
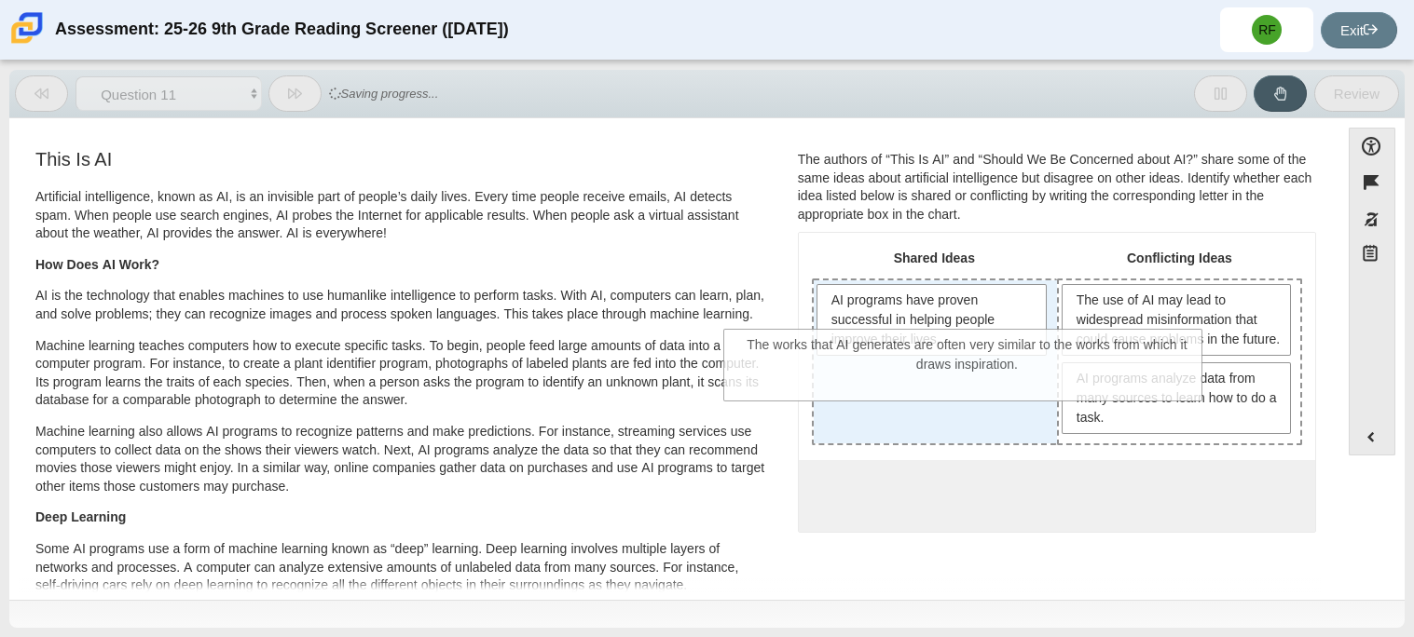
drag, startPoint x: 992, startPoint y: 517, endPoint x: 908, endPoint y: 356, distance: 182.1
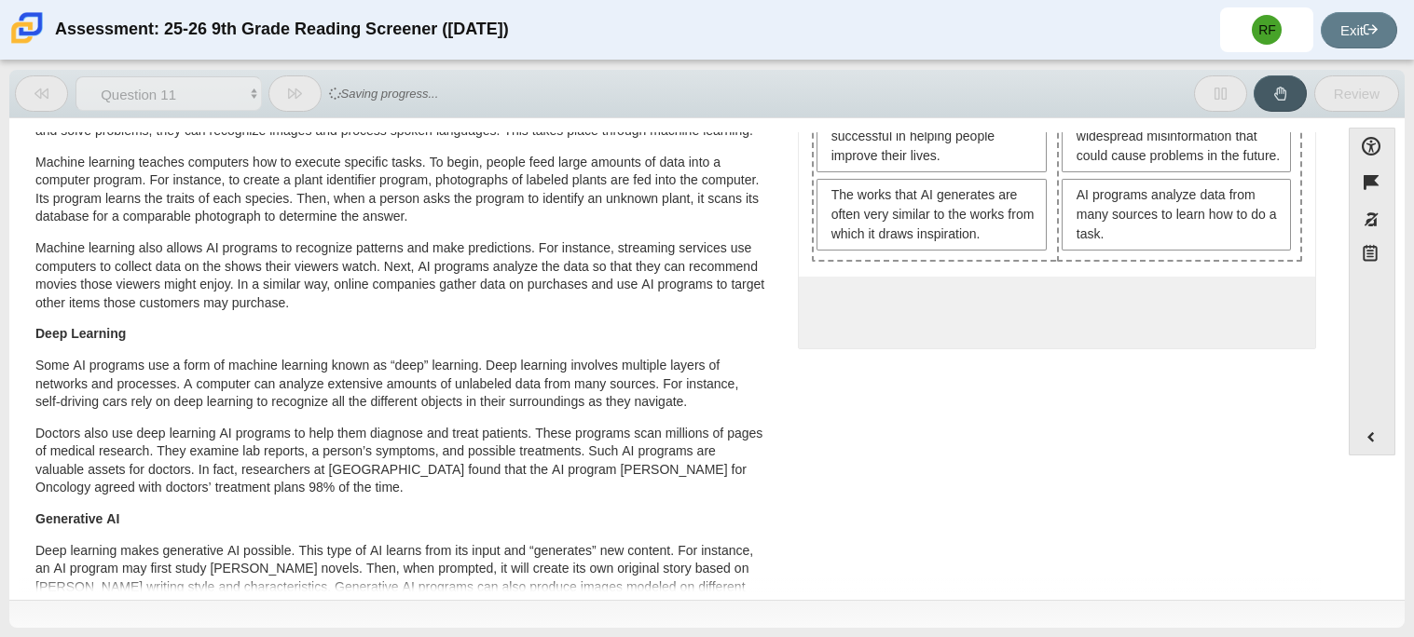
scroll to position [207, 0]
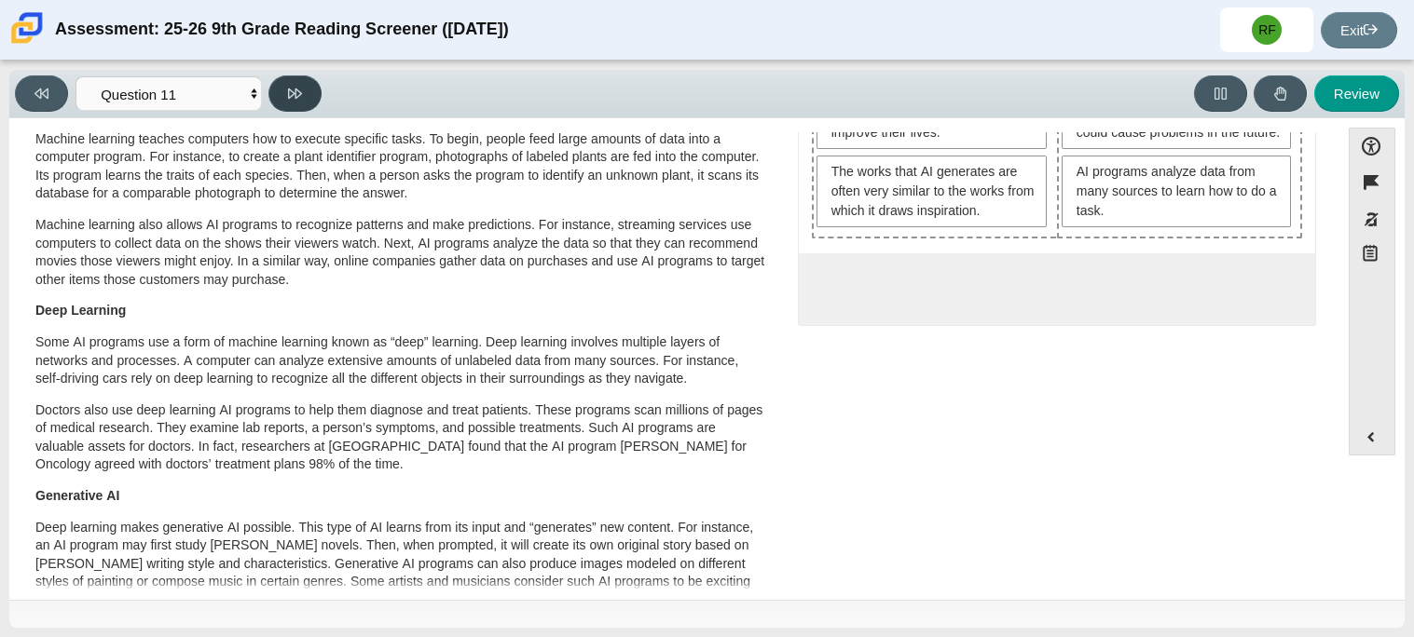
click at [294, 90] on icon at bounding box center [295, 94] width 14 height 10
select select "c3effed4-44ce-4a19-bd96-1787f34e9b4c"
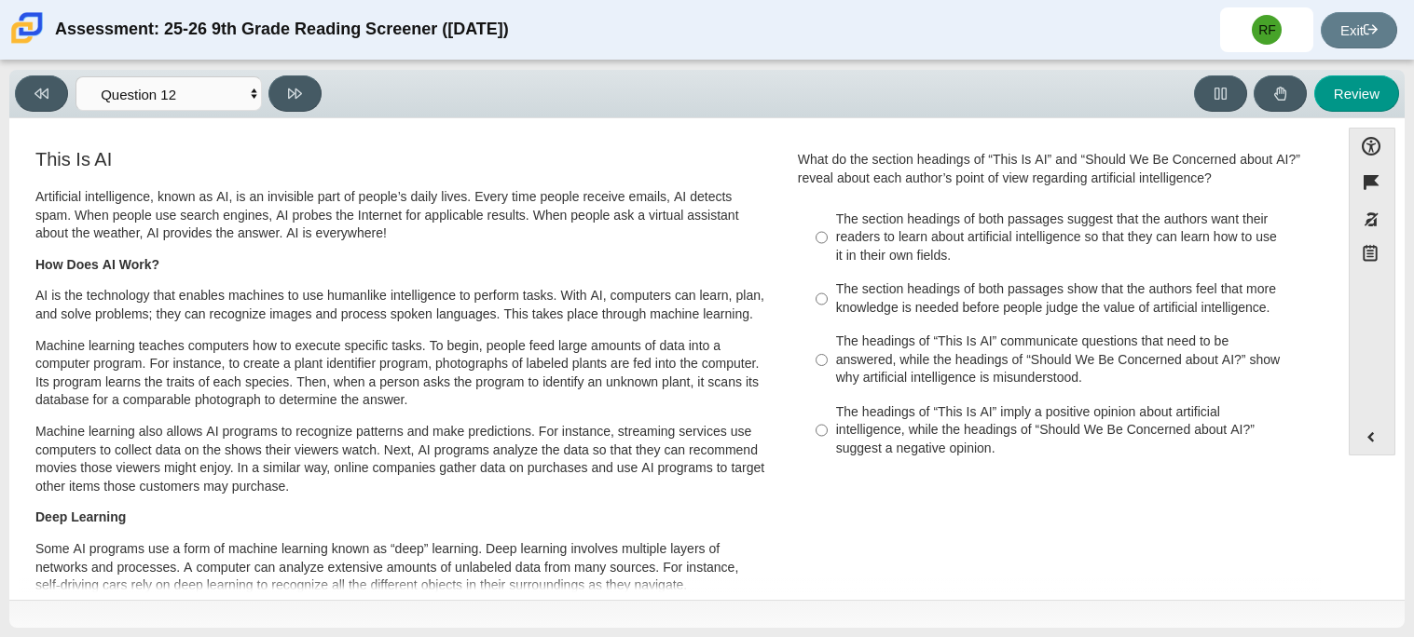
click at [964, 244] on div "The section headings of both passages suggest that the authors want their reade…" at bounding box center [1071, 238] width 471 height 55
click at [827, 244] on input "The section headings of both passages suggest that the authors want their reade…" at bounding box center [821, 237] width 12 height 71
radio input "true"
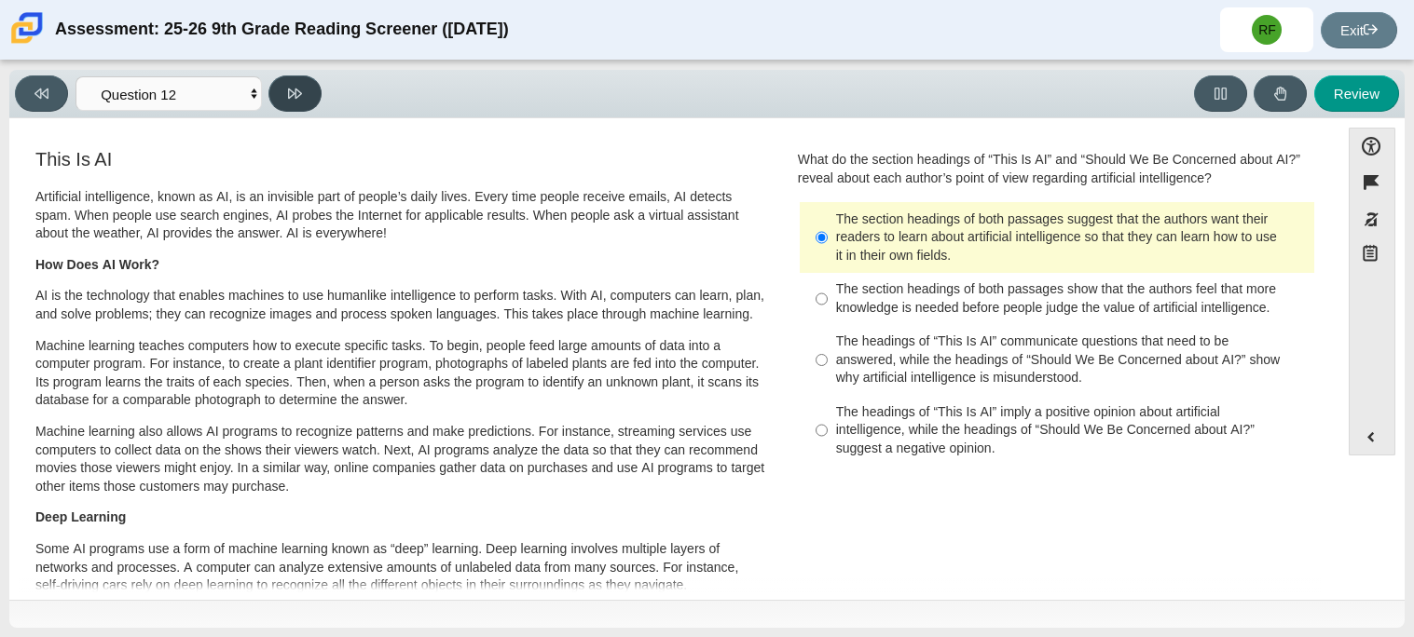
click at [305, 96] on button at bounding box center [294, 93] width 53 height 36
select select "review"
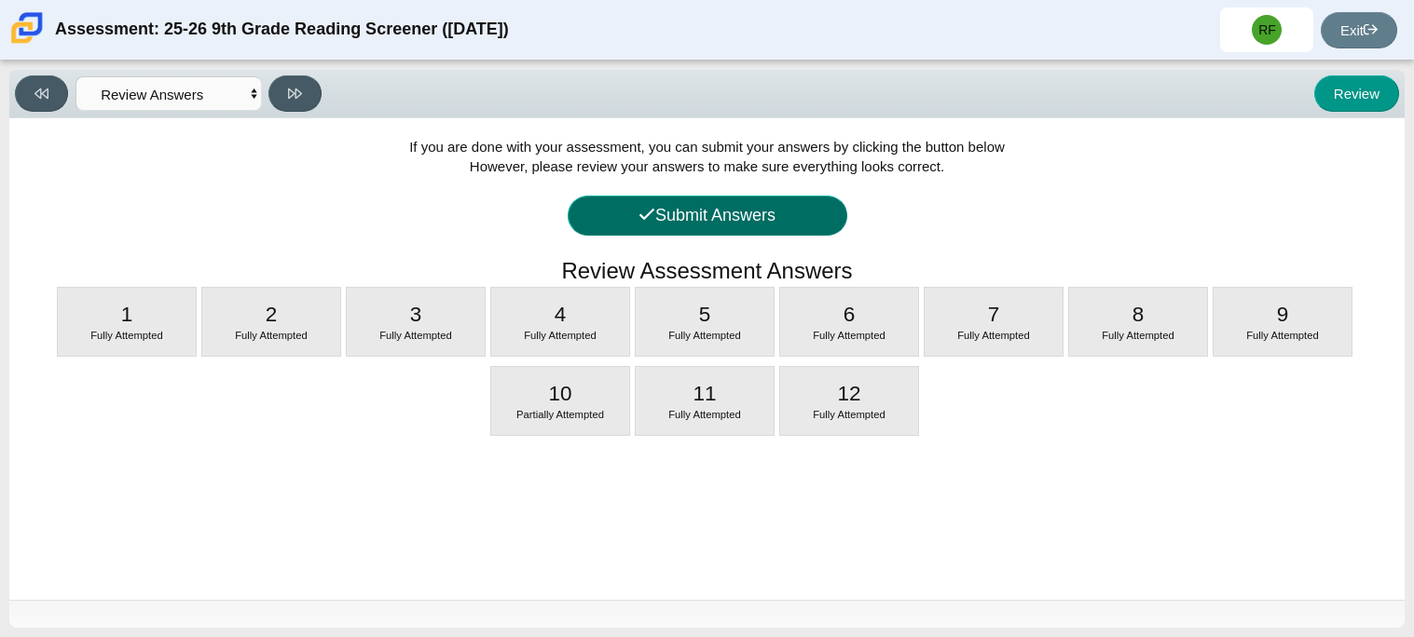
click at [790, 225] on button "Submit Answers" at bounding box center [707, 216] width 280 height 40
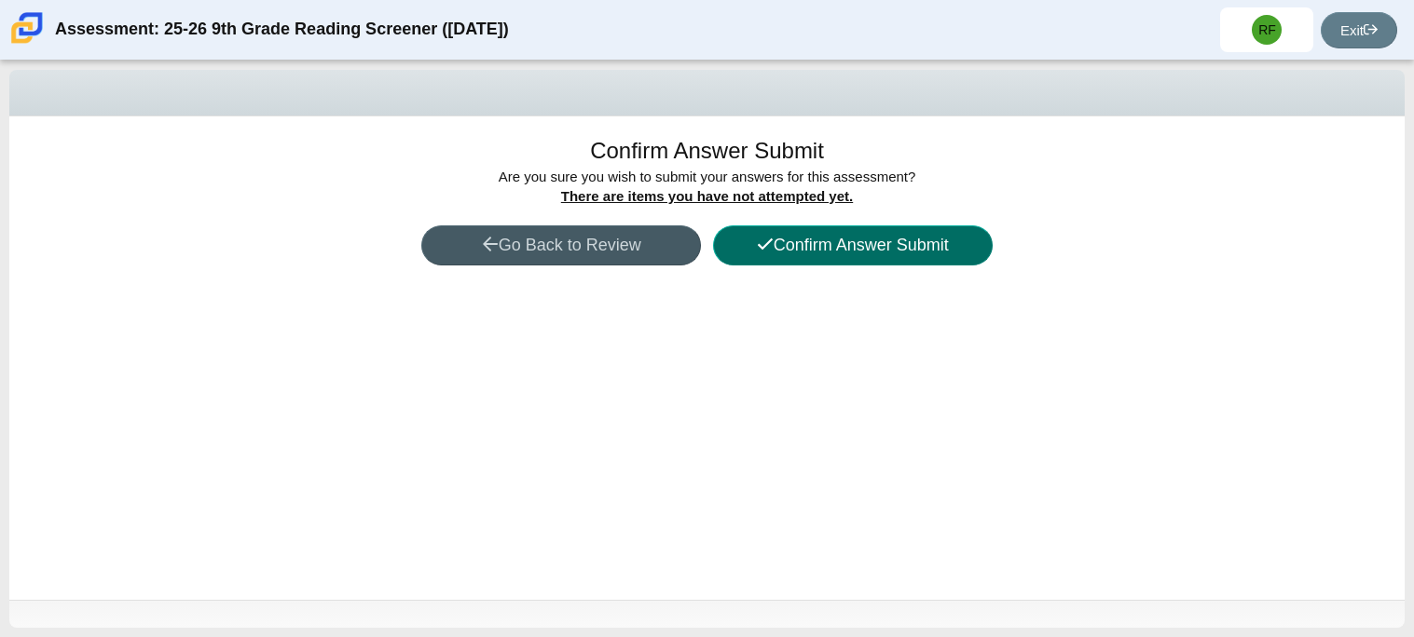
click at [740, 252] on button "Confirm Answer Submit" at bounding box center [853, 245] width 280 height 40
